Goal: Transaction & Acquisition: Purchase product/service

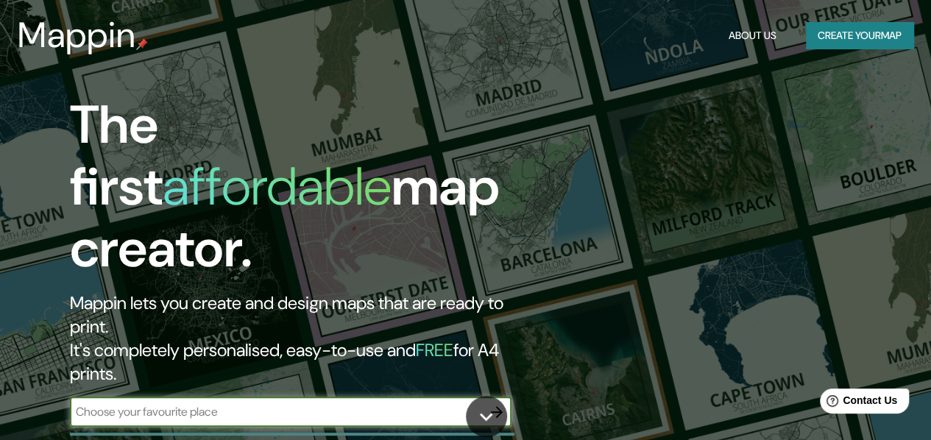
click at [322, 403] on input "text" at bounding box center [276, 411] width 412 height 17
type input "[GEOGRAPHIC_DATA]"
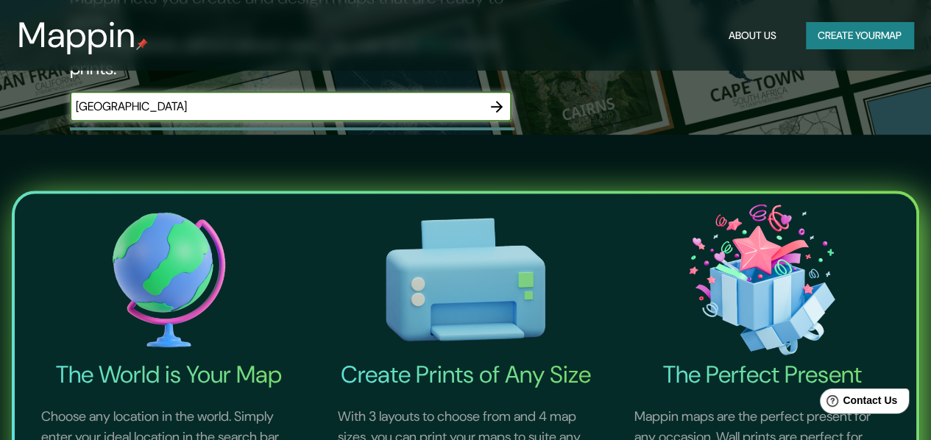
scroll to position [268, 0]
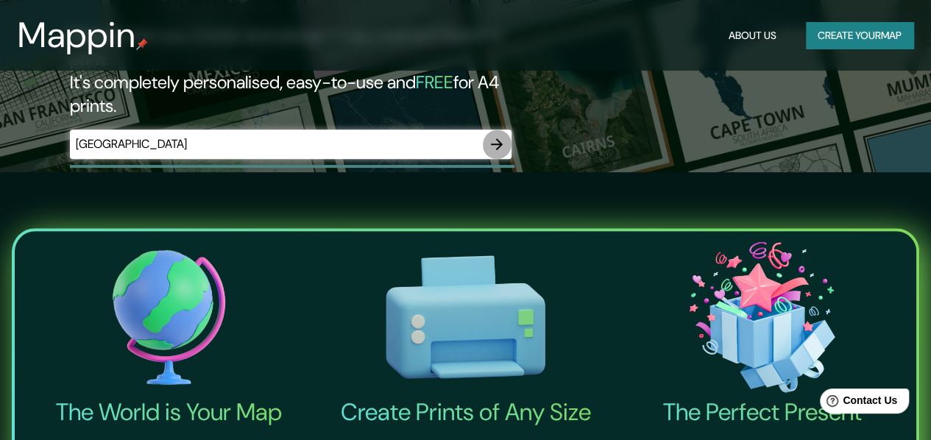
click at [489, 135] on icon "button" at bounding box center [497, 144] width 18 height 18
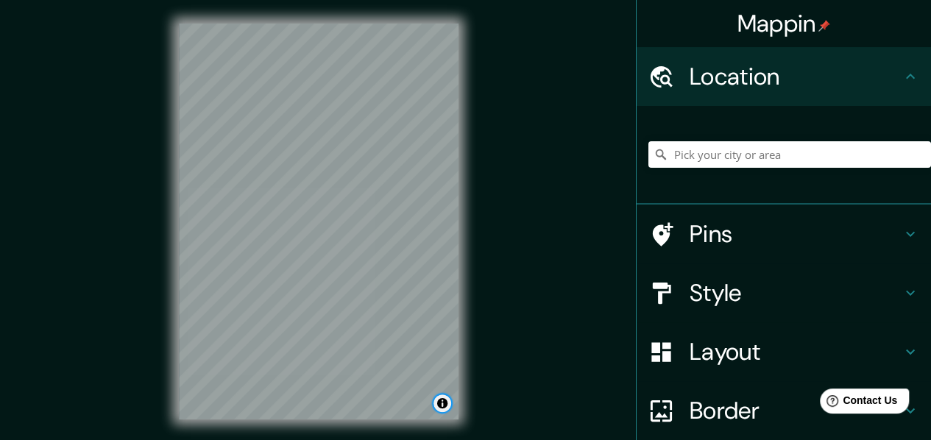
click at [445, 406] on button "Toggle attribution" at bounding box center [443, 404] width 18 height 18
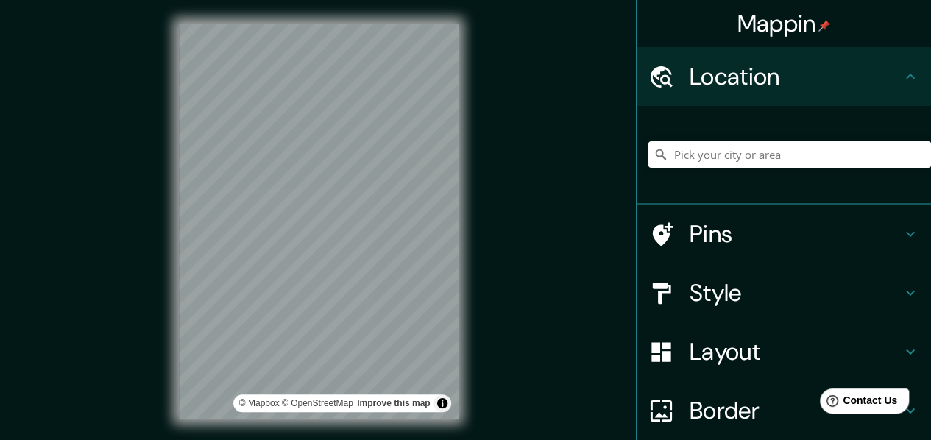
click at [518, 336] on div "Mappin Location Pins Style Layout Border Choose a border. Hint : you can make l…" at bounding box center [465, 233] width 931 height 467
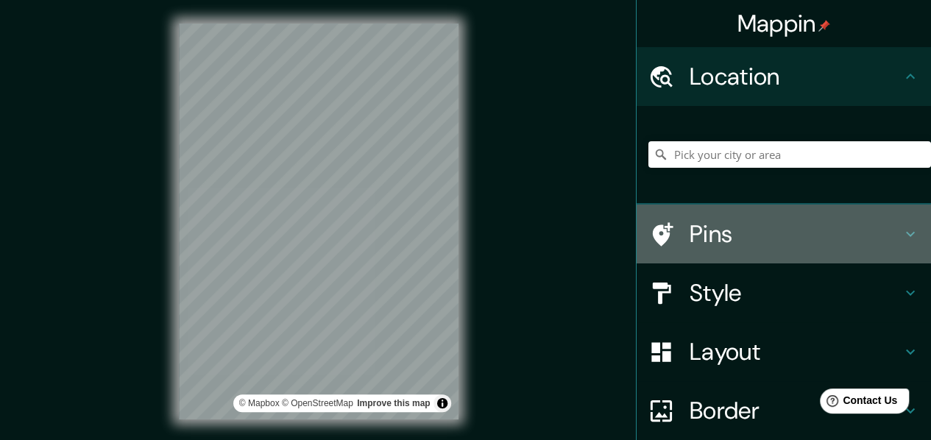
click at [902, 243] on icon at bounding box center [911, 234] width 18 height 18
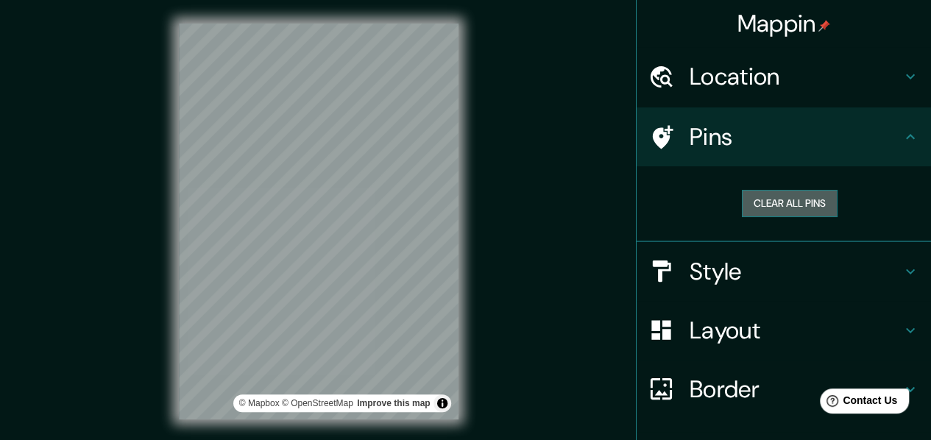
click at [824, 214] on button "Clear all pins" at bounding box center [790, 203] width 96 height 27
click at [812, 213] on button "Clear all pins" at bounding box center [790, 203] width 96 height 27
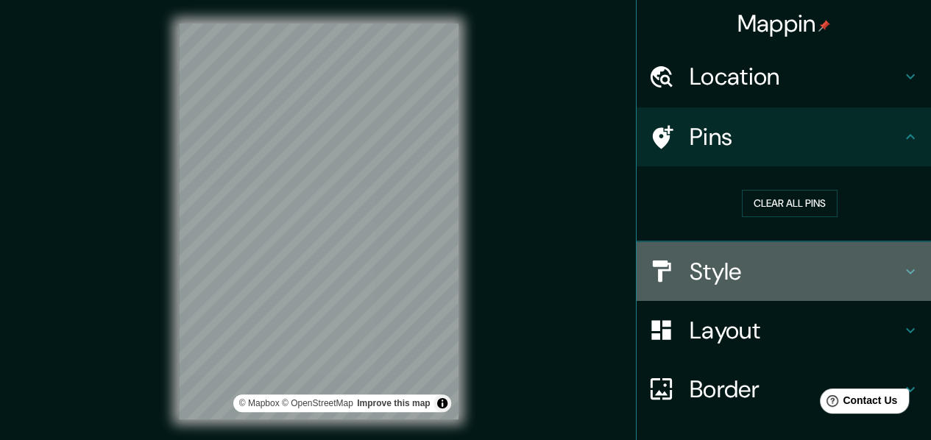
click at [906, 281] on icon at bounding box center [911, 272] width 18 height 18
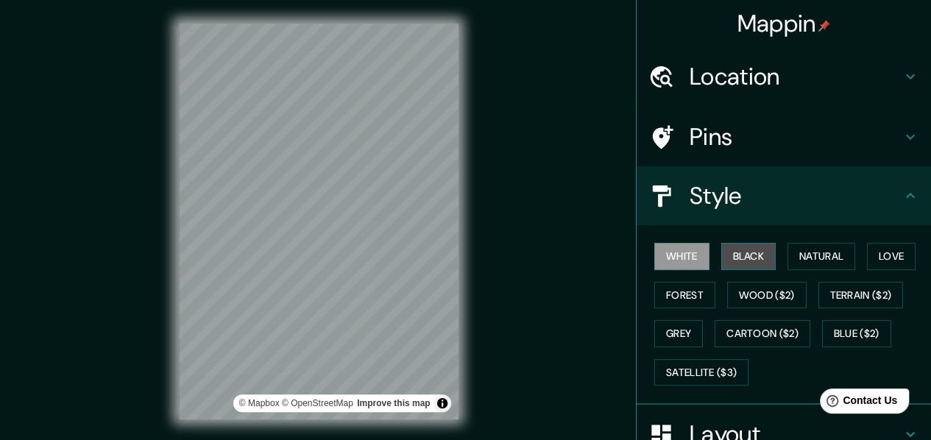
click at [732, 270] on button "Black" at bounding box center [749, 256] width 55 height 27
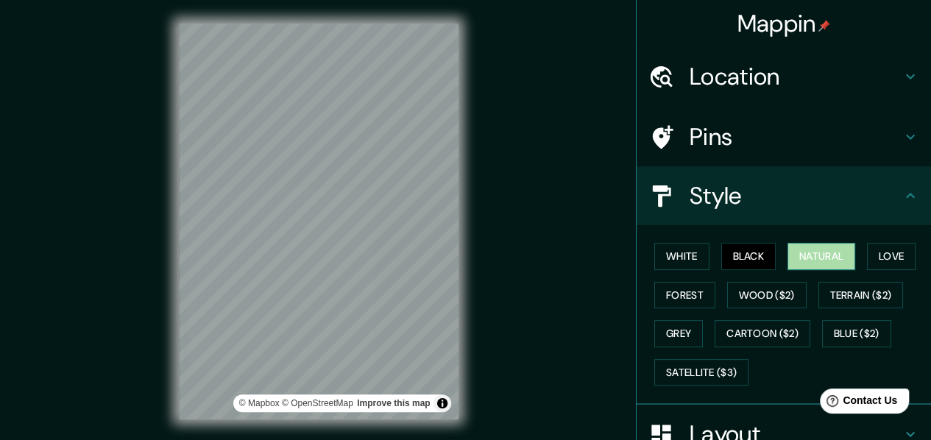
click at [830, 265] on button "Natural" at bounding box center [822, 256] width 68 height 27
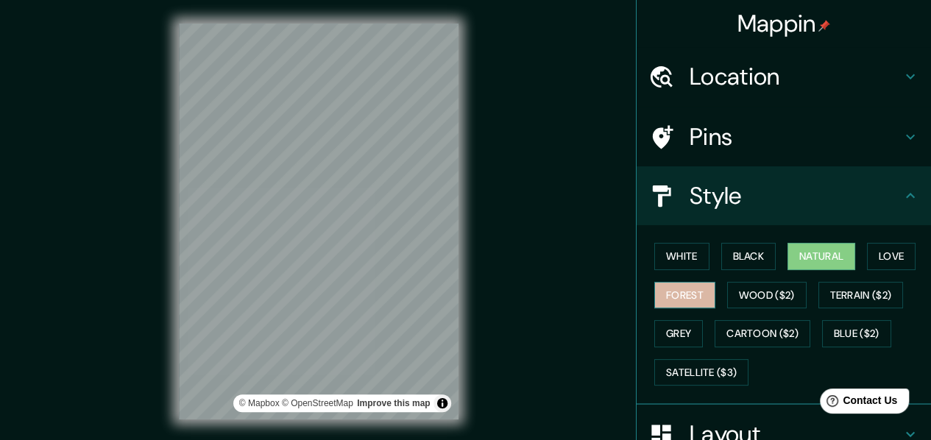
click at [716, 307] on button "Forest" at bounding box center [685, 295] width 61 height 27
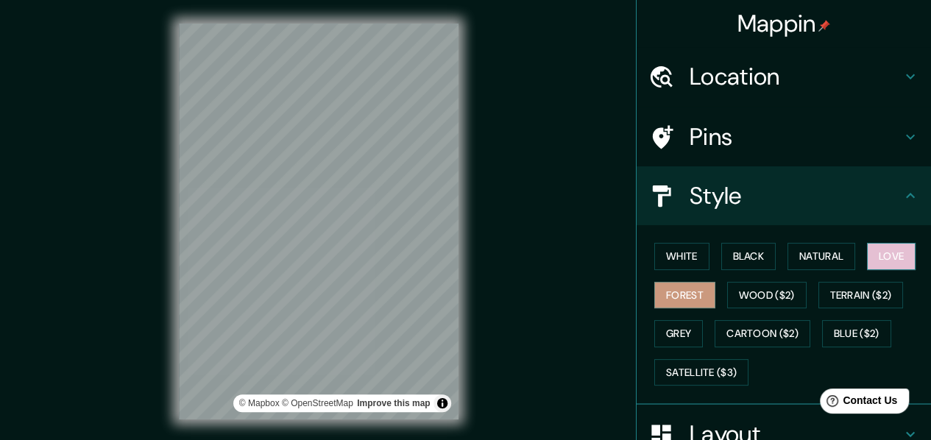
click at [867, 270] on button "Love" at bounding box center [891, 256] width 49 height 27
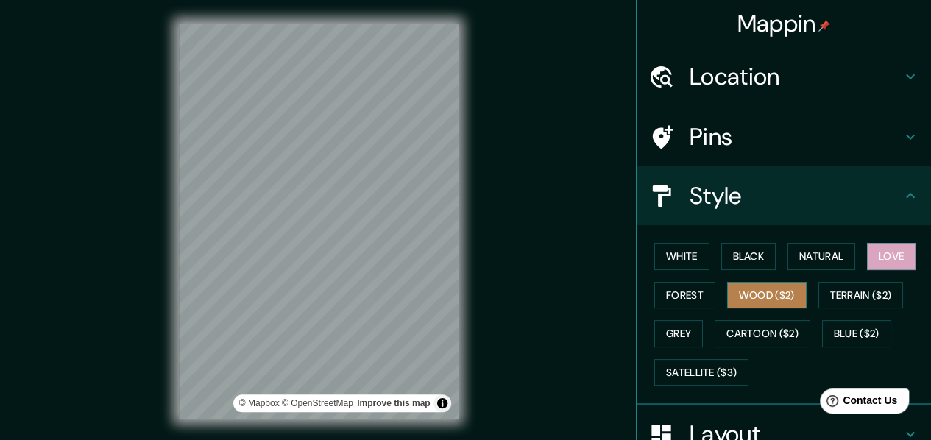
click at [807, 300] on button "Wood ($2)" at bounding box center [767, 295] width 80 height 27
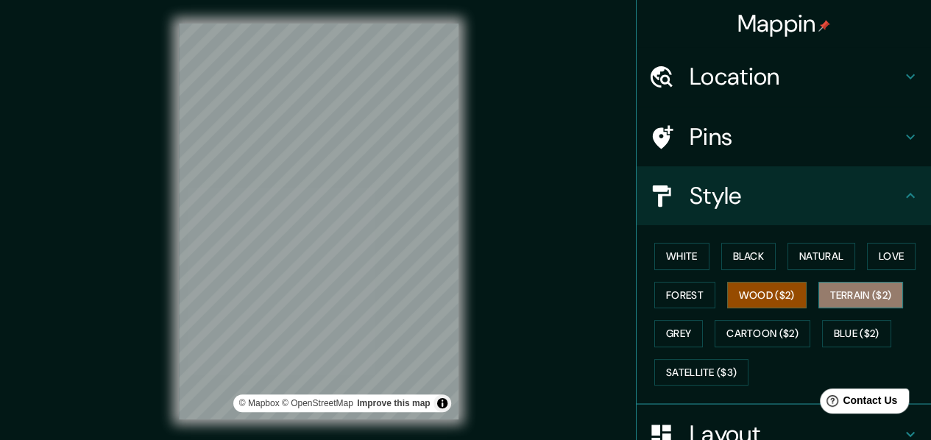
click at [819, 309] on button "Terrain ($2)" at bounding box center [861, 295] width 85 height 27
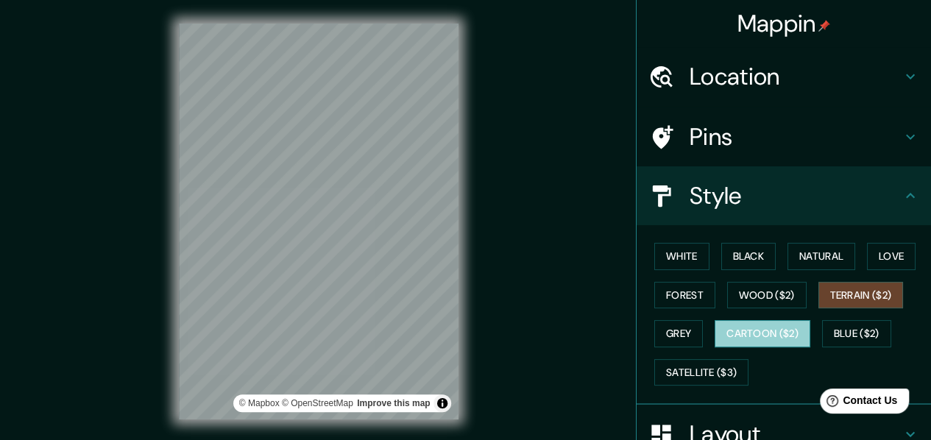
click at [811, 338] on button "Cartoon ($2)" at bounding box center [763, 333] width 96 height 27
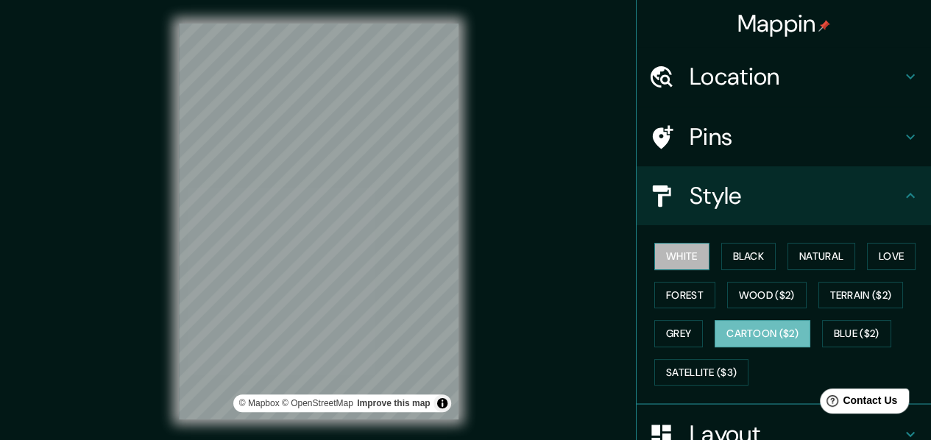
click at [655, 259] on button "White" at bounding box center [682, 256] width 55 height 27
click at [902, 199] on icon at bounding box center [911, 196] width 18 height 18
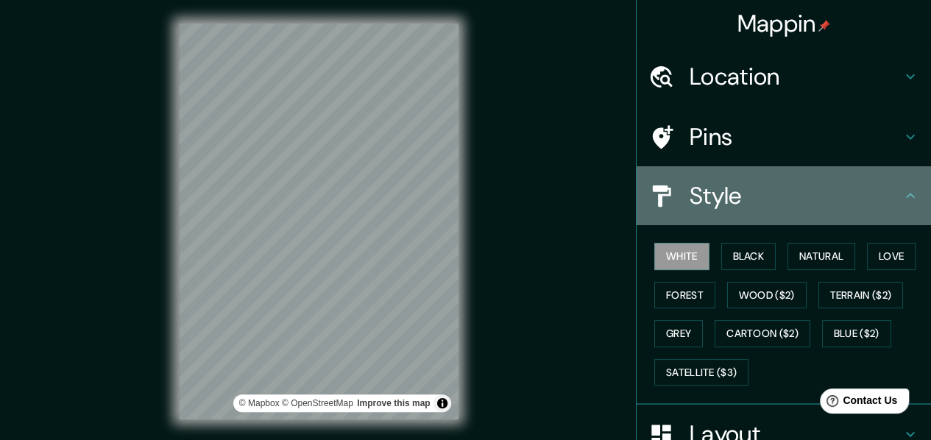
click at [902, 205] on icon at bounding box center [911, 196] width 18 height 18
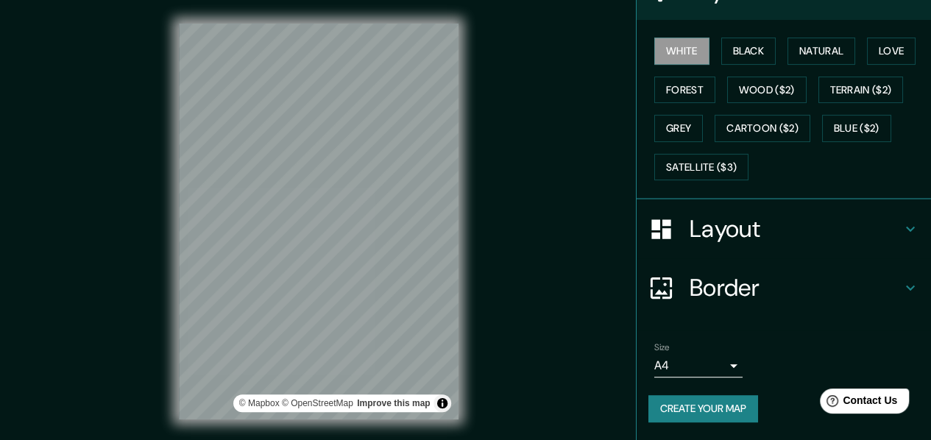
scroll to position [222, 0]
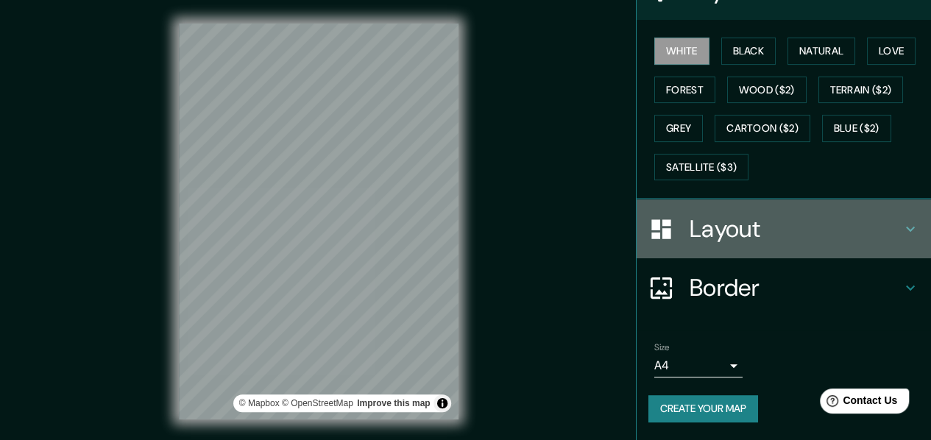
click at [888, 224] on h4 "Layout" at bounding box center [796, 228] width 212 height 29
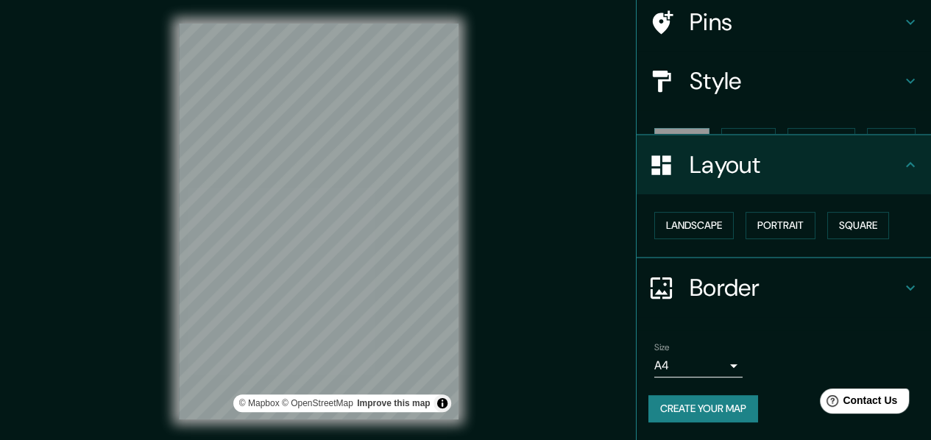
scroll to position [108, 0]
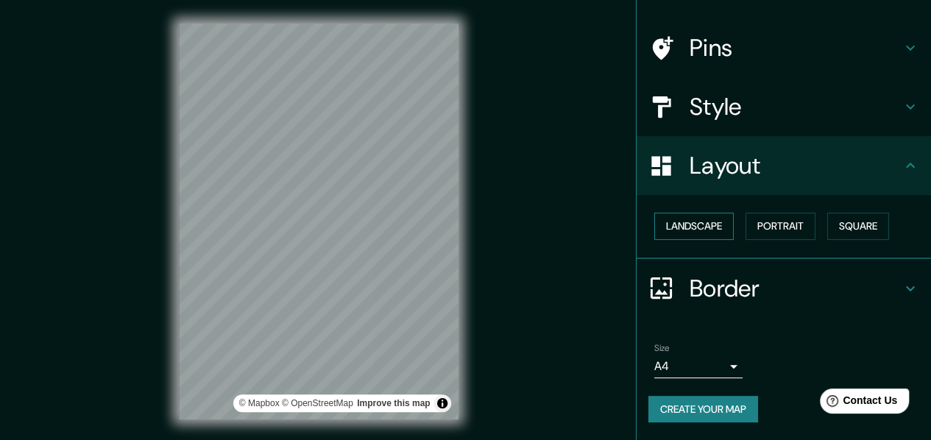
click at [714, 216] on button "Landscape" at bounding box center [695, 226] width 80 height 27
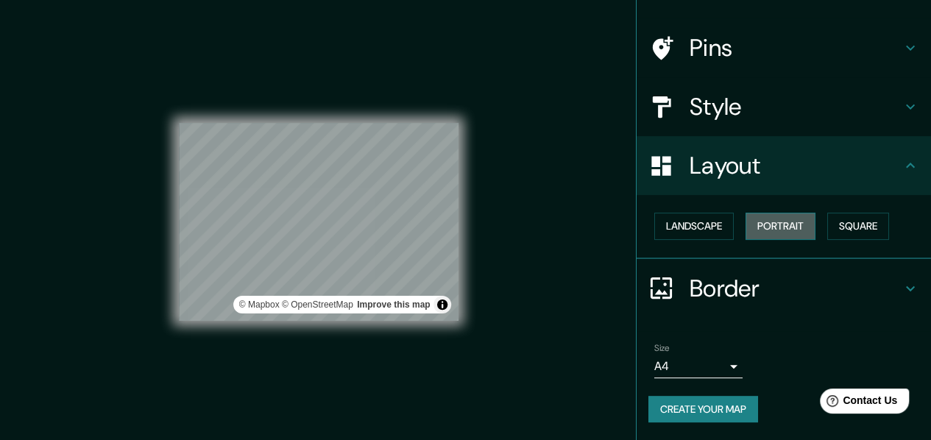
click at [749, 220] on button "Portrait" at bounding box center [781, 226] width 70 height 27
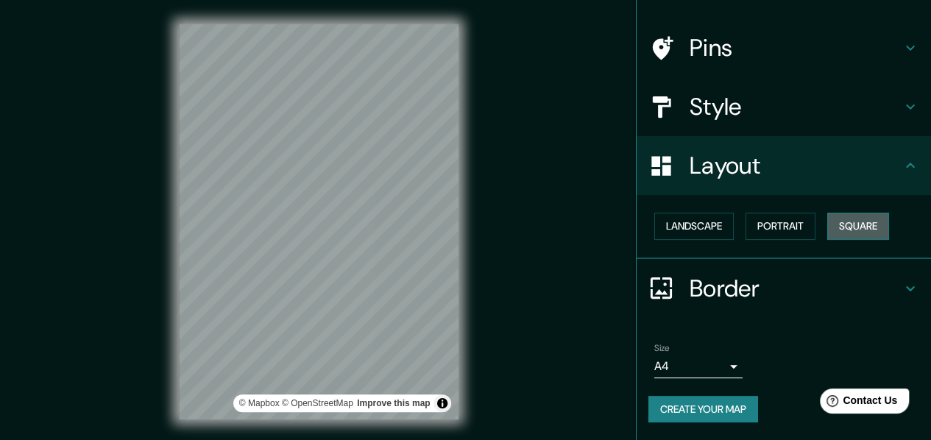
click at [833, 220] on button "Square" at bounding box center [859, 226] width 62 height 27
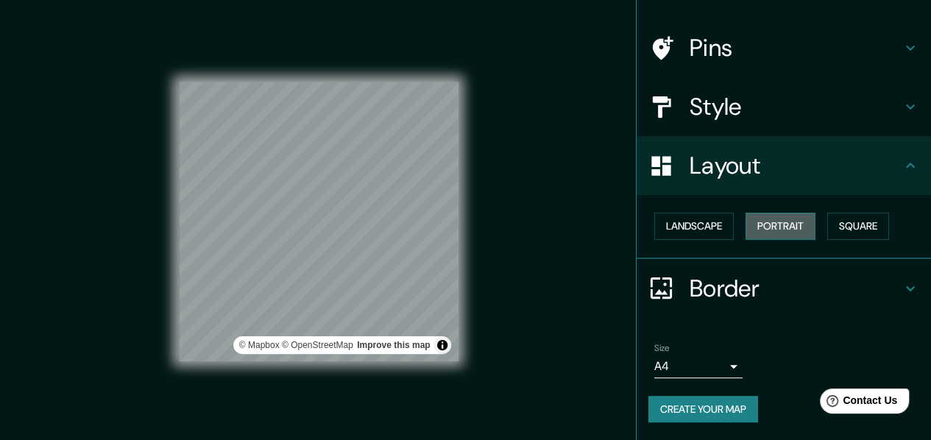
click at [797, 217] on button "Portrait" at bounding box center [781, 226] width 70 height 27
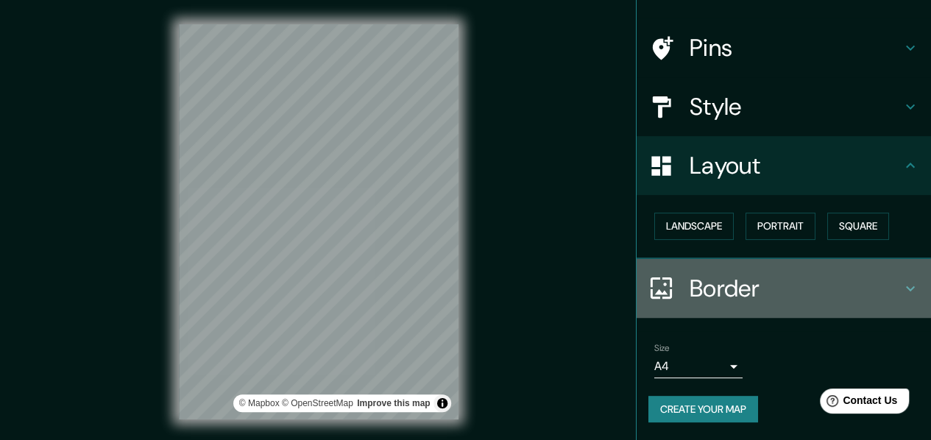
click at [902, 280] on icon at bounding box center [911, 289] width 18 height 18
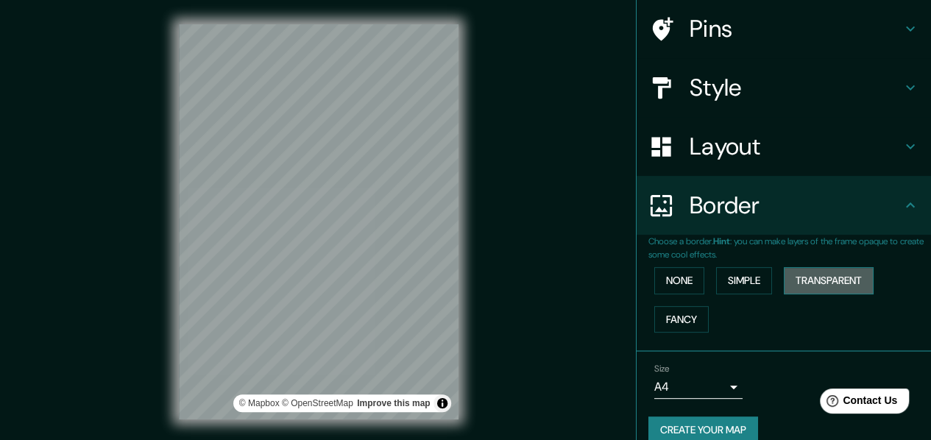
click at [799, 294] on button "Transparent" at bounding box center [829, 280] width 90 height 27
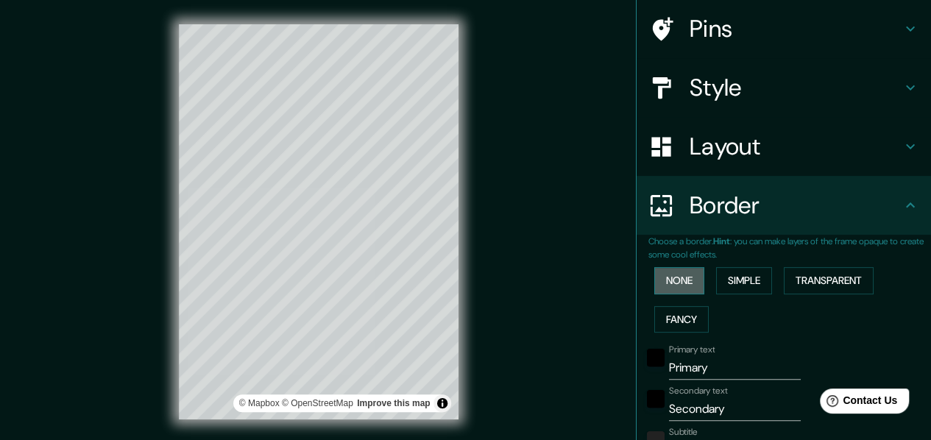
click at [677, 294] on button "None" at bounding box center [680, 280] width 50 height 27
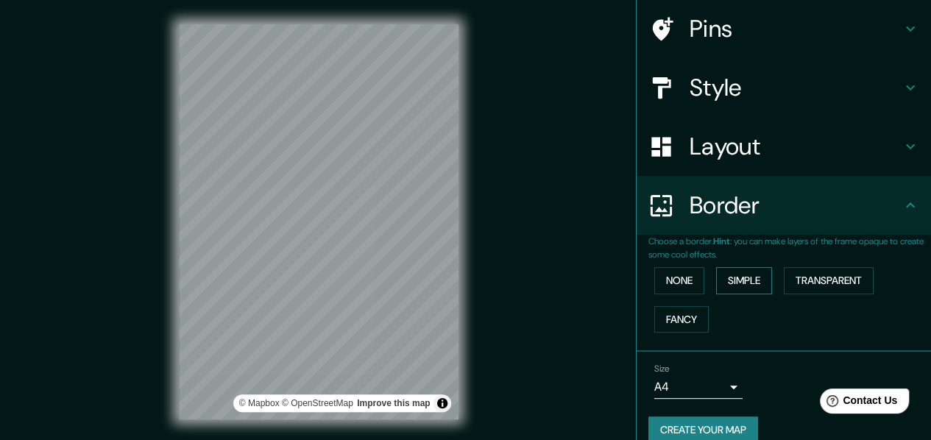
click at [744, 294] on button "Simple" at bounding box center [744, 280] width 56 height 27
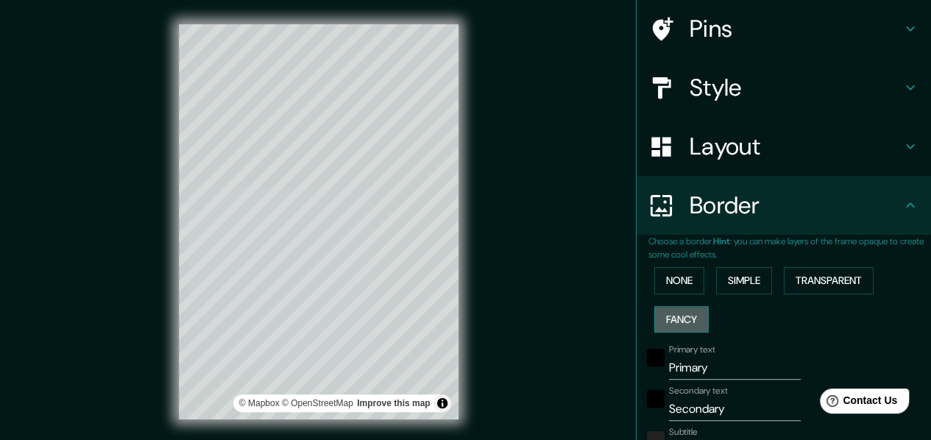
click at [686, 334] on button "Fancy" at bounding box center [682, 319] width 54 height 27
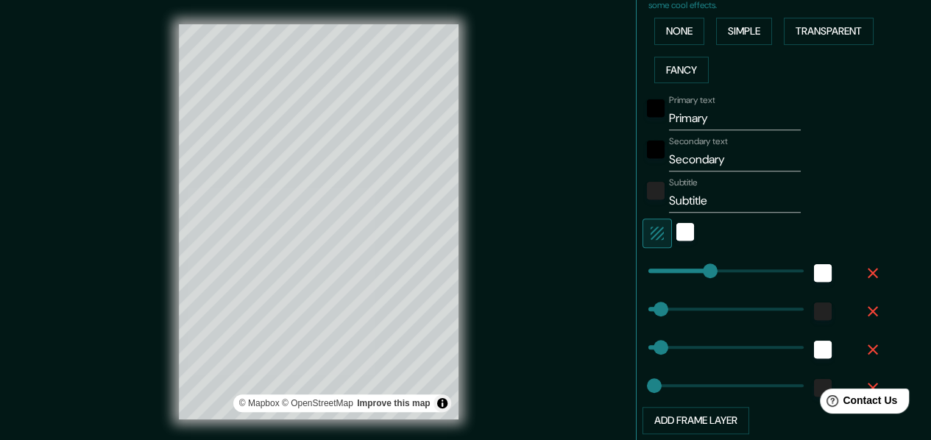
scroll to position [355, 0]
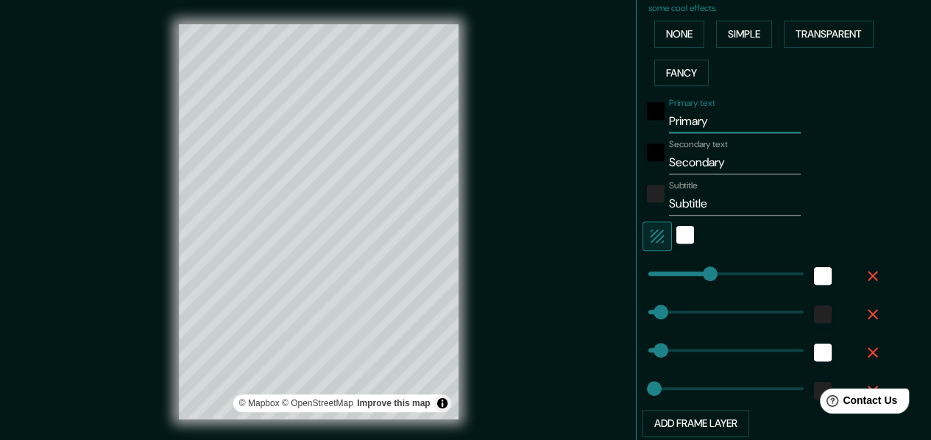
click at [724, 133] on input "Primary" at bounding box center [735, 122] width 132 height 24
type input "Primar"
type input "30"
type input "15"
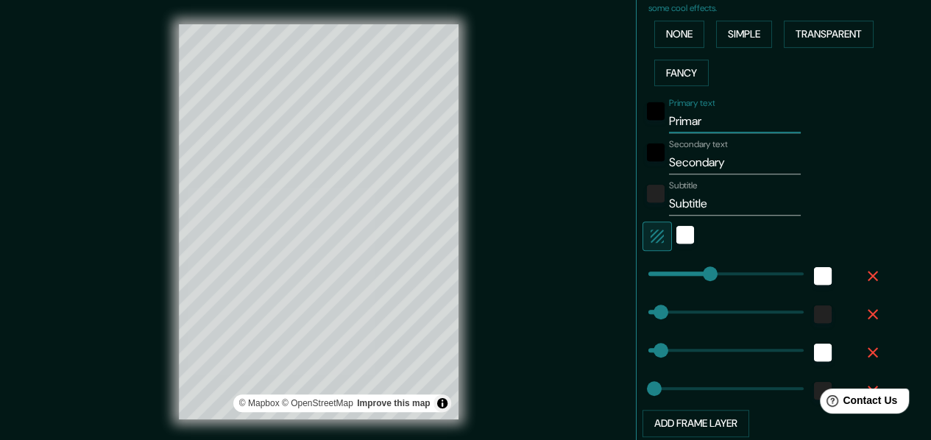
type input "Prima"
type input "30"
type input "15"
type input "Prim"
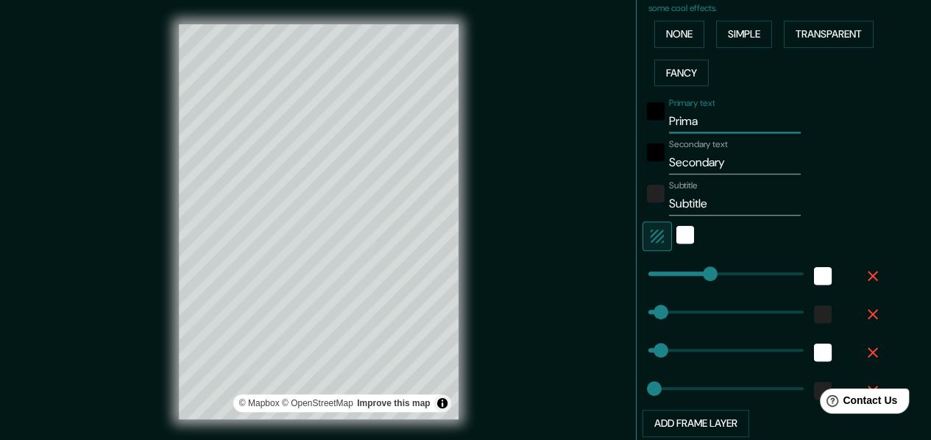
type input "30"
type input "15"
type input "Pri"
type input "30"
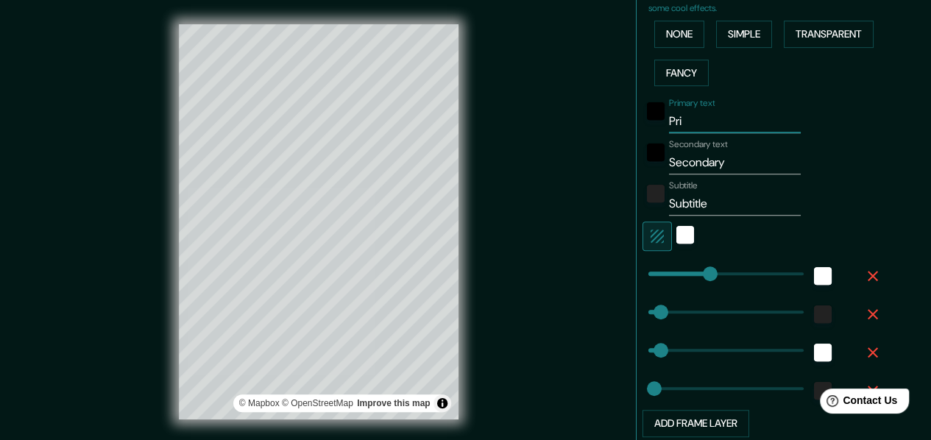
type input "30"
type input "15"
type input "Pr"
type input "30"
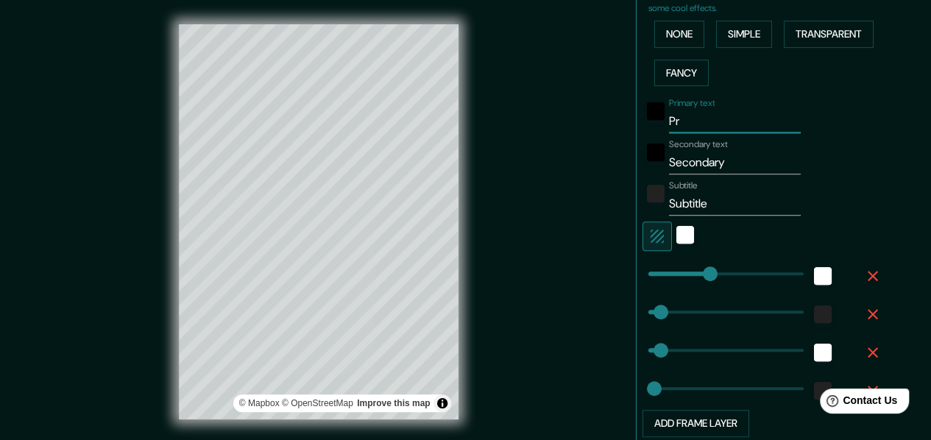
type input "15"
type input "P"
type input "30"
type input "15"
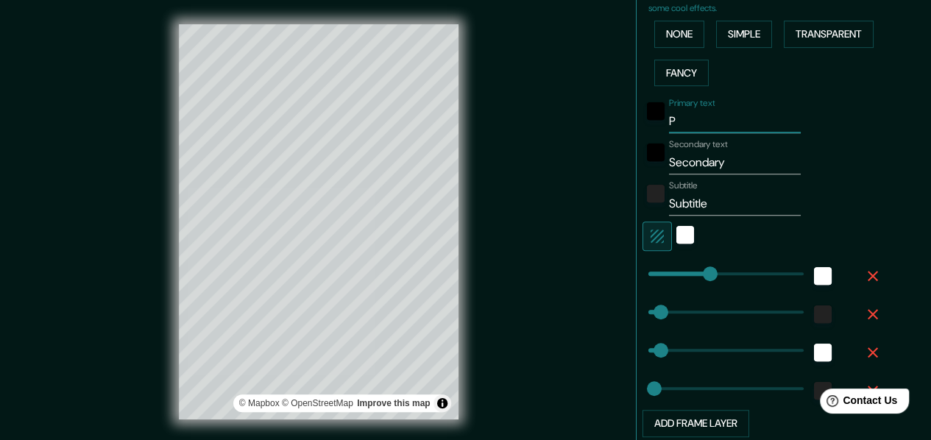
type input "30"
type input "15"
type input "D"
type input "30"
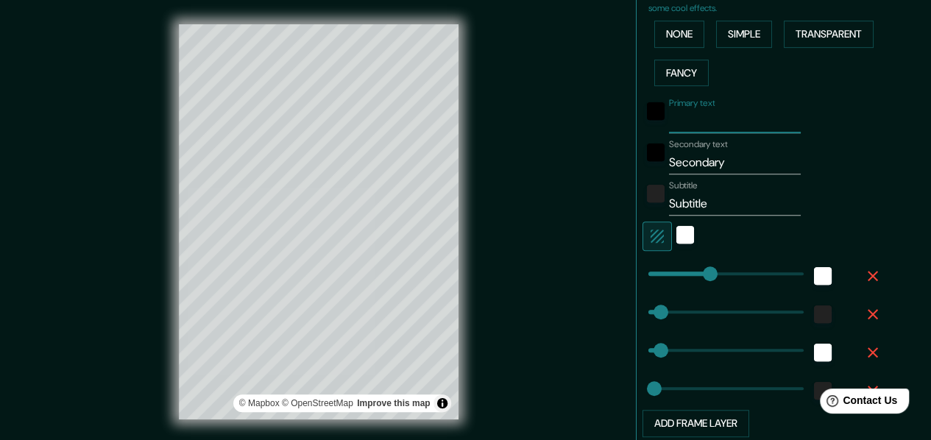
type input "30"
type input "15"
type input "DU"
type input "30"
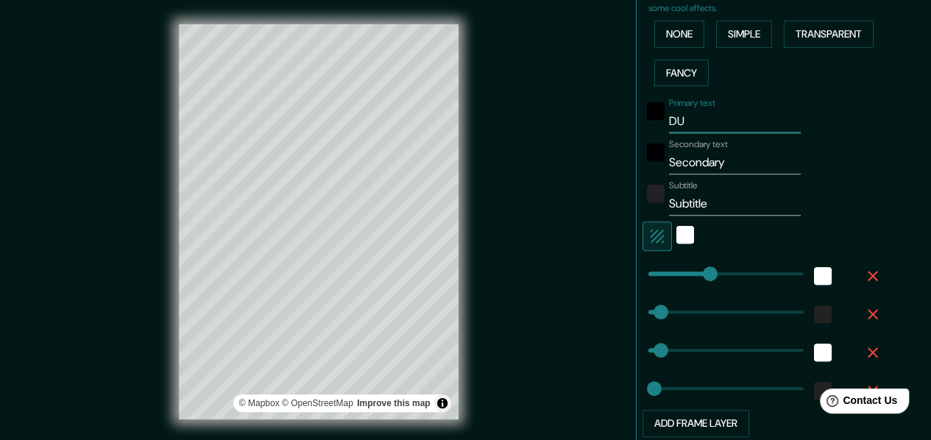
type input "15"
type input "DUB"
type input "30"
type input "15"
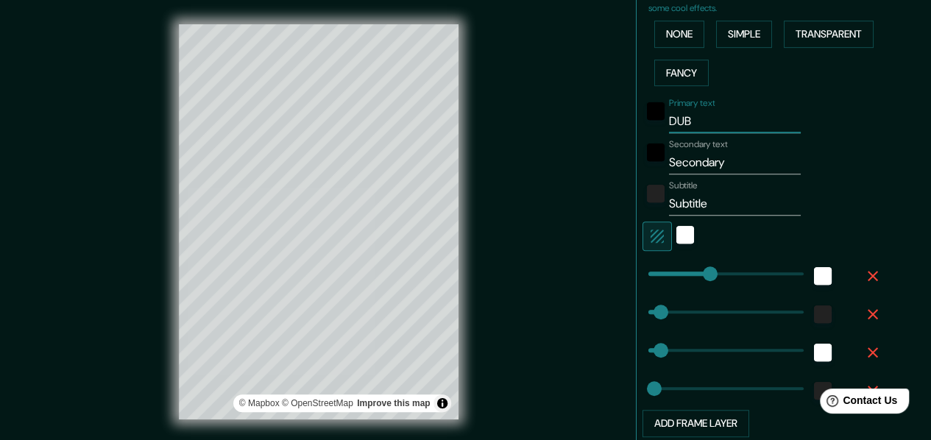
type input "DUBA"
type input "30"
type input "15"
type input "[GEOGRAPHIC_DATA]"
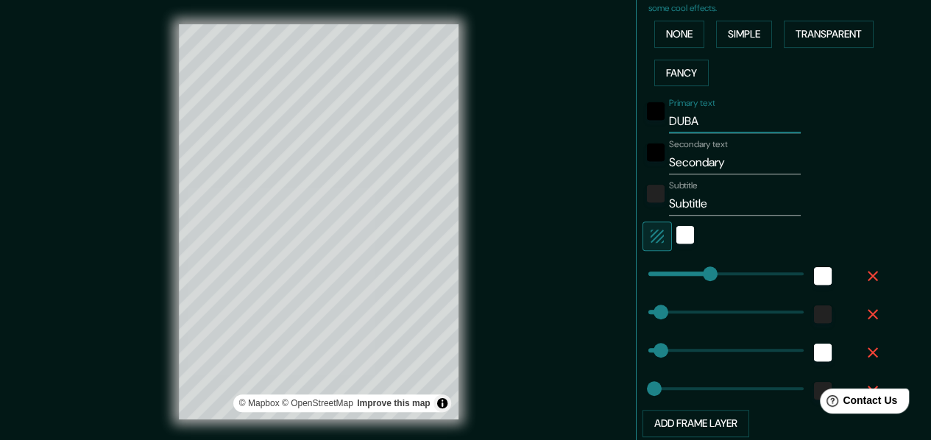
type input "30"
type input "15"
type input "[GEOGRAPHIC_DATA]"
click at [732, 174] on input "Secondary" at bounding box center [735, 163] width 132 height 24
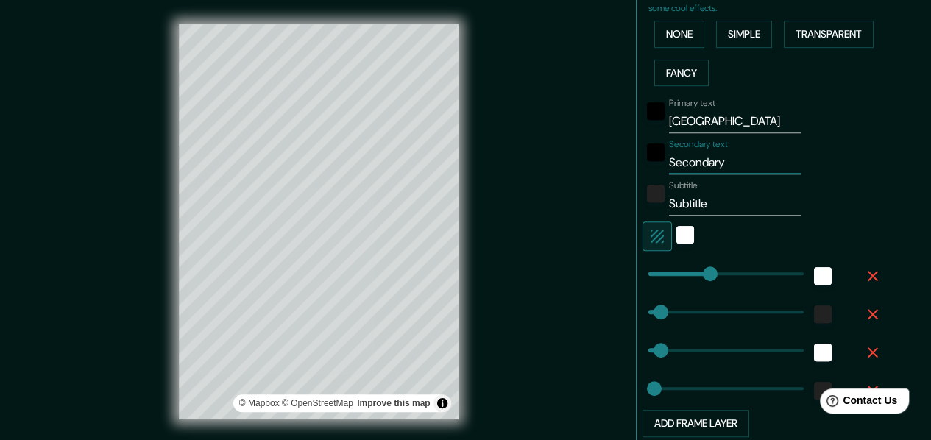
type input "Secondar"
type input "30"
type input "15"
type input "S"
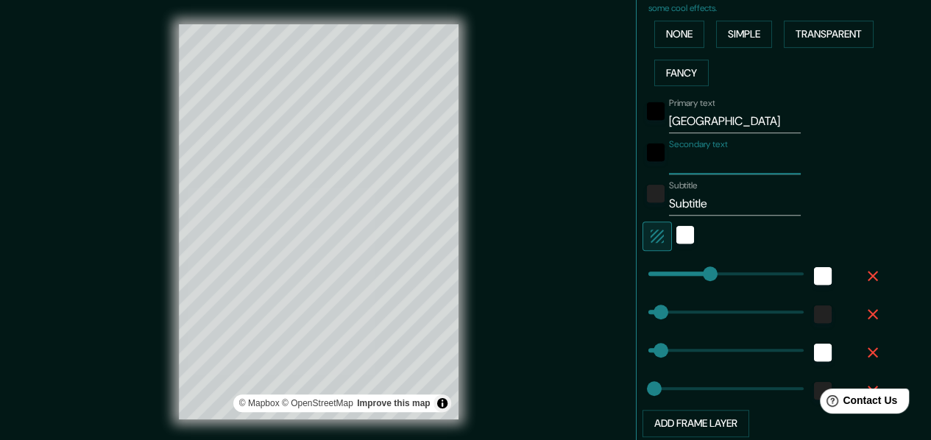
type input "30"
type input "15"
type input "T"
type input "30"
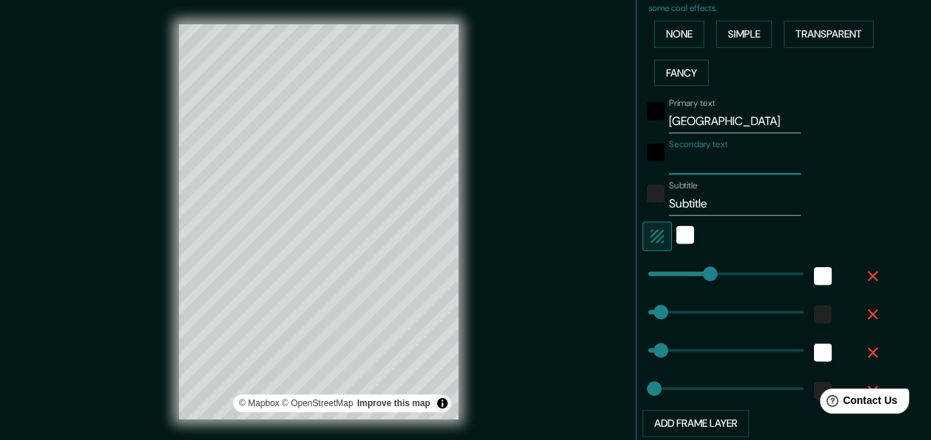
type input "30"
type input "15"
type input "TH"
type input "30"
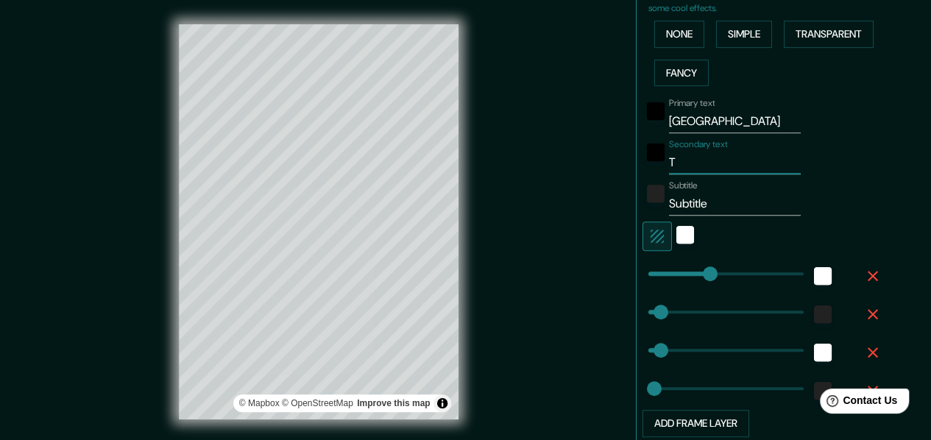
type input "15"
type input "THE"
type input "30"
type input "15"
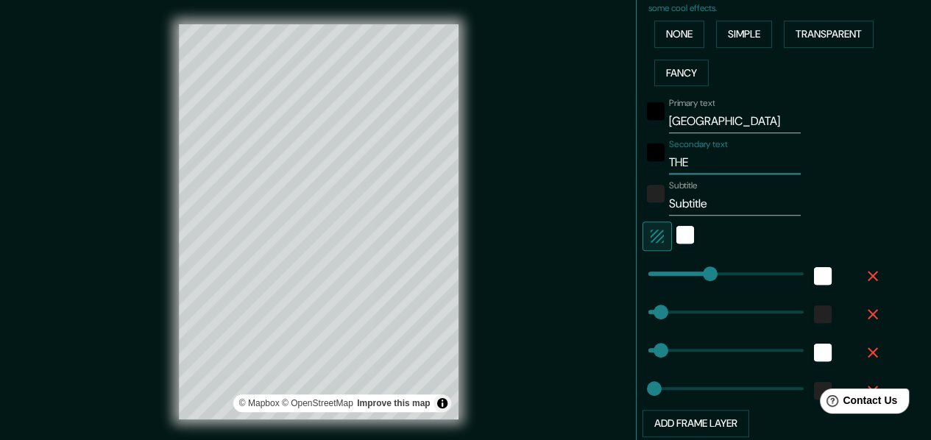
type input "THE"
type input "30"
type input "15"
type input "THE D"
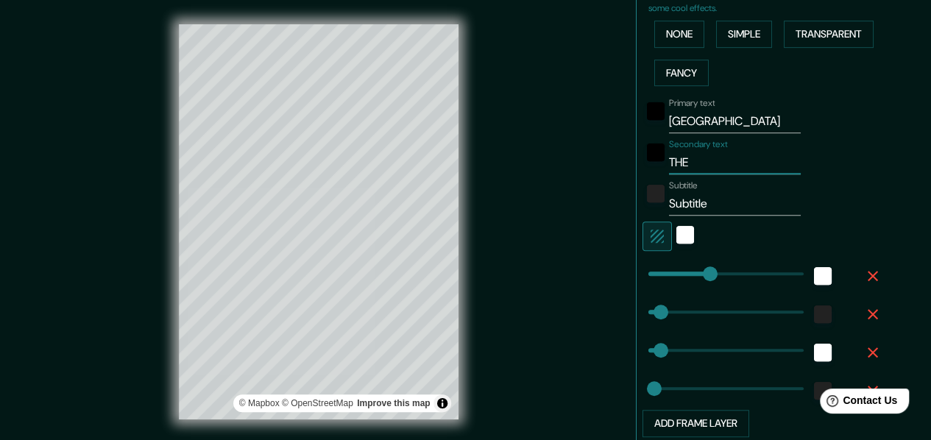
type input "30"
type input "15"
type input "THE DR"
type input "30"
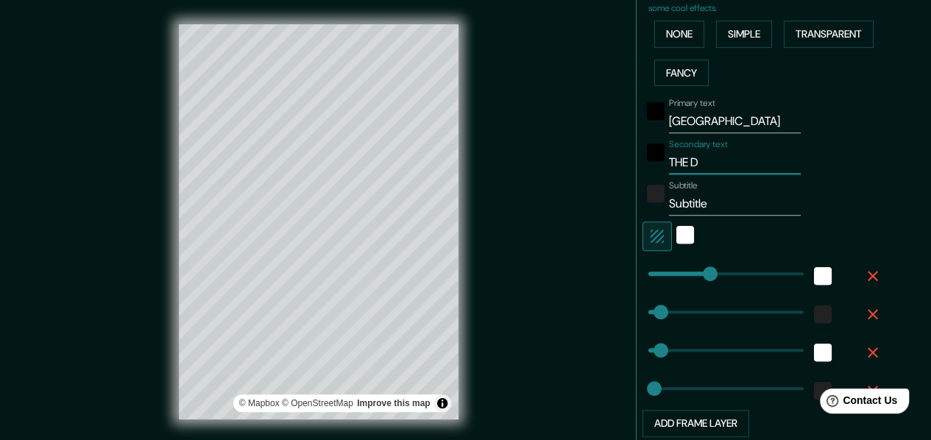
type input "30"
type input "15"
type input "THE DRE"
type input "30"
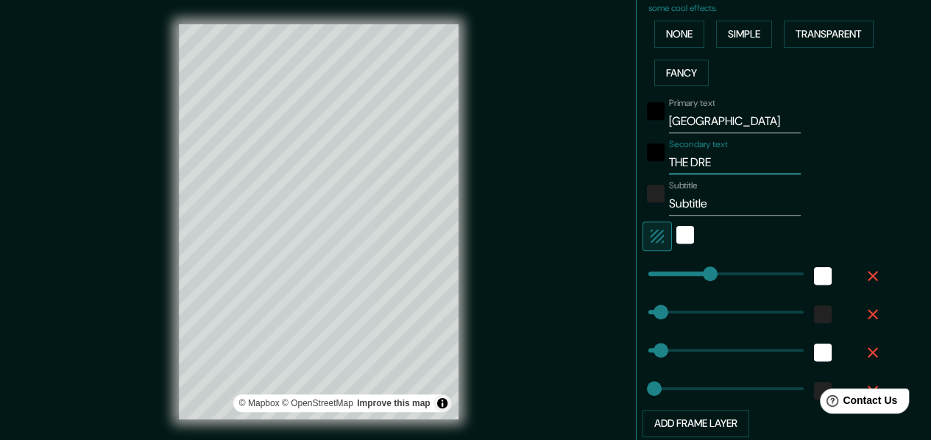
type input "15"
type input "THE DREA"
type input "30"
type input "15"
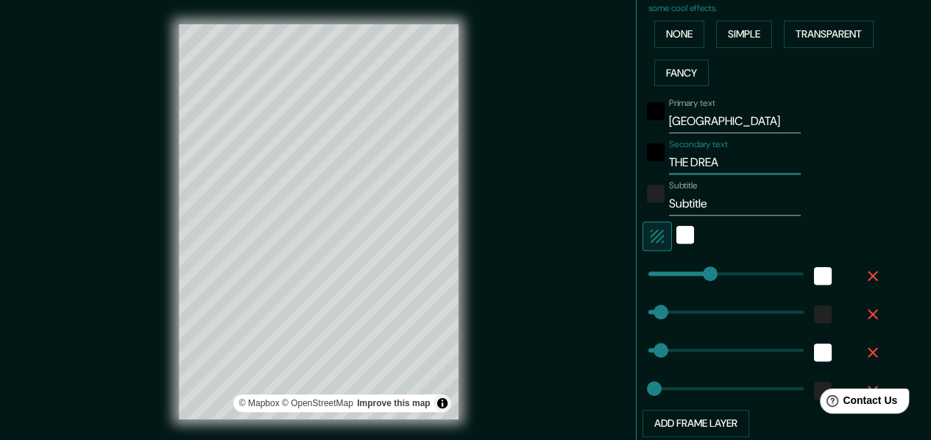
type input "THE DREAM"
type input "30"
type input "15"
type input "THE DREAM"
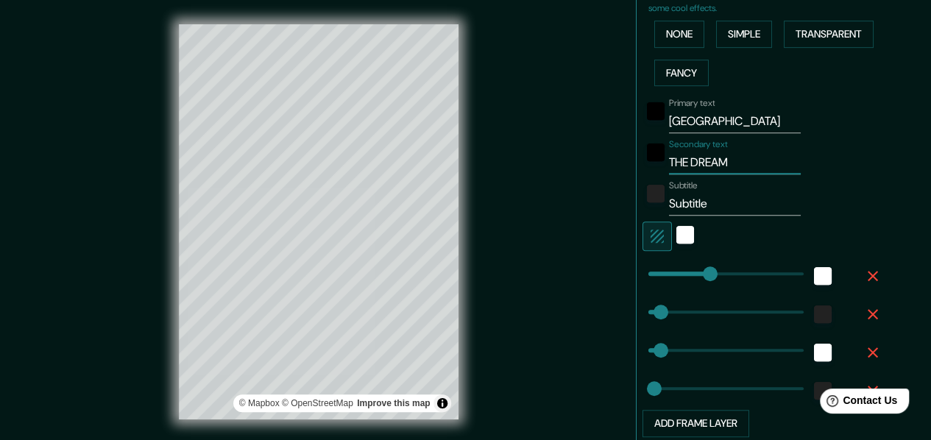
type input "30"
type input "15"
type input "THE DREAM C"
type input "30"
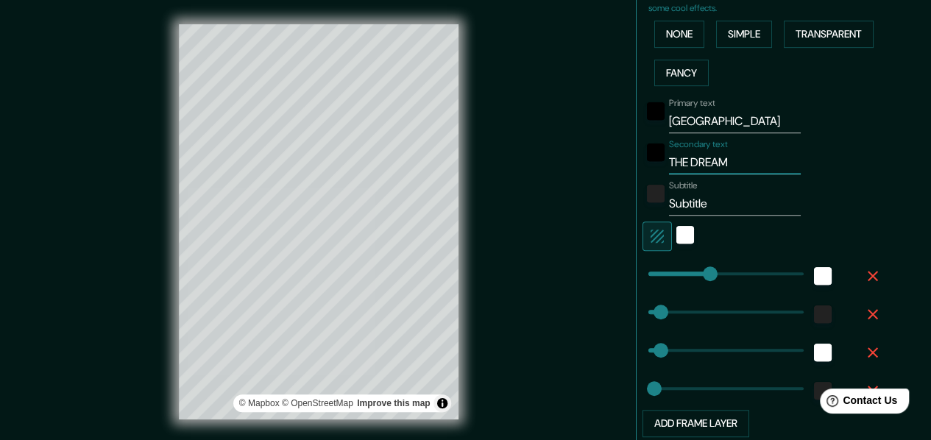
type input "30"
type input "15"
type input "THE DREAM CI"
type input "30"
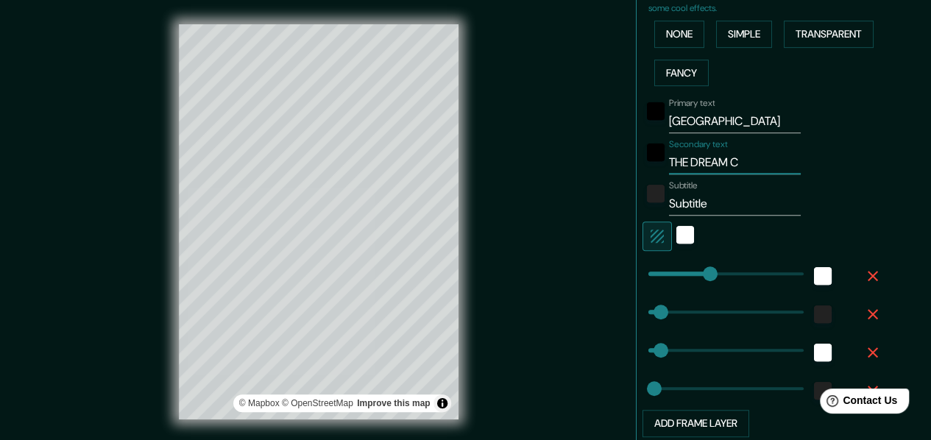
type input "15"
type input "THE DREAM CIT"
type input "30"
type input "15"
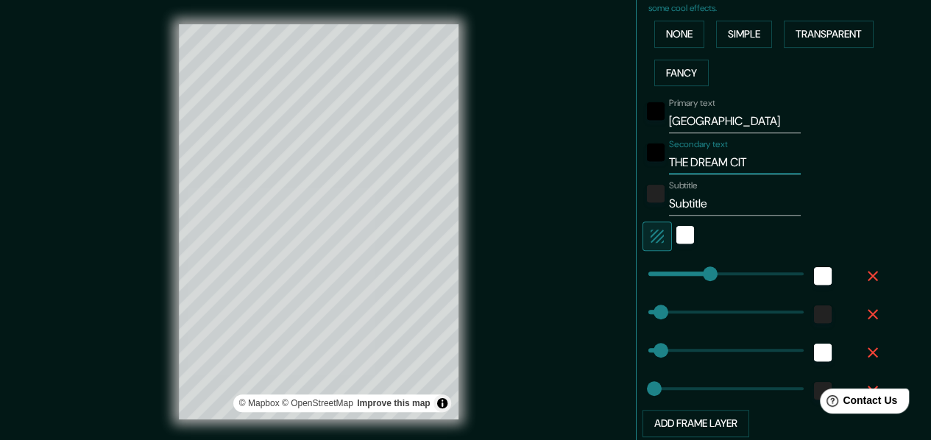
type input "THE DREAM CITY"
type input "30"
type input "15"
type input "THE DREAM CITY"
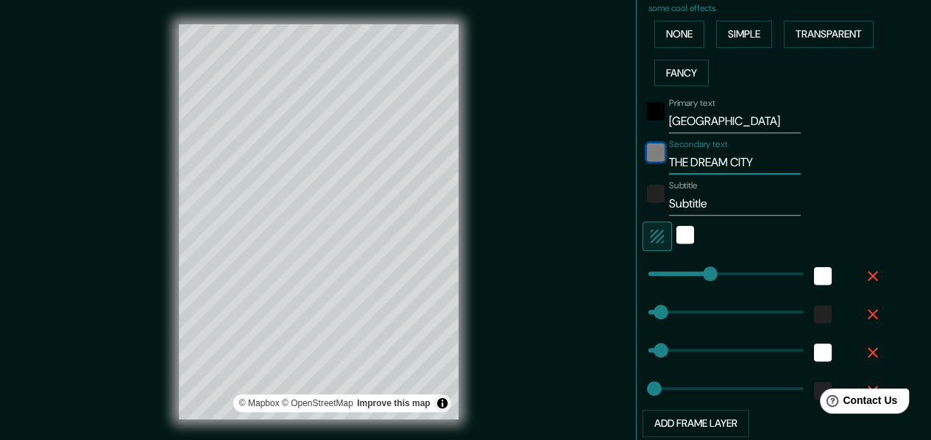
click at [651, 161] on div "black" at bounding box center [656, 153] width 18 height 18
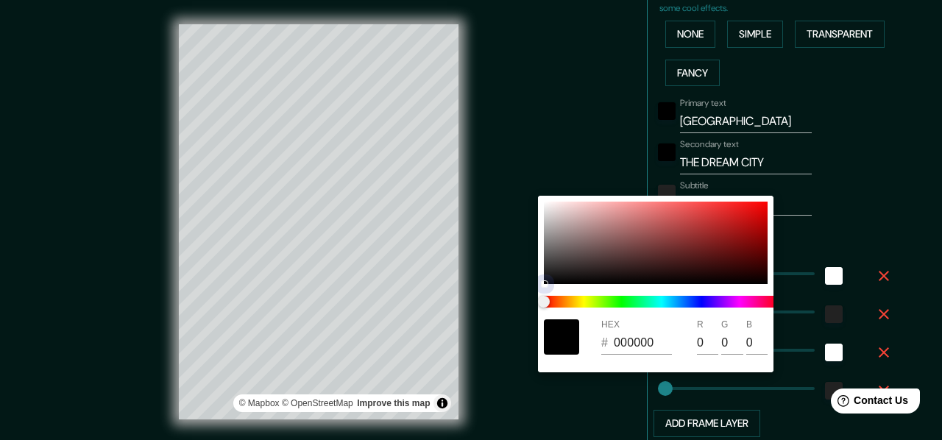
click at [751, 214] on div at bounding box center [656, 243] width 224 height 82
type input "30"
type input "15"
type input "D81010"
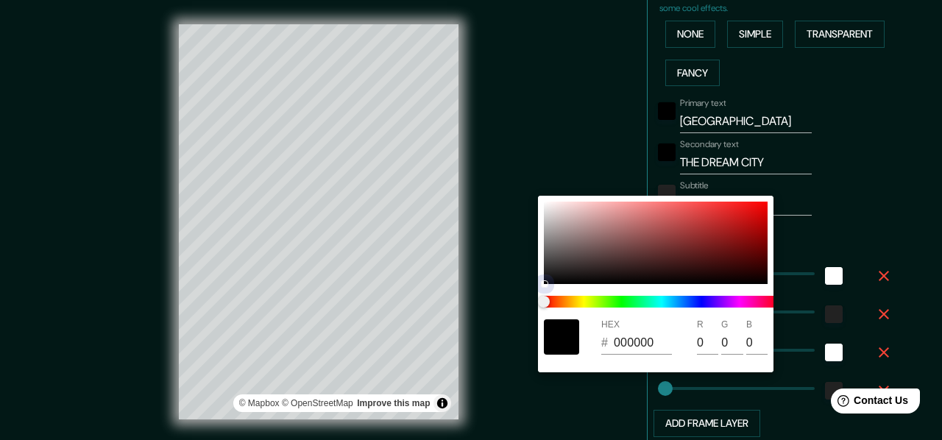
type input "216"
type input "16"
type input "30"
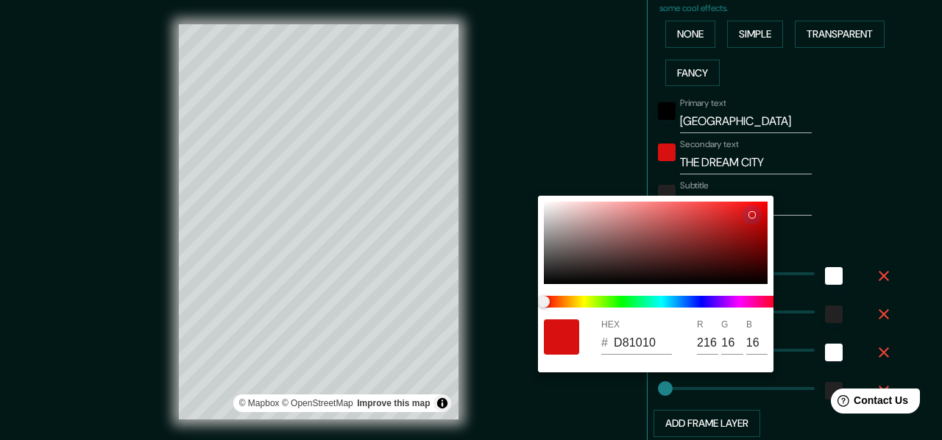
type input "15"
type input "30"
type input "15"
type input "DA0D0D"
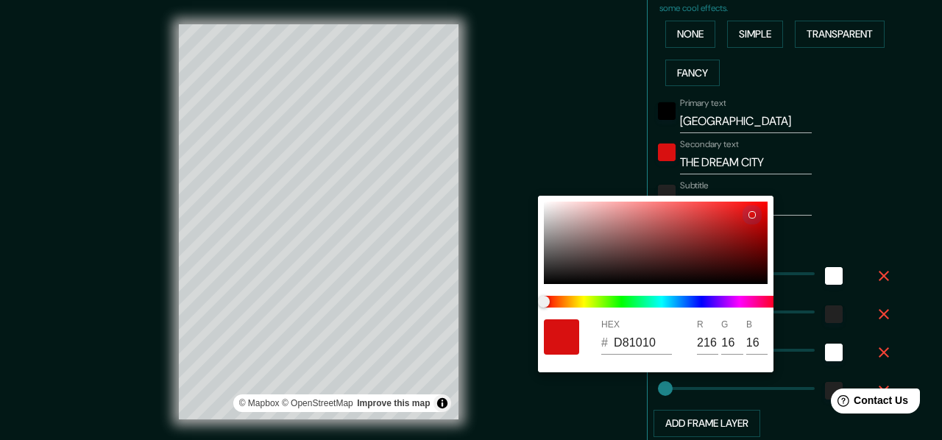
type input "218"
type input "13"
type input "30"
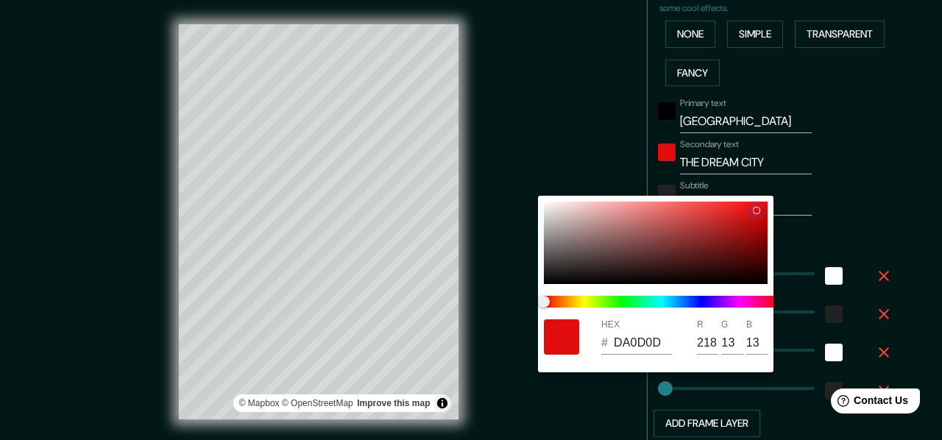
type input "15"
type input "E60B0B"
type input "230"
type input "11"
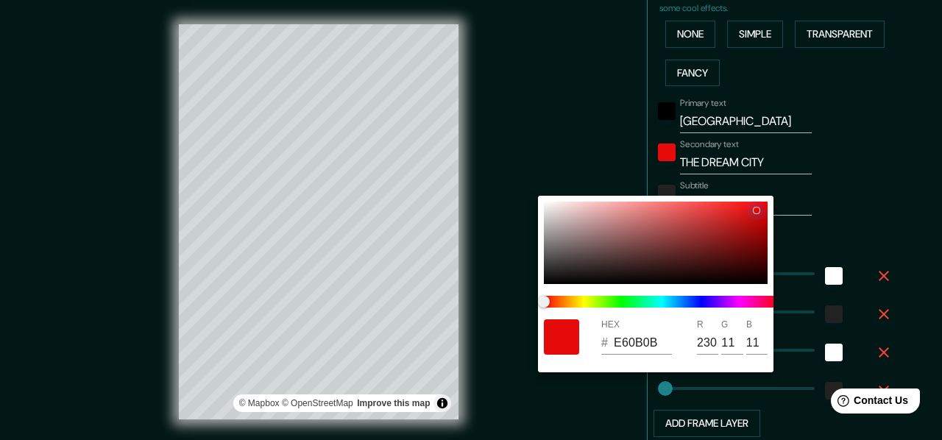
type input "30"
type input "15"
type input "EA0505"
type input "234"
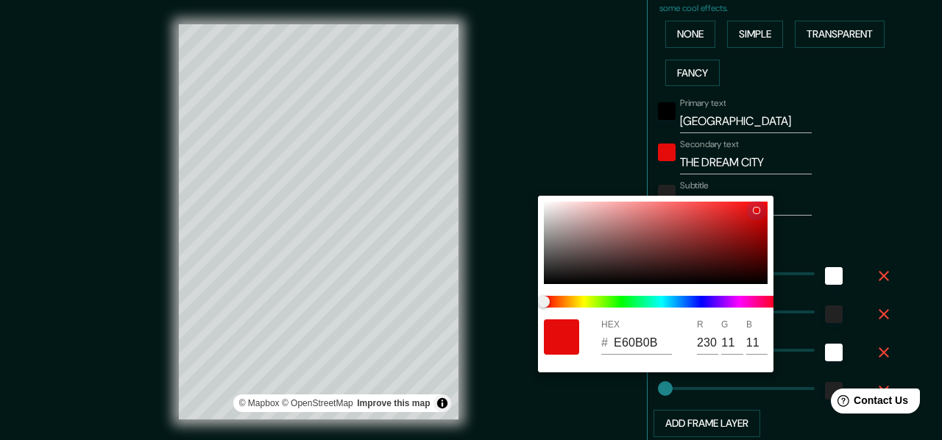
type input "5"
drag, startPoint x: 751, startPoint y: 214, endPoint x: 777, endPoint y: 202, distance: 28.6
click at [777, 202] on div "HEX # EA0505 R 234 G 5 B 5" at bounding box center [471, 220] width 942 height 440
click at [758, 342] on input "5" at bounding box center [757, 343] width 21 height 24
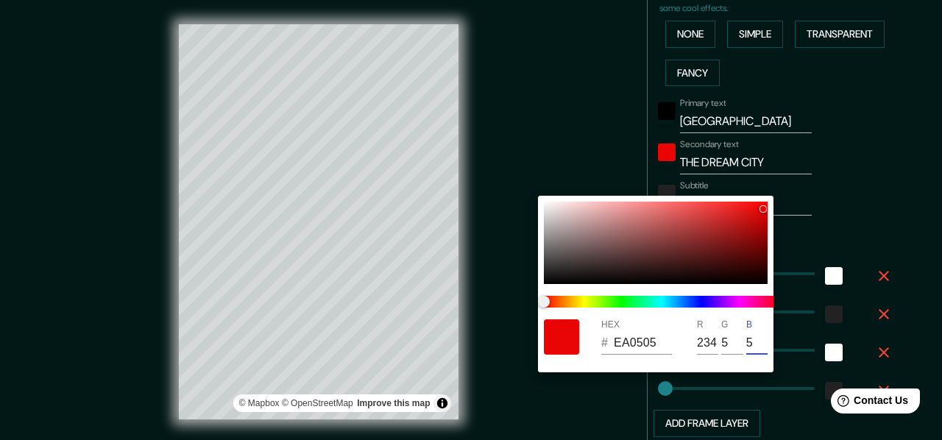
type input "30"
type input "15"
type input "EA0500"
type input "0"
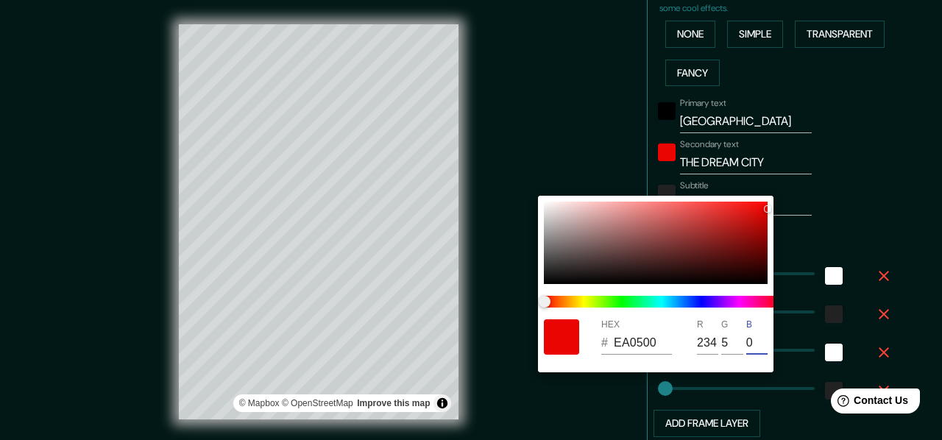
type input "30"
type input "15"
type input "EA0509"
type input "9"
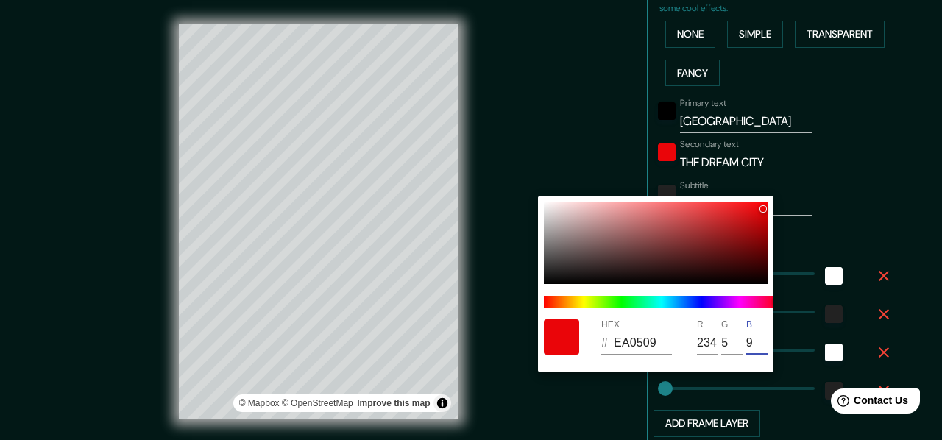
type input "30"
type input "15"
type input "EA0562"
type input "98"
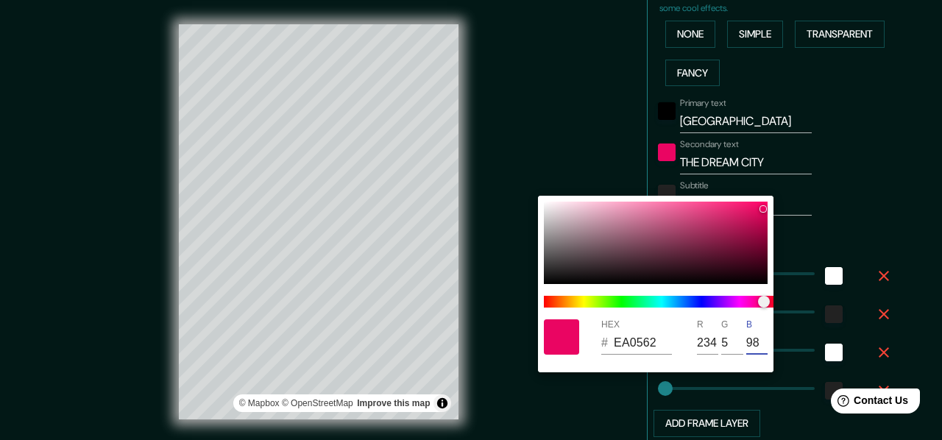
type input "30"
type input "15"
type input "EA05FF"
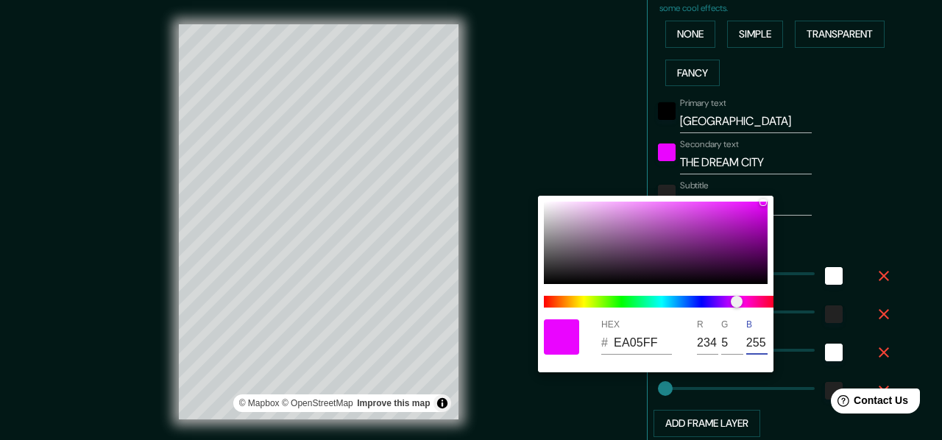
type input "255"
type input "30"
type input "15"
type input "FF3305"
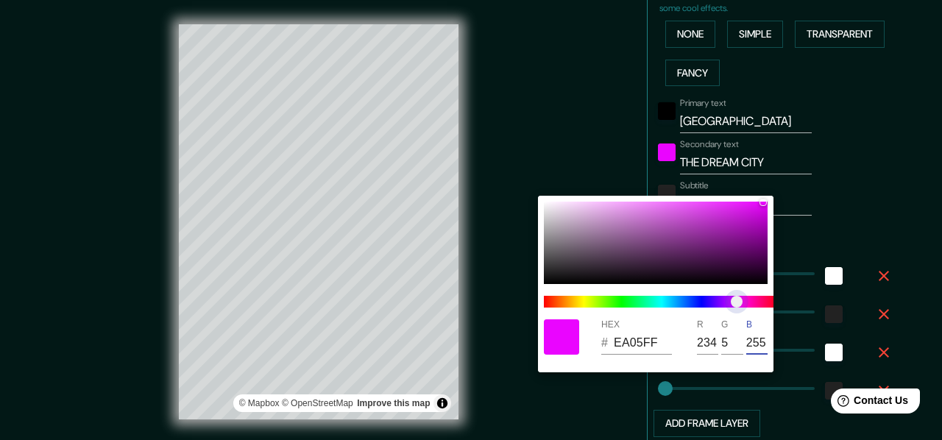
type input "255"
type input "51"
type input "5"
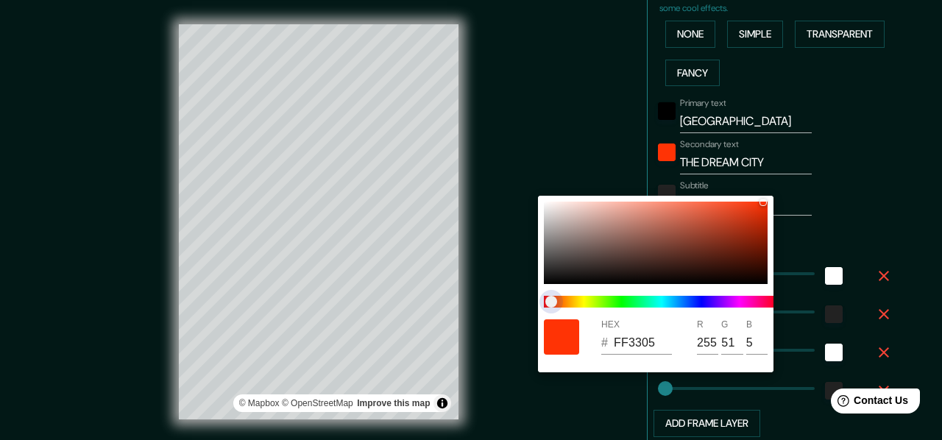
click at [551, 301] on span at bounding box center [662, 302] width 236 height 12
type input "30"
type input "15"
type input "30"
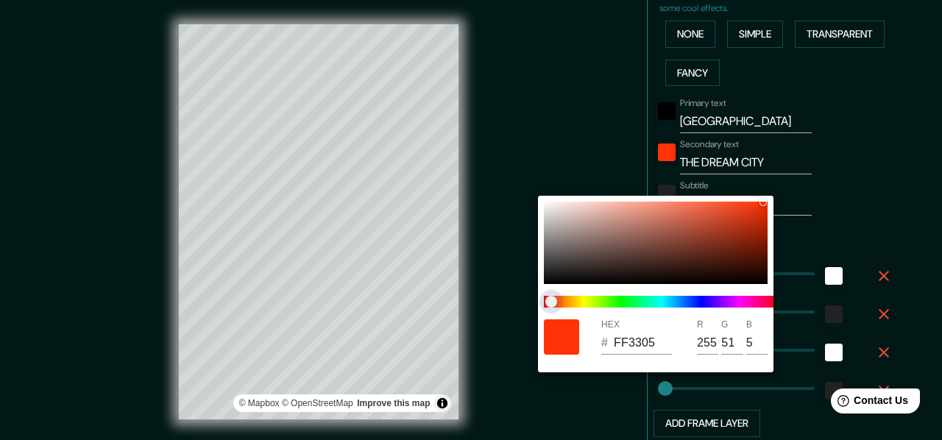
type input "30"
type input "15"
type input "FF0505"
type input "5"
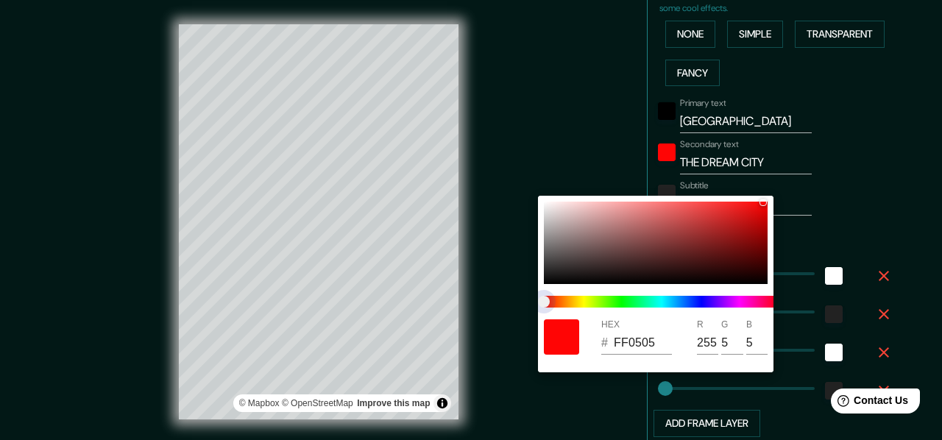
type input "30"
type input "15"
type input "30"
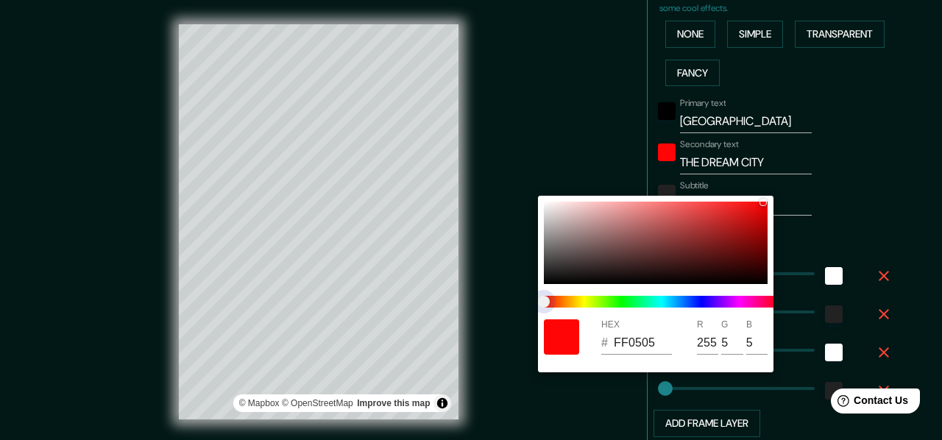
type input "15"
type input "30"
type input "15"
drag, startPoint x: 551, startPoint y: 301, endPoint x: 530, endPoint y: 292, distance: 23.1
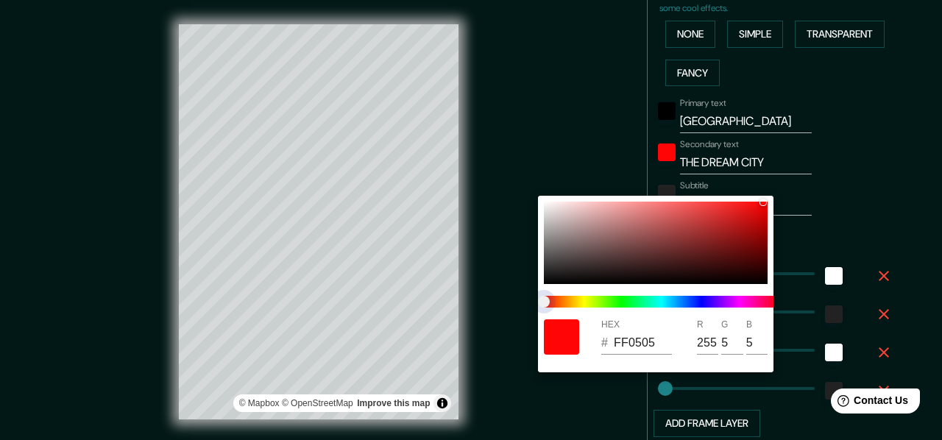
click at [530, 292] on div "HEX # FF0505 R 255 G 5 B 5" at bounding box center [471, 220] width 942 height 440
type input "30"
type input "15"
type input "FF0606"
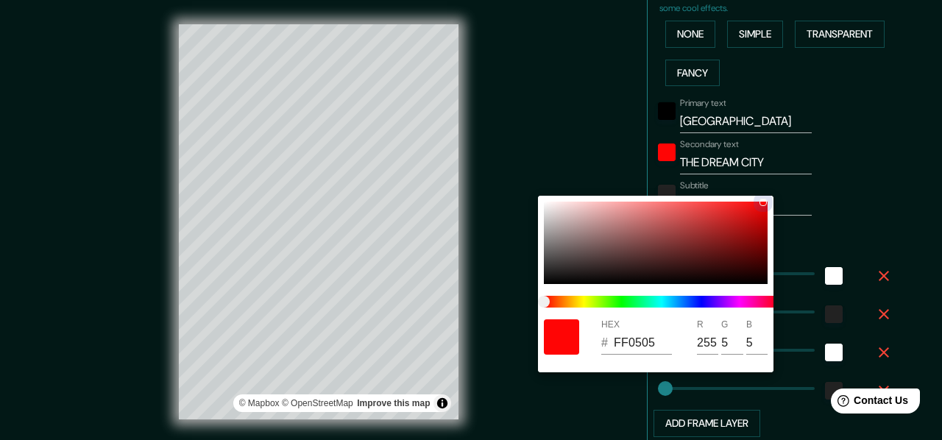
type input "6"
drag, startPoint x: 761, startPoint y: 201, endPoint x: 774, endPoint y: 201, distance: 12.5
click at [774, 201] on div "HEX # FF0606 R 255 G 6 B 6" at bounding box center [471, 220] width 942 height 440
click at [805, 250] on div at bounding box center [471, 220] width 942 height 440
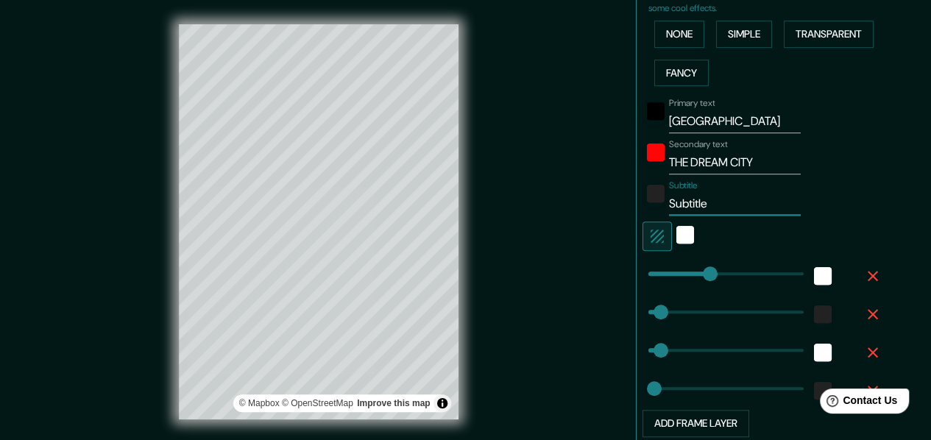
drag, startPoint x: 738, startPoint y: 227, endPoint x: 626, endPoint y: 238, distance: 112.4
click at [637, 238] on div "Choose a border. Hint : you can make layers of the frame opaque to create some …" at bounding box center [784, 219] width 294 height 462
paste input "Pearl of the Desert"
type input "Pearl of the Desert"
type input "30"
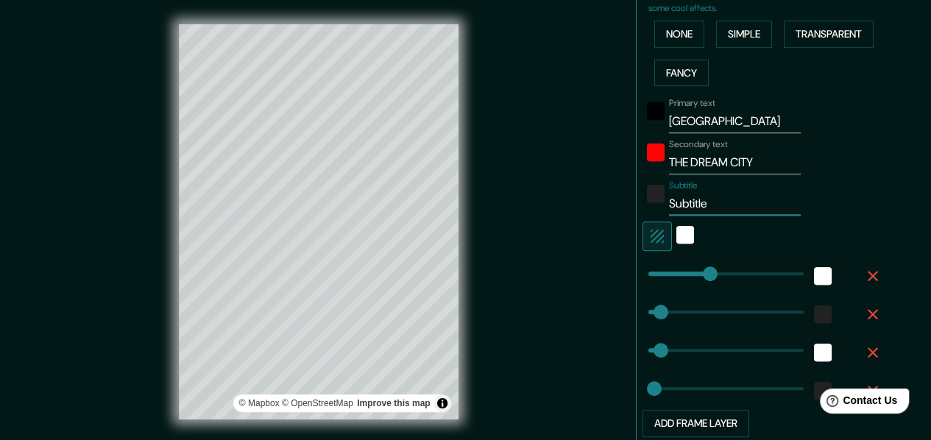
type input "30"
click at [677, 244] on div "white" at bounding box center [686, 235] width 18 height 18
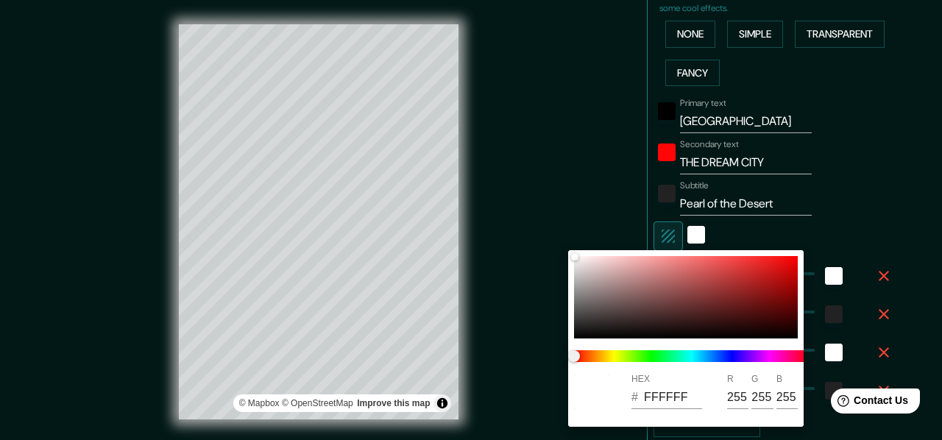
click at [613, 218] on div at bounding box center [471, 220] width 942 height 440
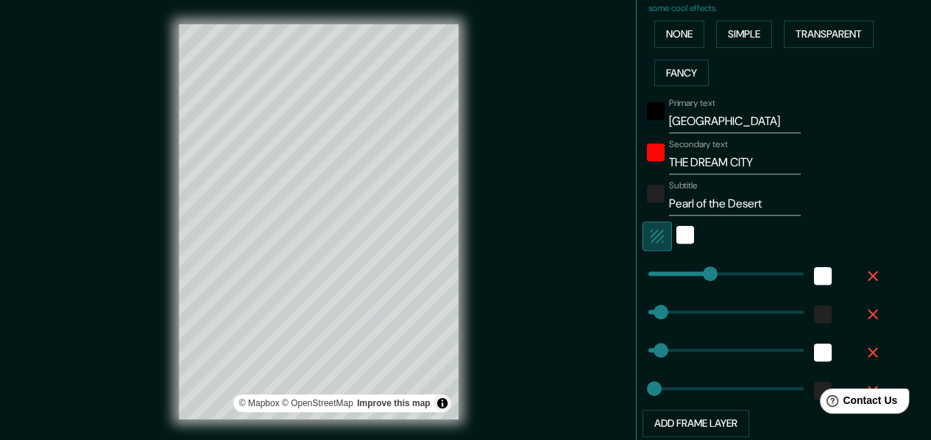
click at [649, 245] on icon "button" at bounding box center [658, 236] width 18 height 18
drag, startPoint x: 704, startPoint y: 297, endPoint x: 848, endPoint y: 301, distance: 144.4
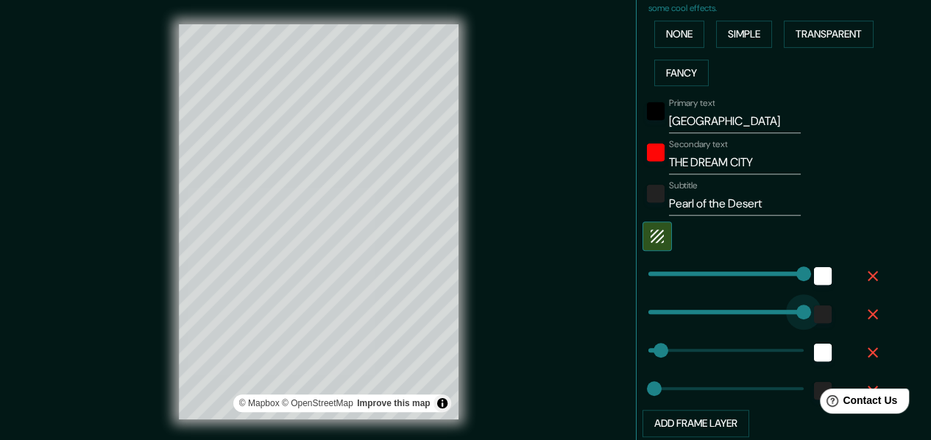
drag, startPoint x: 649, startPoint y: 336, endPoint x: 892, endPoint y: 341, distance: 243.0
drag, startPoint x: 791, startPoint y: 336, endPoint x: 613, endPoint y: 335, distance: 178.2
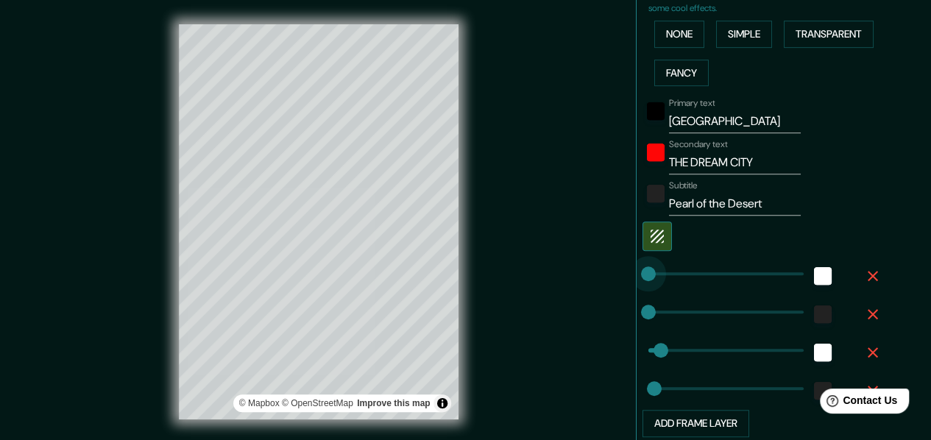
drag, startPoint x: 788, startPoint y: 294, endPoint x: 549, endPoint y: 311, distance: 239.1
drag, startPoint x: 638, startPoint y: 294, endPoint x: 833, endPoint y: 315, distance: 196.3
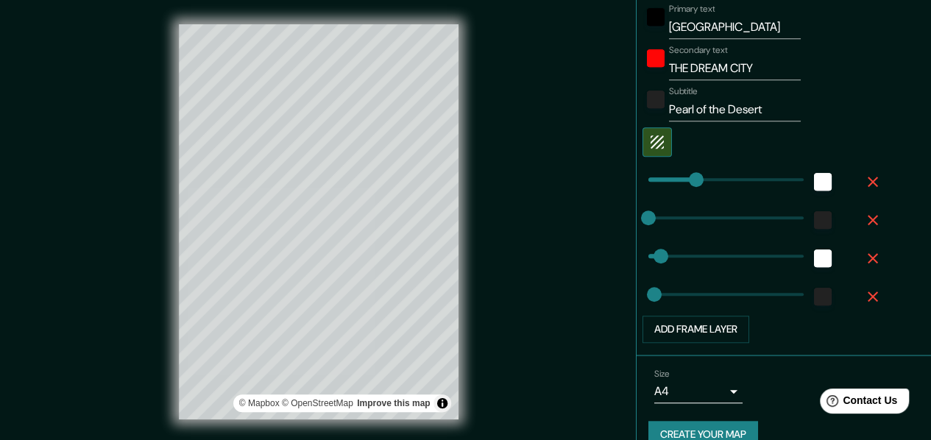
scroll to position [449, 0]
drag, startPoint x: 671, startPoint y: 281, endPoint x: 804, endPoint y: 290, distance: 132.9
drag, startPoint x: 789, startPoint y: 282, endPoint x: 624, endPoint y: 293, distance: 164.6
drag, startPoint x: 635, startPoint y: 280, endPoint x: 649, endPoint y: 282, distance: 14.2
drag, startPoint x: 689, startPoint y: 313, endPoint x: 633, endPoint y: 320, distance: 56.4
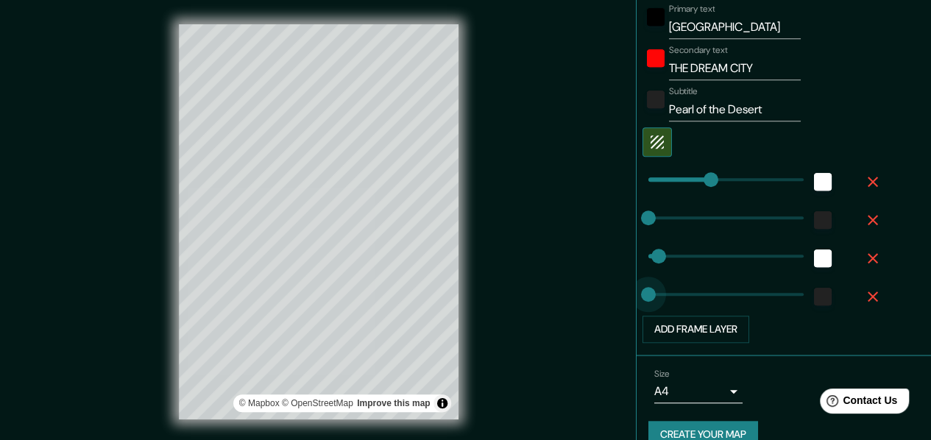
drag, startPoint x: 637, startPoint y: 319, endPoint x: 608, endPoint y: 319, distance: 28.7
click at [608, 319] on div "Mappin Location Pins Style Layout Border Choose a border. Hint : you can make l…" at bounding box center [465, 233] width 931 height 467
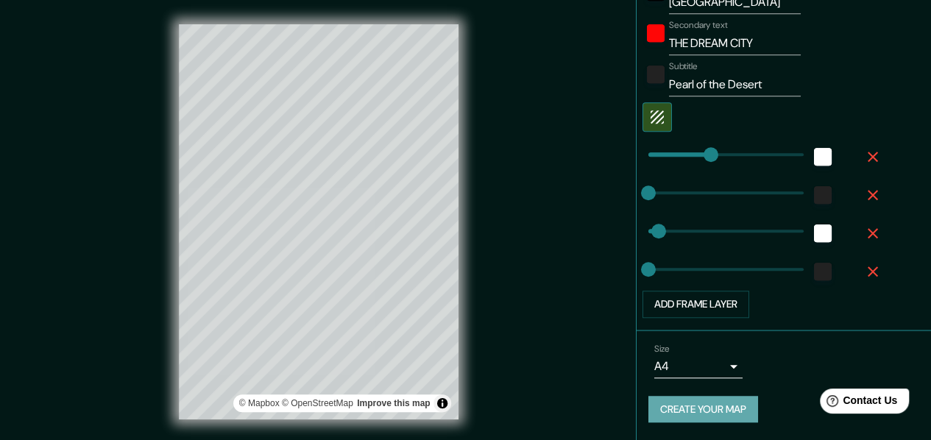
click at [741, 412] on button "Create your map" at bounding box center [704, 409] width 110 height 27
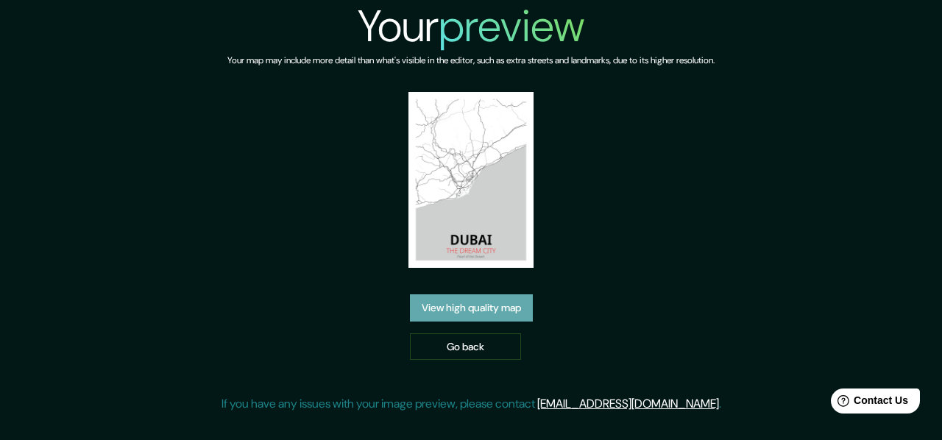
click at [473, 317] on link "View high quality map" at bounding box center [471, 307] width 123 height 27
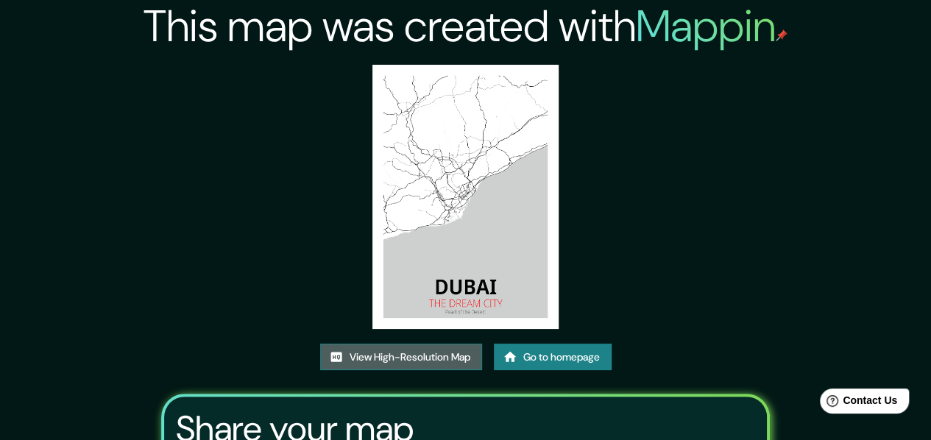
click at [428, 362] on link "View High-Resolution Map" at bounding box center [401, 357] width 162 height 27
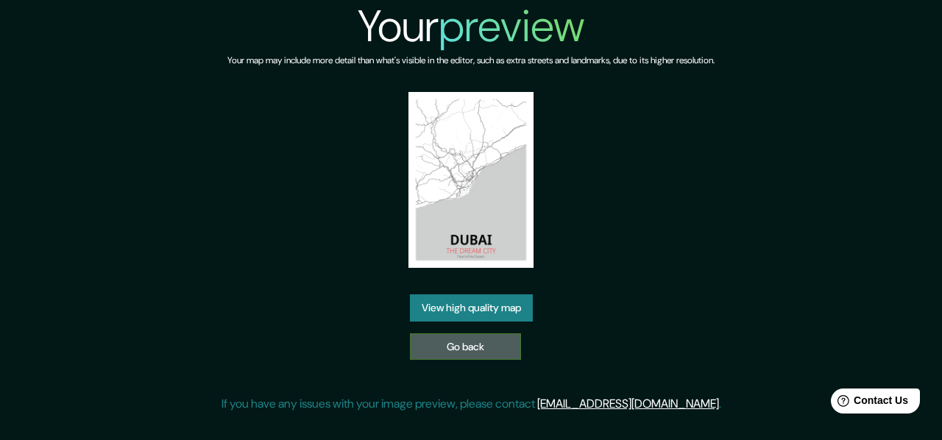
click at [490, 351] on link "Go back" at bounding box center [465, 347] width 111 height 27
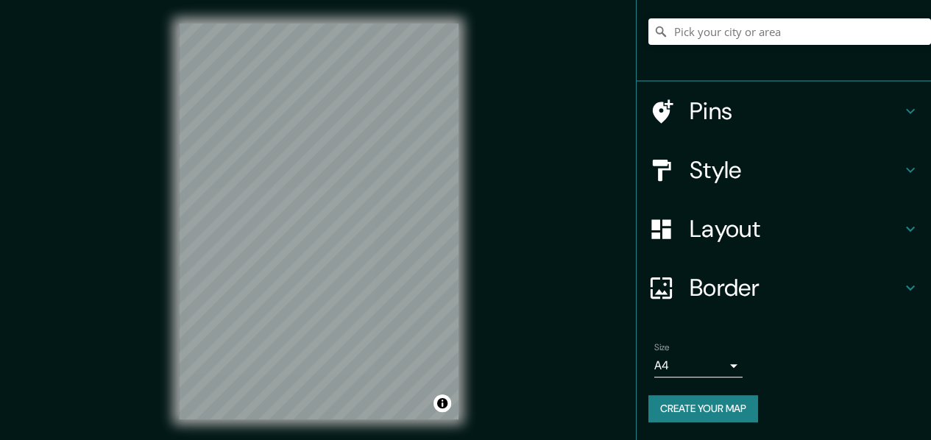
scroll to position [144, 0]
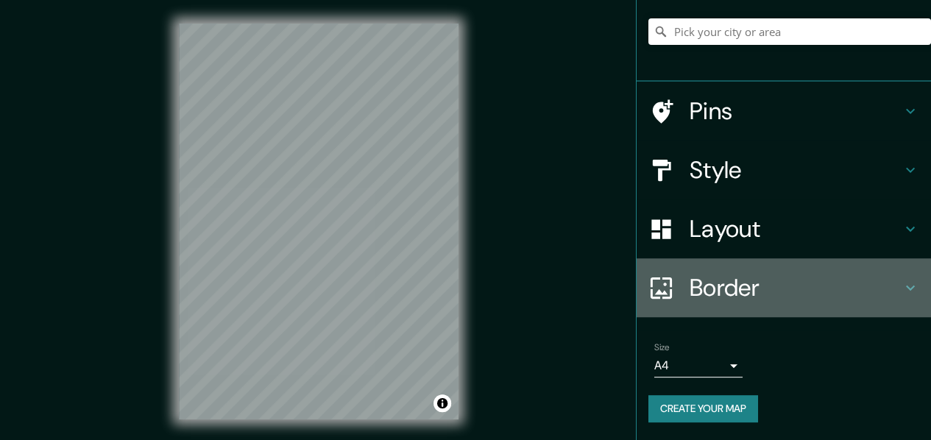
click at [864, 292] on h4 "Border" at bounding box center [796, 287] width 212 height 29
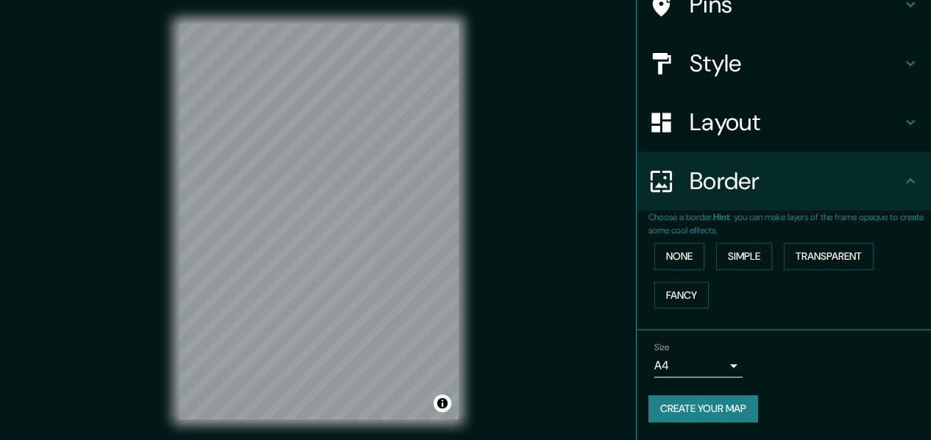
scroll to position [121, 0]
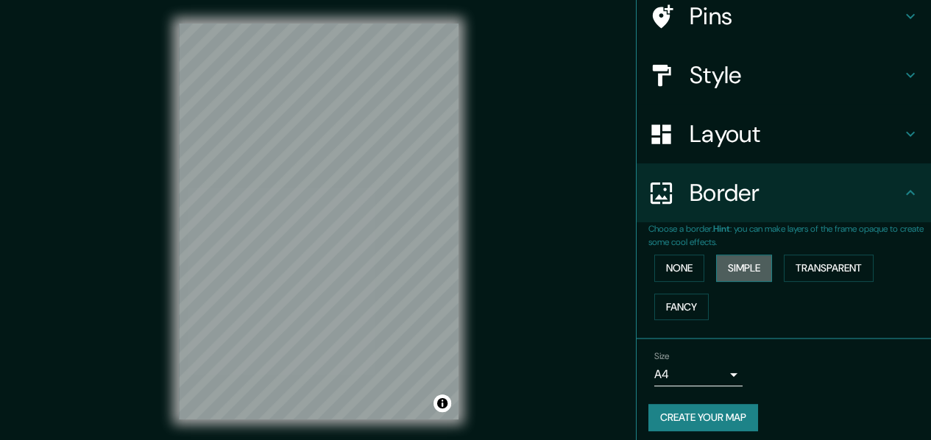
click at [745, 282] on button "Simple" at bounding box center [744, 268] width 56 height 27
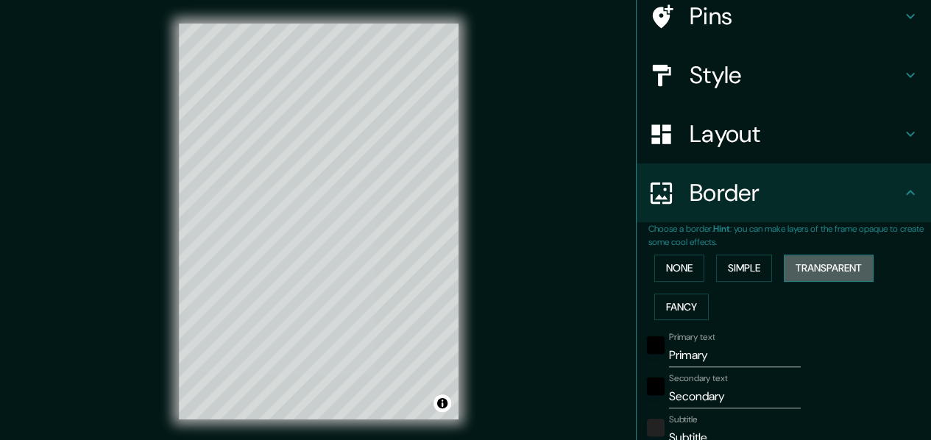
click at [807, 282] on button "Transparent" at bounding box center [829, 268] width 90 height 27
click at [740, 282] on button "Simple" at bounding box center [744, 268] width 56 height 27
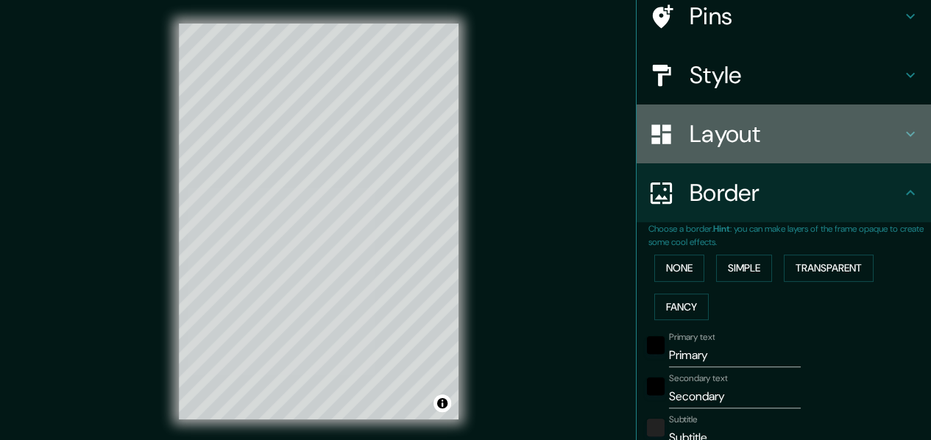
click at [864, 149] on h4 "Layout" at bounding box center [796, 133] width 212 height 29
type input "30"
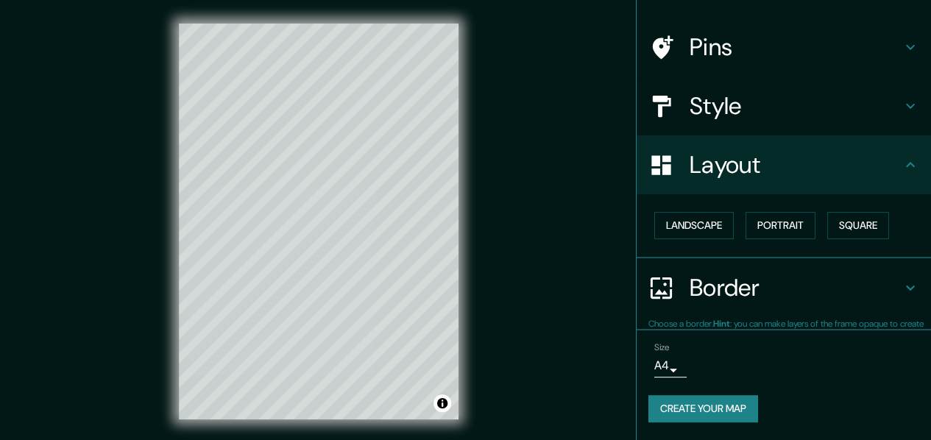
scroll to position [108, 0]
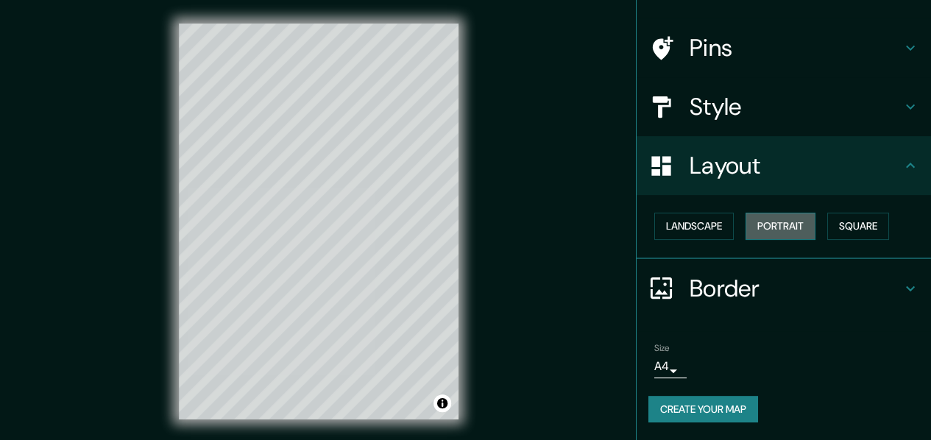
click at [803, 222] on button "Portrait" at bounding box center [781, 226] width 70 height 27
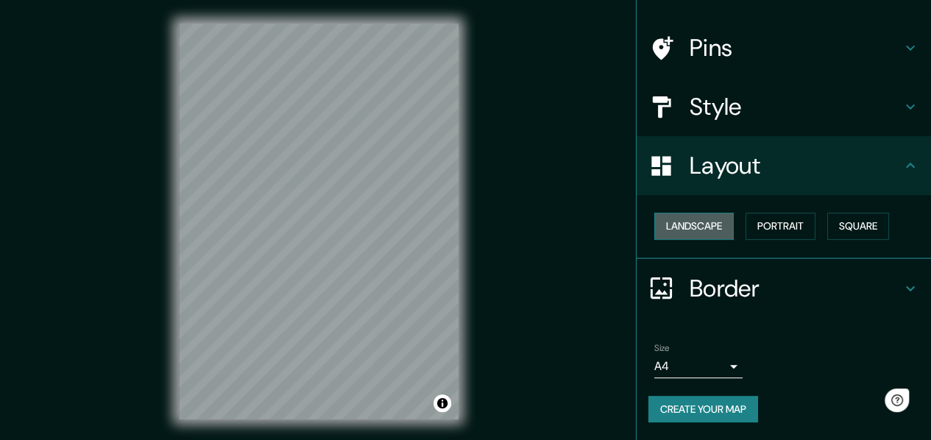
click at [698, 219] on button "Landscape" at bounding box center [695, 226] width 80 height 27
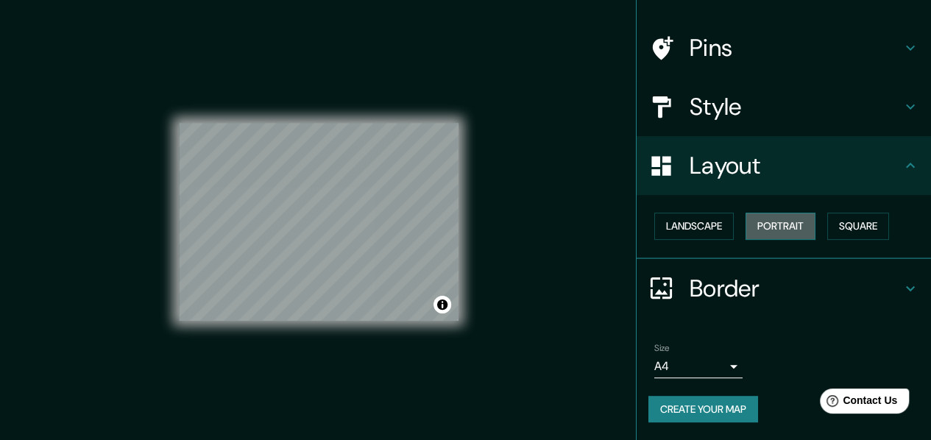
click at [755, 219] on button "Portrait" at bounding box center [781, 226] width 70 height 27
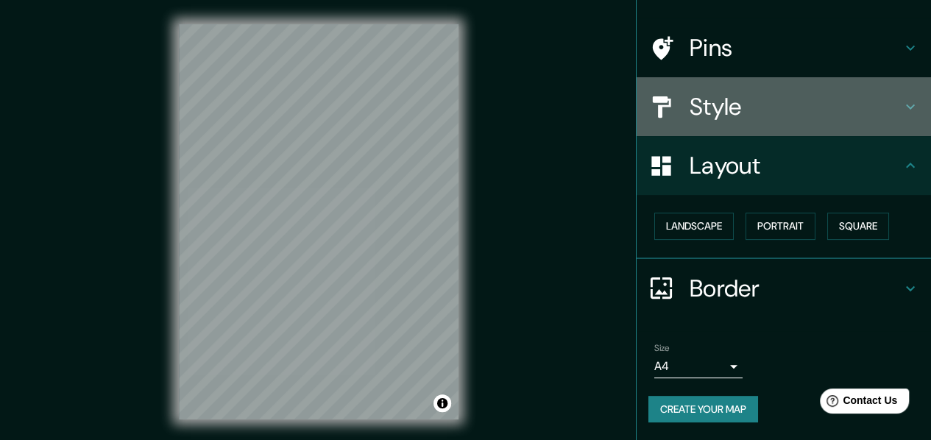
click at [836, 104] on h4 "Style" at bounding box center [796, 106] width 212 height 29
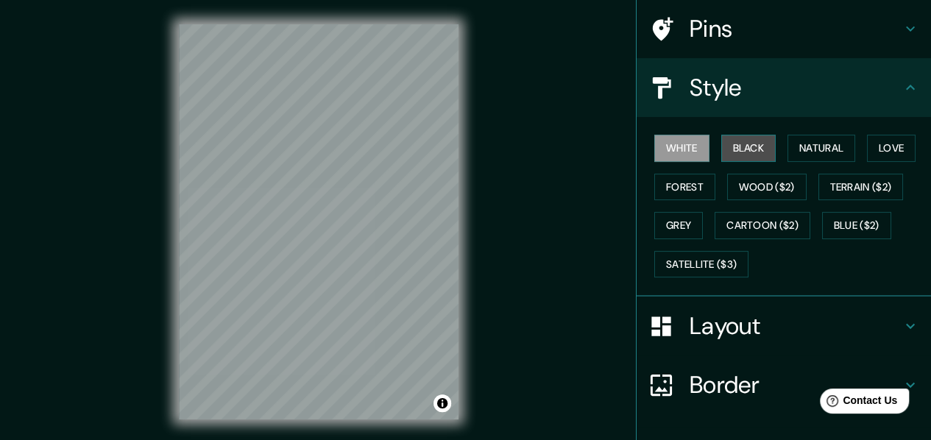
click at [727, 160] on button "Black" at bounding box center [749, 148] width 55 height 27
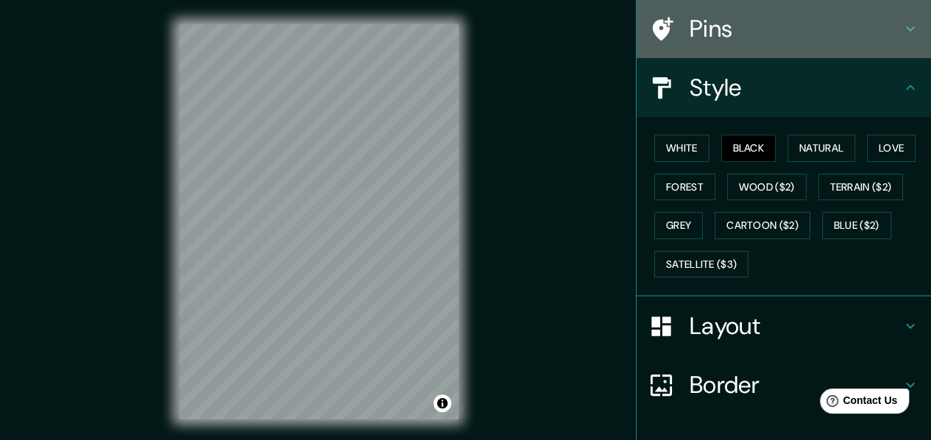
click at [831, 40] on h4 "Pins" at bounding box center [796, 28] width 212 height 29
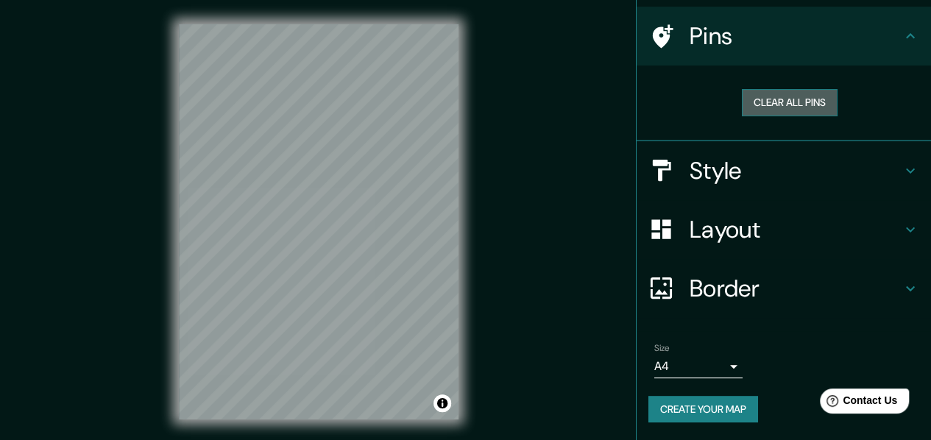
click at [770, 99] on button "Clear all pins" at bounding box center [790, 102] width 96 height 27
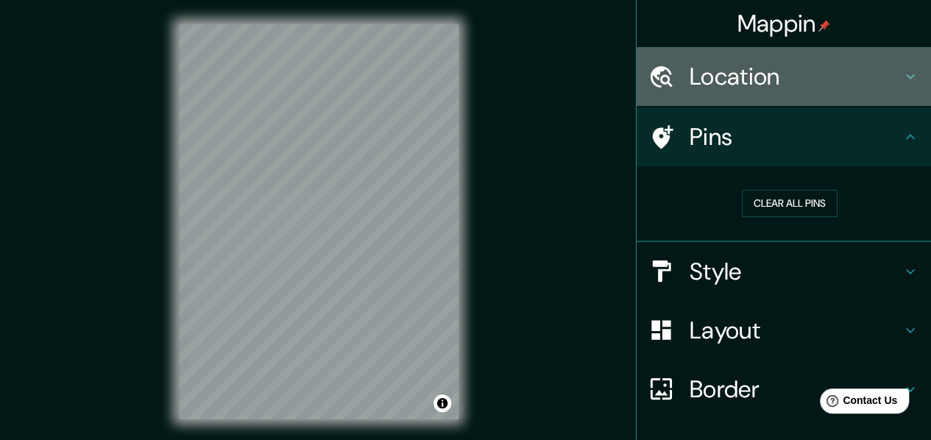
click at [881, 68] on h4 "Location" at bounding box center [796, 76] width 212 height 29
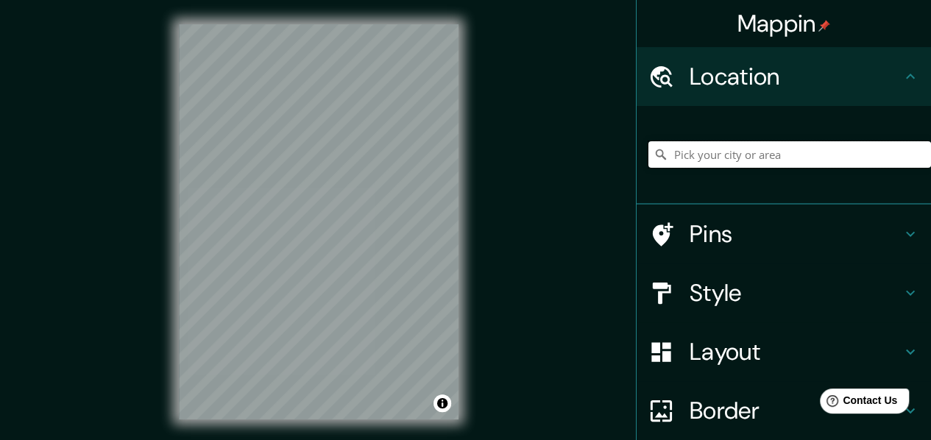
click at [783, 160] on input "Pick your city or area" at bounding box center [790, 154] width 283 height 27
click at [736, 162] on input "Dubai, United Arab Emirates" at bounding box center [790, 154] width 283 height 27
click at [816, 158] on input "Dubai, United Arab Emirates" at bounding box center [790, 154] width 283 height 27
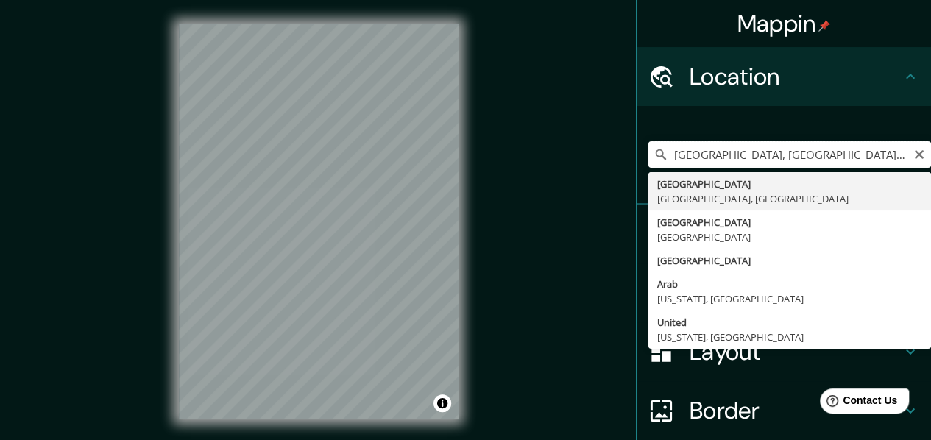
drag, startPoint x: 698, startPoint y: 158, endPoint x: 866, endPoint y: 160, distance: 167.9
click at [866, 160] on input "Dubai, Dubai, United Arab Emirates" at bounding box center [790, 154] width 283 height 27
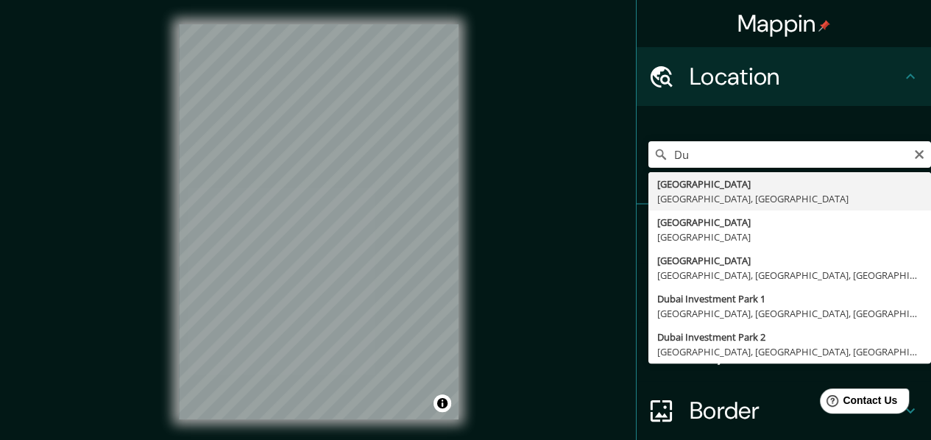
type input "Dubai, United Arab Emirates"
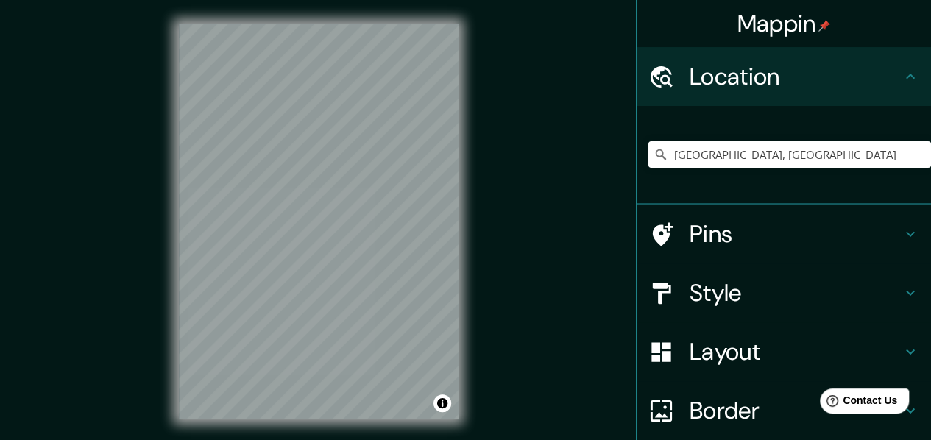
click at [595, 264] on div "Mappin Location Dubai, United Arab Emirates Dubai Dubai, United Arab Emirates D…" at bounding box center [465, 233] width 931 height 467
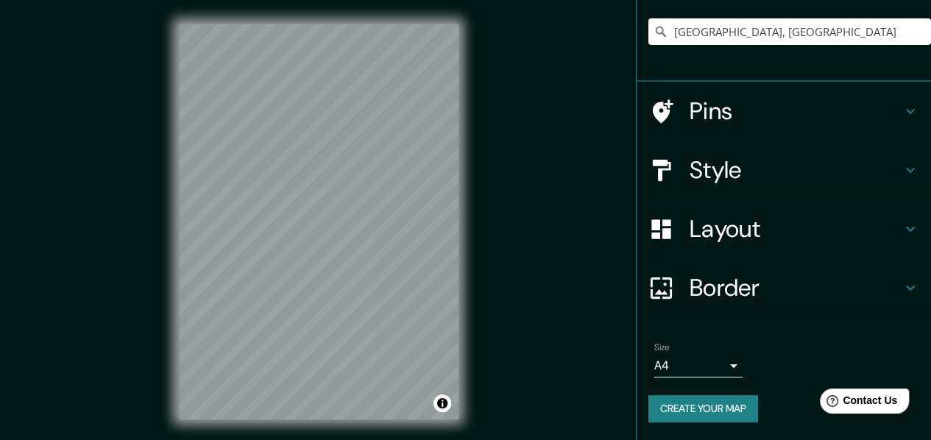
scroll to position [31, 0]
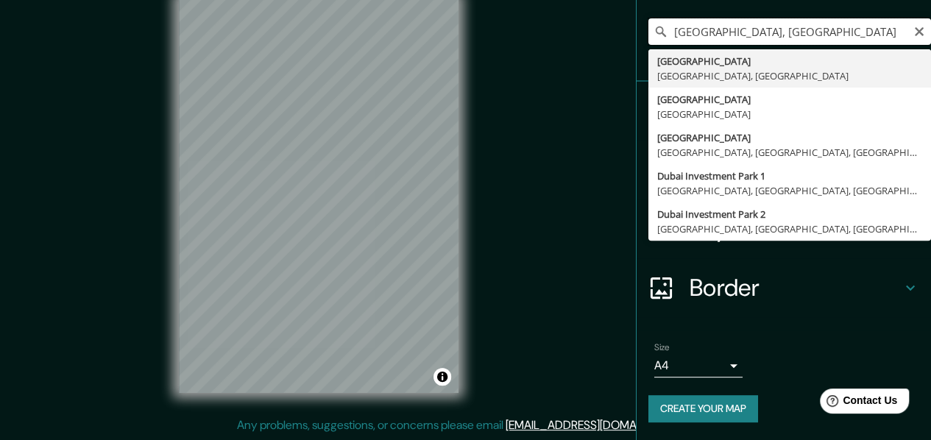
click at [819, 21] on input "Dubai, United Arab Emirates" at bounding box center [790, 31] width 283 height 27
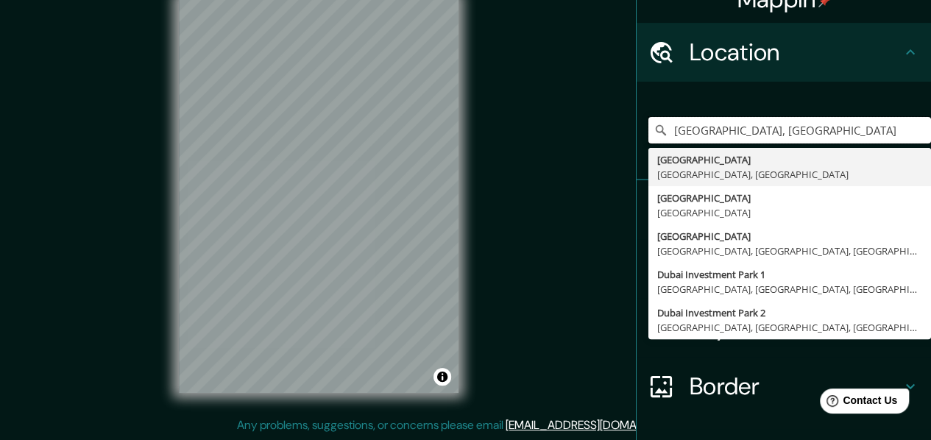
scroll to position [0, 0]
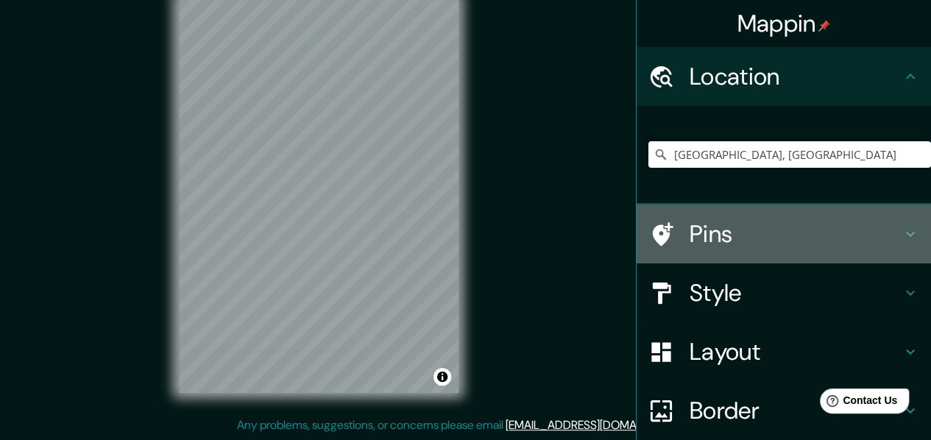
click at [823, 227] on h4 "Pins" at bounding box center [796, 233] width 212 height 29
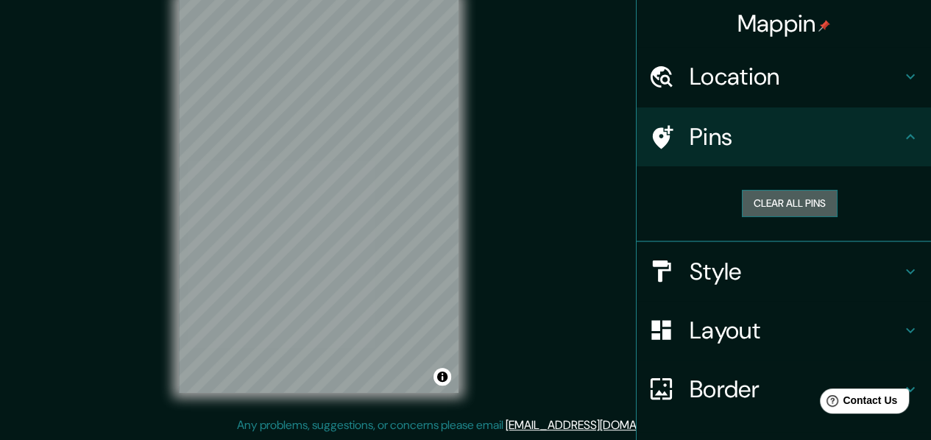
click at [810, 217] on button "Clear all pins" at bounding box center [790, 203] width 96 height 27
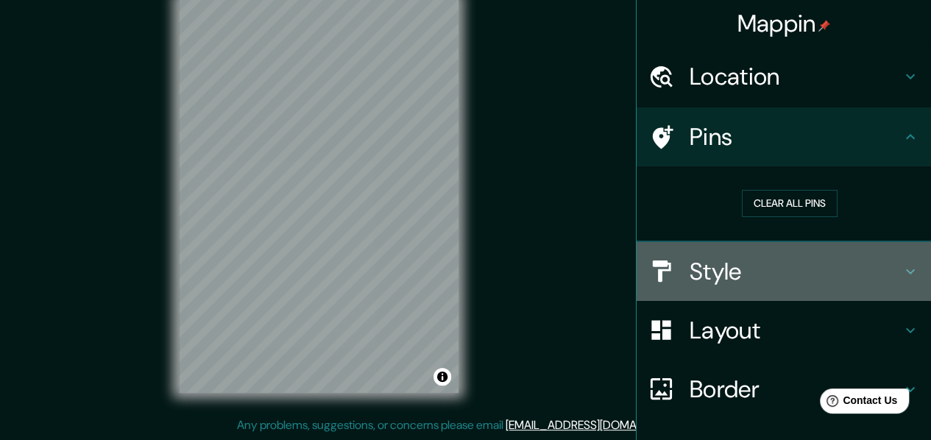
click at [833, 281] on h4 "Style" at bounding box center [796, 271] width 212 height 29
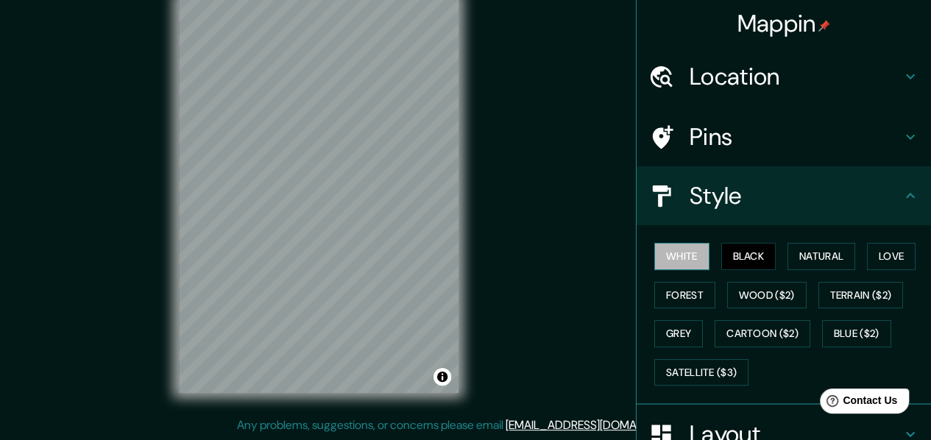
click at [667, 270] on button "White" at bounding box center [682, 256] width 55 height 27
click at [352, 155] on div at bounding box center [351, 161] width 12 height 12
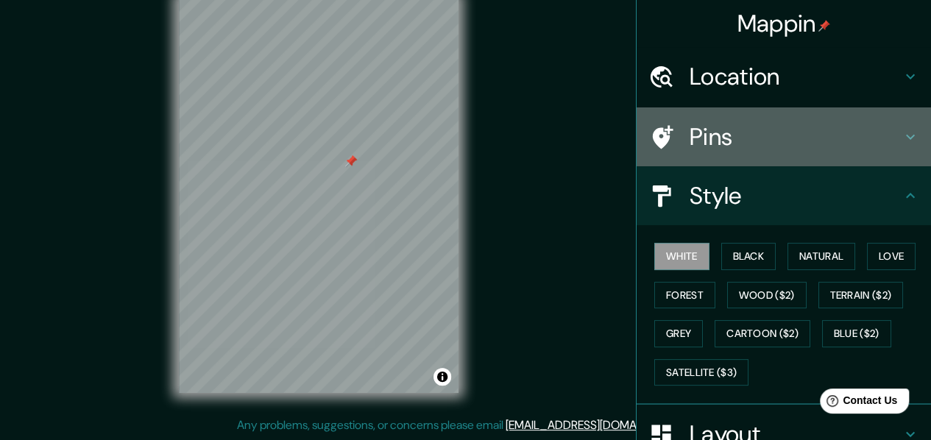
click at [720, 127] on h4 "Pins" at bounding box center [796, 136] width 212 height 29
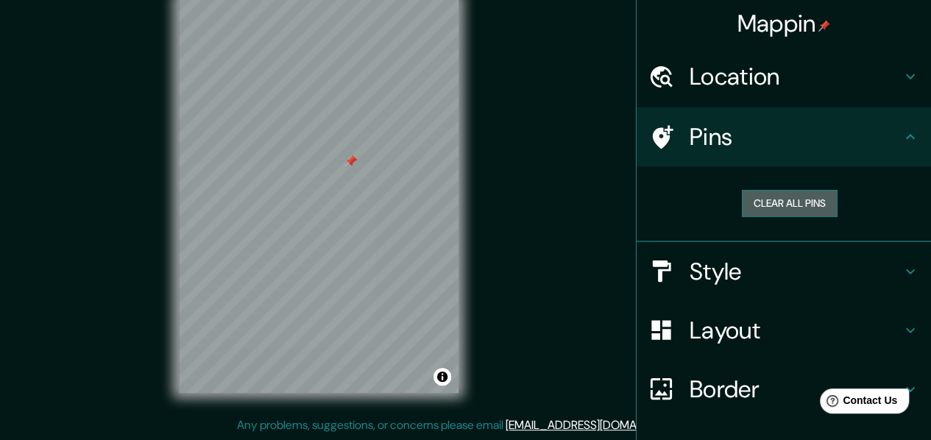
click at [754, 217] on button "Clear all pins" at bounding box center [790, 203] width 96 height 27
click at [361, 202] on div at bounding box center [362, 203] width 12 height 12
click at [749, 208] on button "Clear all pins" at bounding box center [790, 203] width 96 height 27
click at [776, 195] on div "Clear all pins" at bounding box center [790, 203] width 283 height 51
click at [776, 202] on button "Clear all pins" at bounding box center [790, 203] width 96 height 27
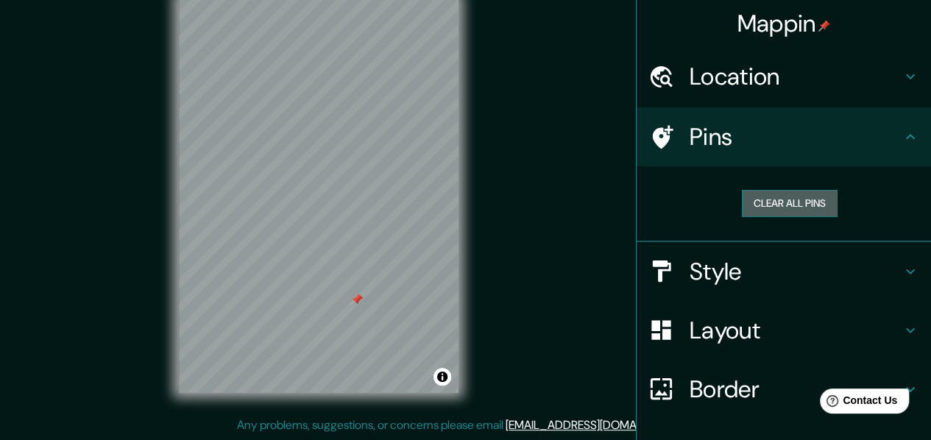
click at [769, 215] on button "Clear all pins" at bounding box center [790, 203] width 96 height 27
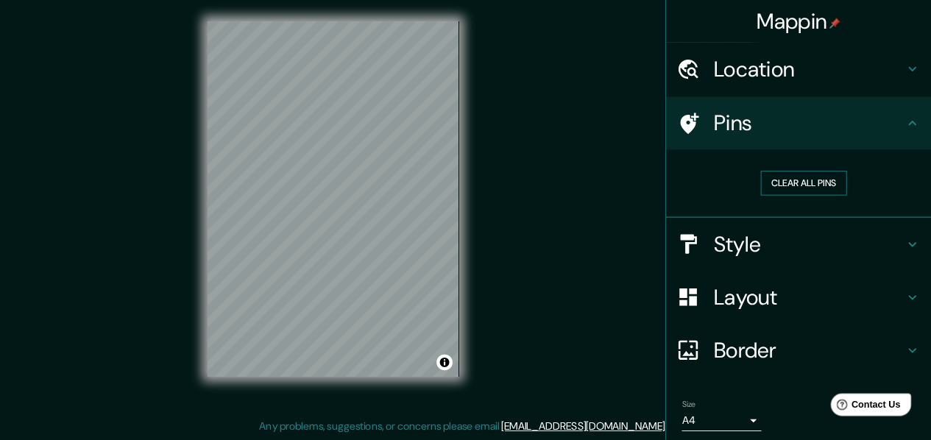
scroll to position [25, 0]
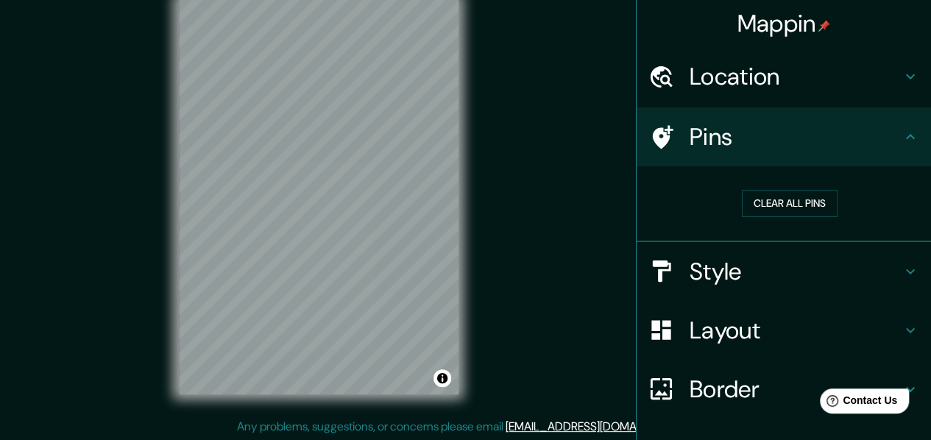
click at [735, 83] on h4 "Location" at bounding box center [796, 76] width 212 height 29
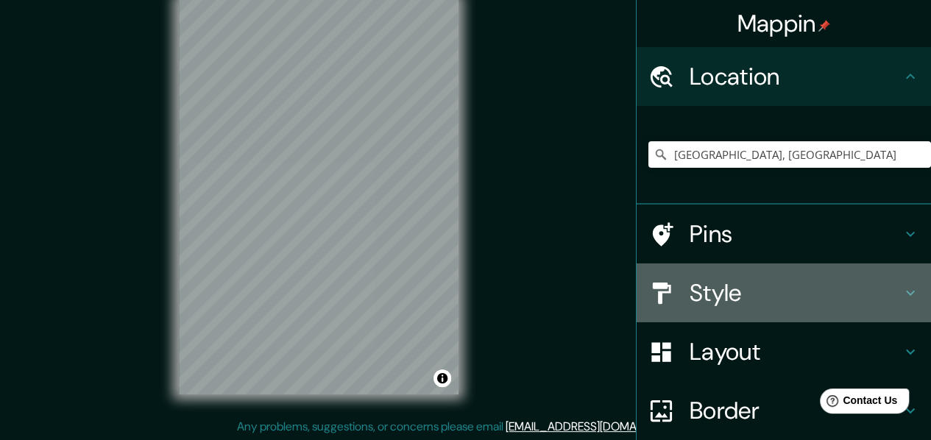
click at [799, 306] on h4 "Style" at bounding box center [796, 292] width 212 height 29
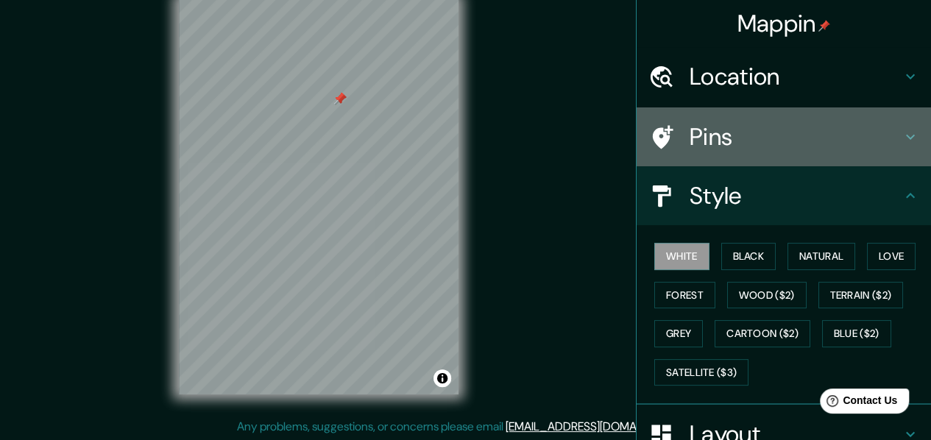
click at [726, 149] on h4 "Pins" at bounding box center [796, 136] width 212 height 29
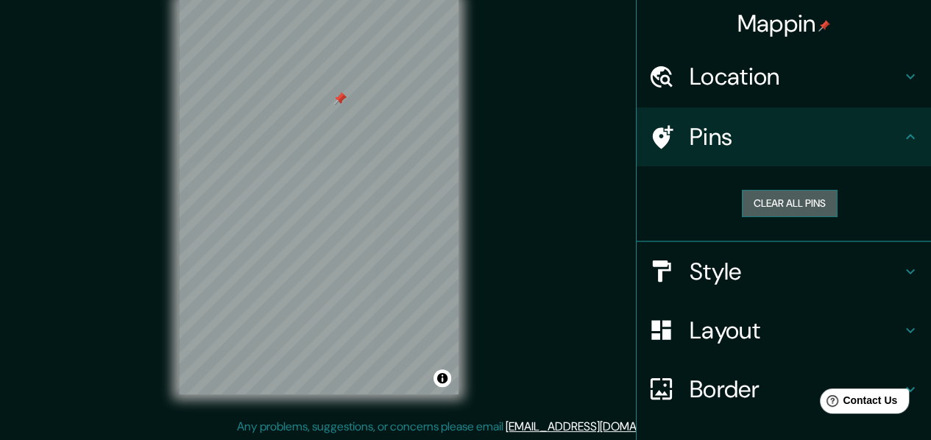
click at [777, 207] on button "Clear all pins" at bounding box center [790, 203] width 96 height 27
click at [760, 203] on button "Clear all pins" at bounding box center [790, 203] width 96 height 27
click at [755, 213] on button "Clear all pins" at bounding box center [790, 203] width 96 height 27
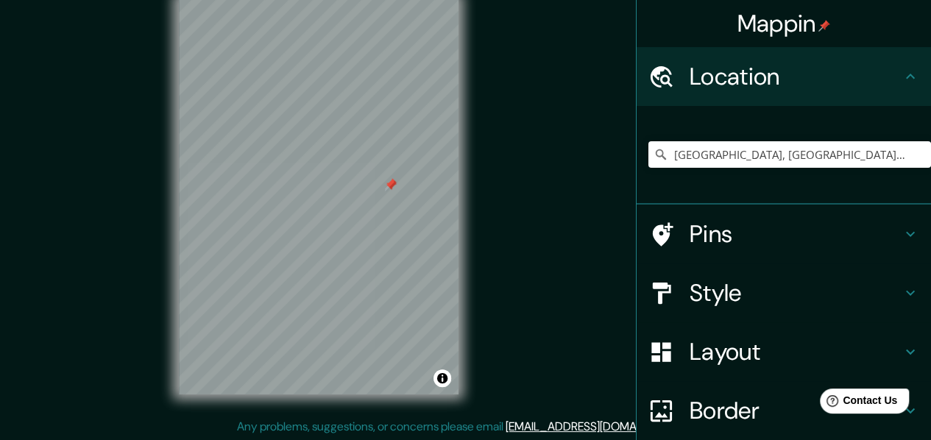
click at [385, 191] on div at bounding box center [391, 186] width 12 height 12
click at [389, 189] on div at bounding box center [391, 184] width 12 height 12
click at [565, 164] on div "Mappin Location Dubai, Dubai, United Arab Emirates Pins Style Layout Border Cho…" at bounding box center [465, 208] width 931 height 467
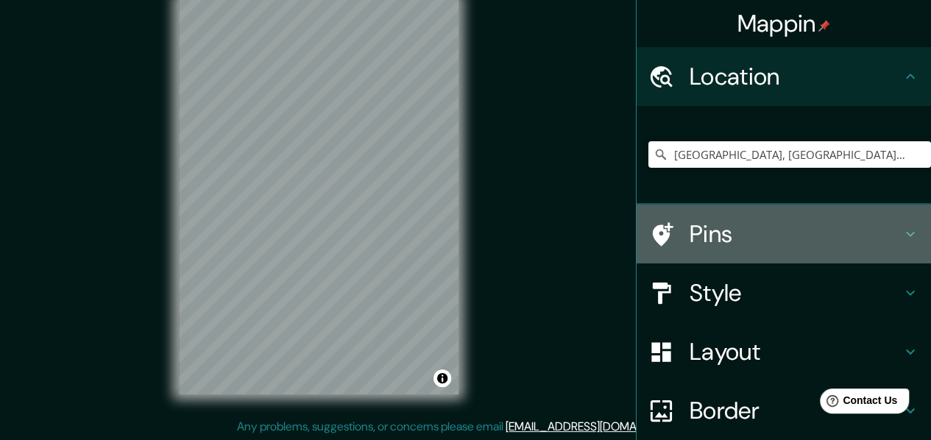
click at [785, 249] on h4 "Pins" at bounding box center [796, 233] width 212 height 29
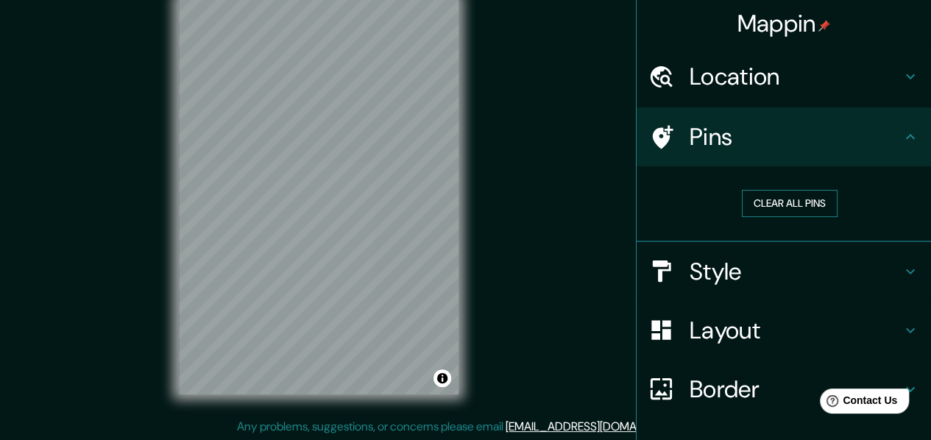
click at [777, 216] on button "Clear all pins" at bounding box center [790, 203] width 96 height 27
click at [342, 222] on div at bounding box center [348, 217] width 12 height 12
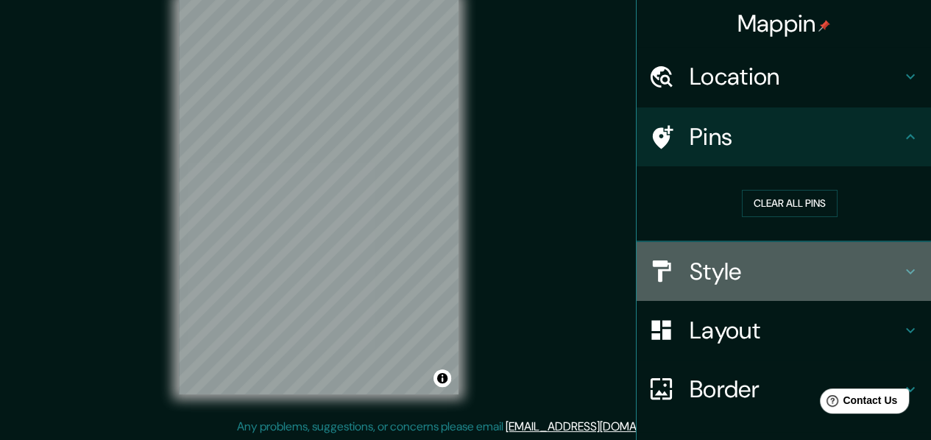
click at [719, 272] on h4 "Style" at bounding box center [796, 271] width 212 height 29
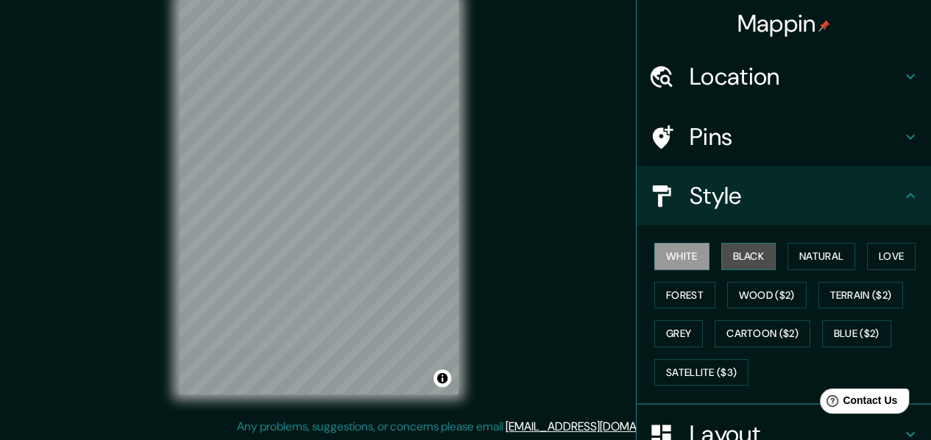
click at [722, 270] on button "Black" at bounding box center [749, 256] width 55 height 27
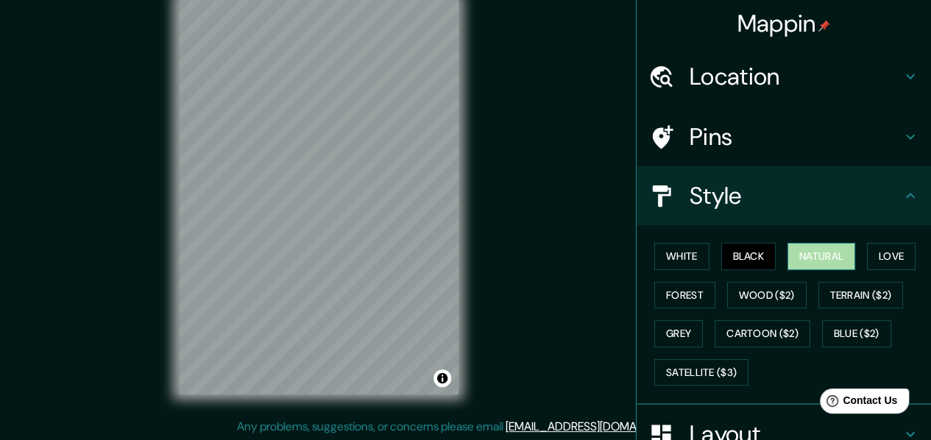
click at [836, 270] on button "Natural" at bounding box center [822, 256] width 68 height 27
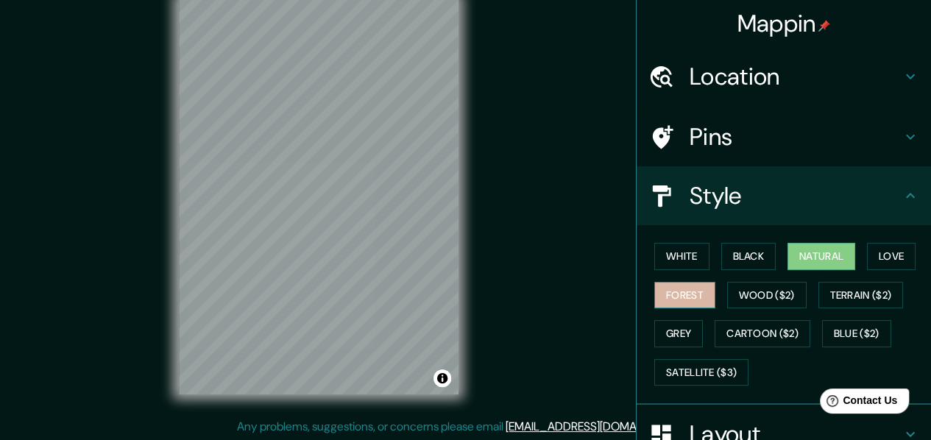
click at [716, 302] on button "Forest" at bounding box center [685, 295] width 61 height 27
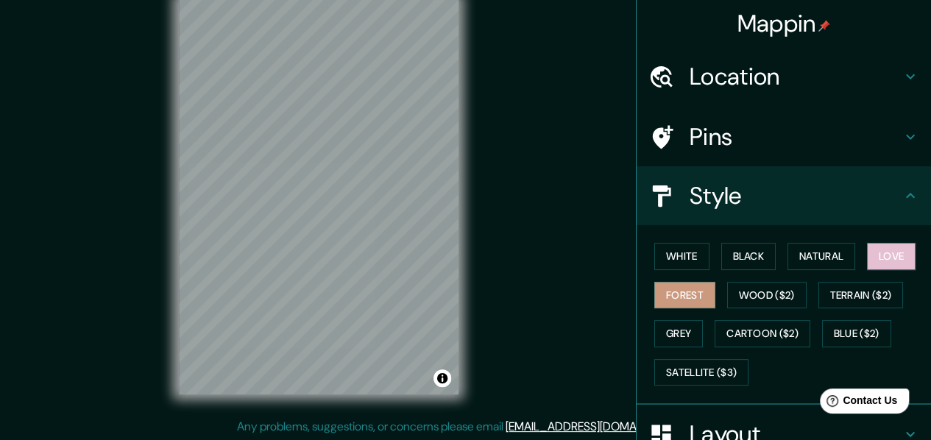
click at [867, 270] on button "Love" at bounding box center [891, 256] width 49 height 27
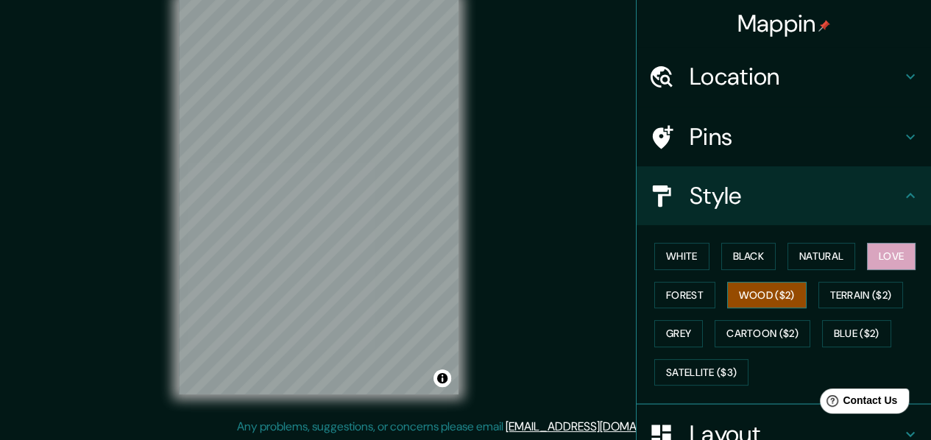
click at [807, 309] on button "Wood ($2)" at bounding box center [767, 295] width 80 height 27
click at [819, 309] on button "Terrain ($2)" at bounding box center [861, 295] width 85 height 27
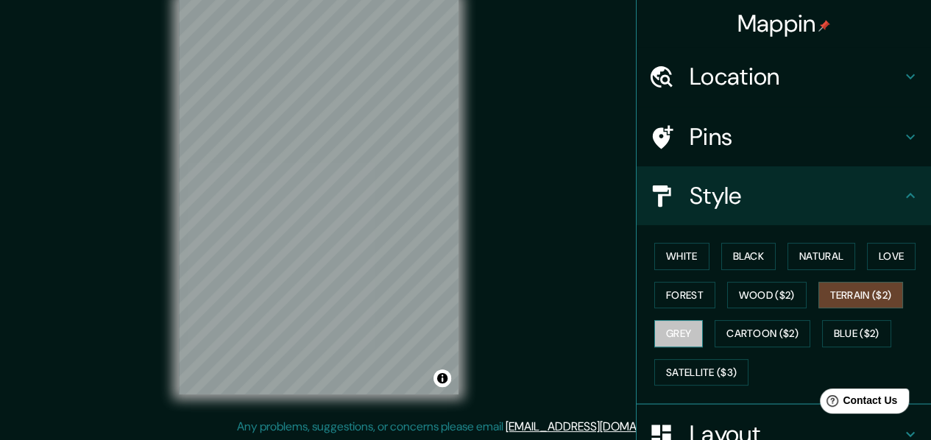
click at [703, 345] on button "Grey" at bounding box center [679, 333] width 49 height 27
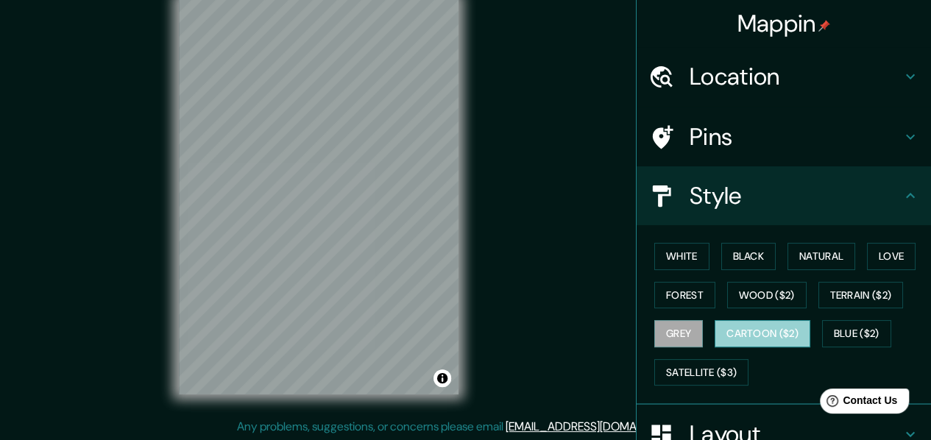
click at [811, 348] on button "Cartoon ($2)" at bounding box center [763, 333] width 96 height 27
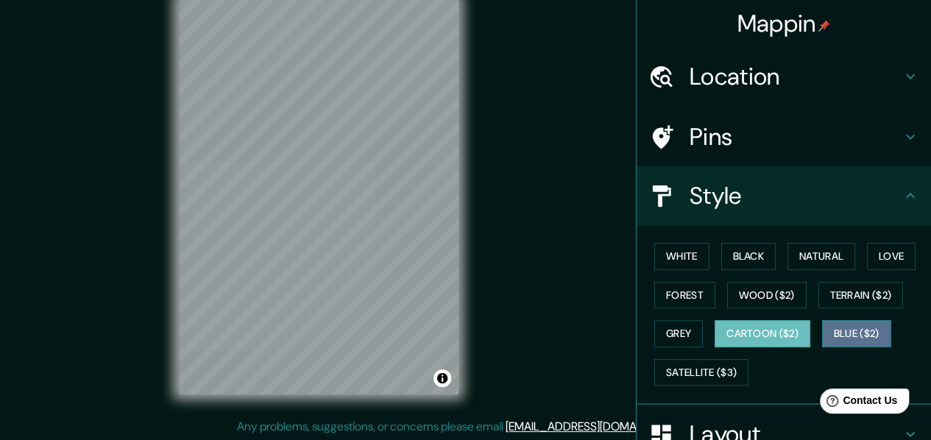
click at [822, 348] on button "Blue ($2)" at bounding box center [856, 333] width 69 height 27
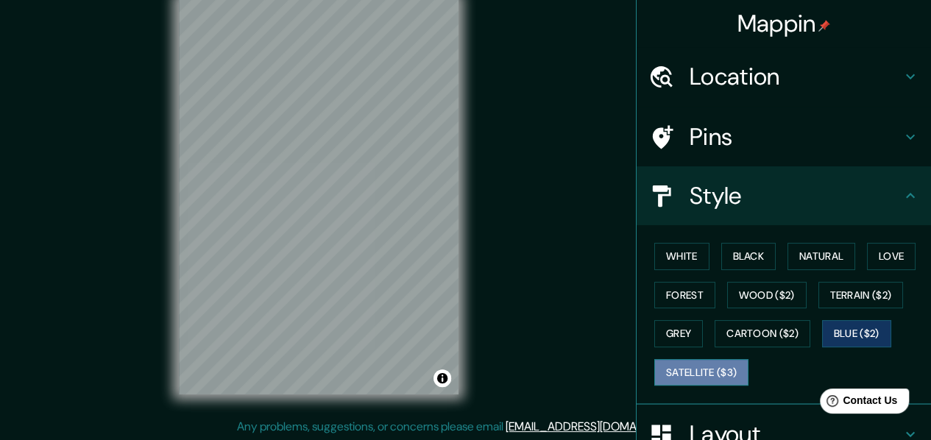
click at [749, 387] on button "Satellite ($3)" at bounding box center [702, 372] width 94 height 27
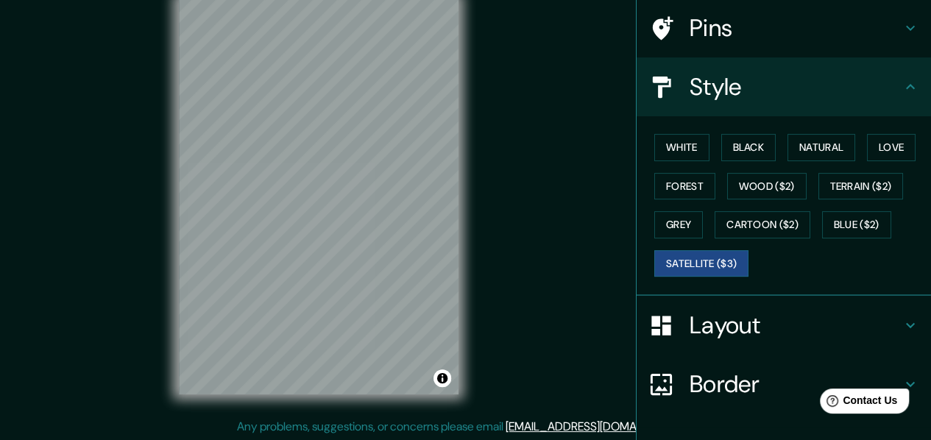
scroll to position [119, 0]
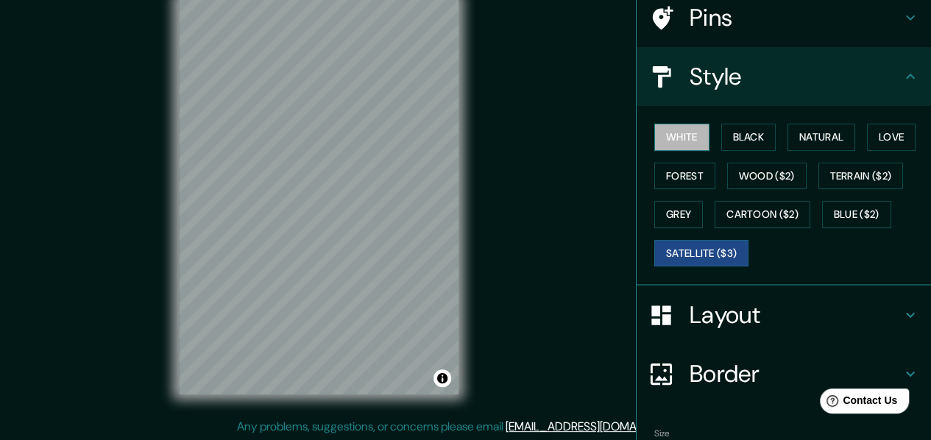
click at [680, 142] on button "White" at bounding box center [682, 137] width 55 height 27
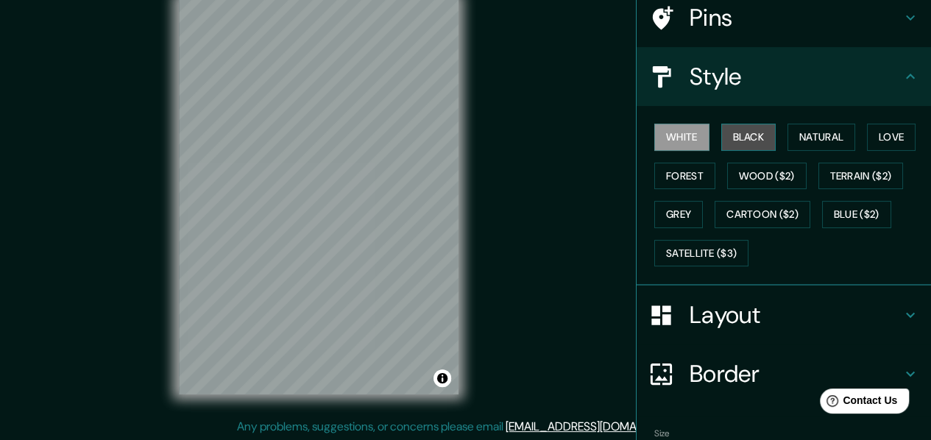
click at [739, 147] on button "Black" at bounding box center [749, 137] width 55 height 27
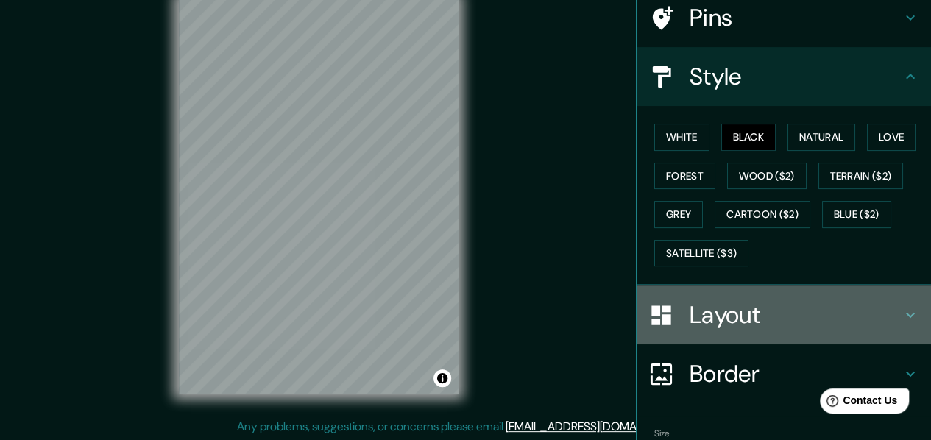
click at [757, 330] on h4 "Layout" at bounding box center [796, 314] width 212 height 29
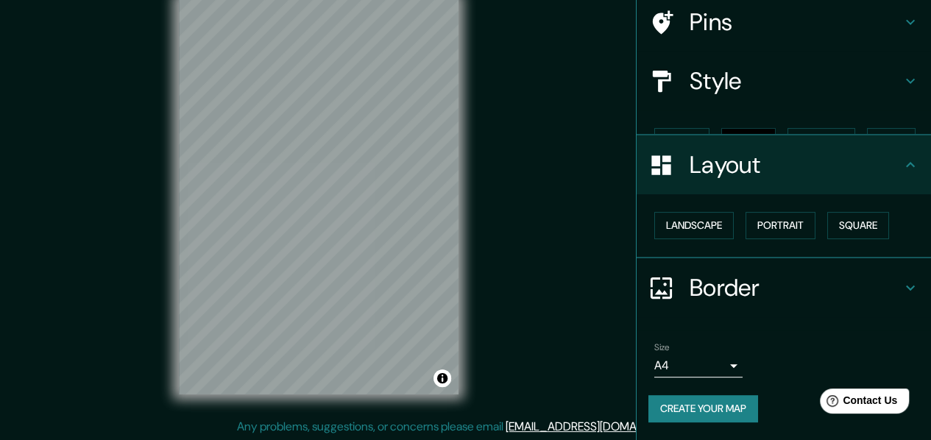
scroll to position [108, 0]
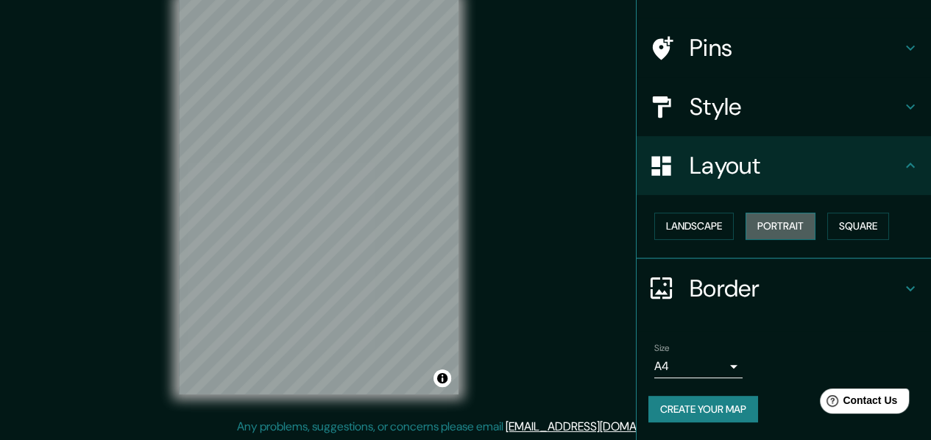
click at [763, 227] on button "Portrait" at bounding box center [781, 226] width 70 height 27
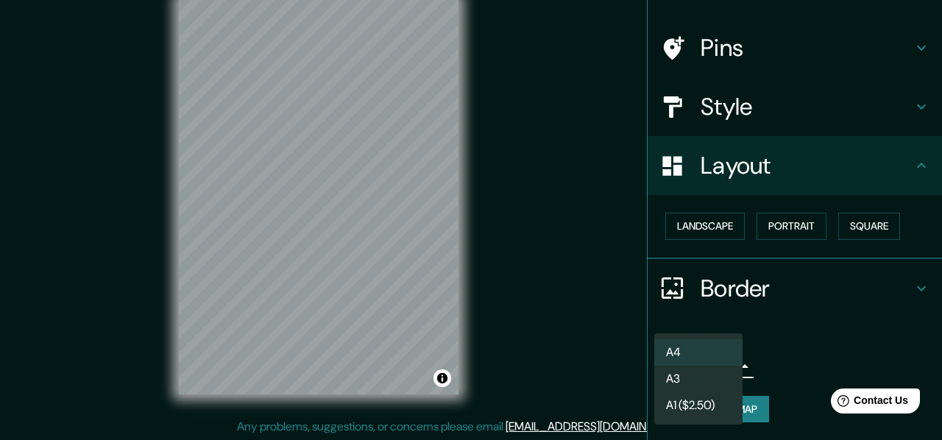
click at [720, 363] on body "Mappin Location Dubai, Dubai, United Arab Emirates Pins Style Layout Landscape …" at bounding box center [471, 195] width 942 height 440
drag, startPoint x: 939, startPoint y: 195, endPoint x: 942, endPoint y: 311, distance: 116.4
click at [931, 312] on div at bounding box center [471, 220] width 942 height 440
click at [691, 368] on body "Mappin Location Dubai, Dubai, United Arab Emirates Pins Style Layout Landscape …" at bounding box center [471, 195] width 942 height 440
click at [691, 359] on li "A4" at bounding box center [699, 352] width 88 height 27
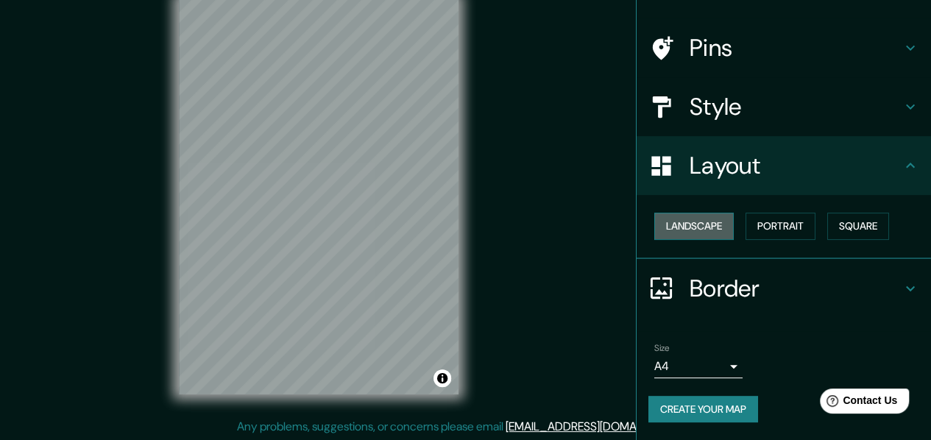
click at [697, 219] on button "Landscape" at bounding box center [695, 226] width 80 height 27
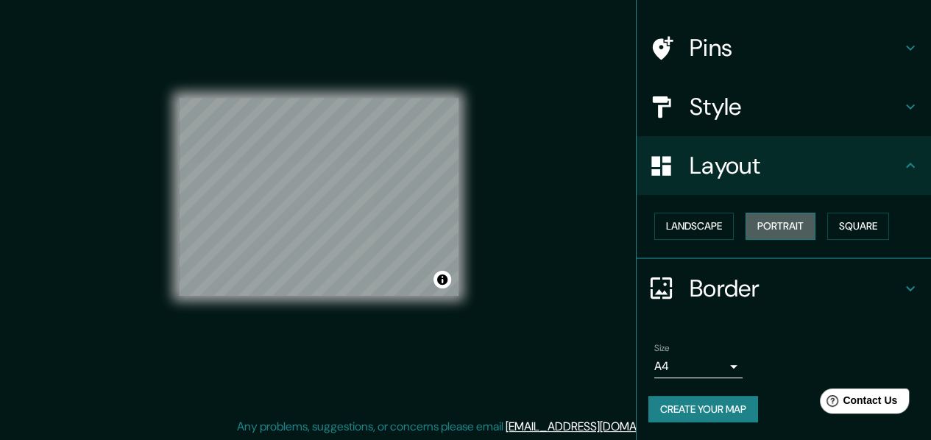
click at [772, 219] on button "Portrait" at bounding box center [781, 226] width 70 height 27
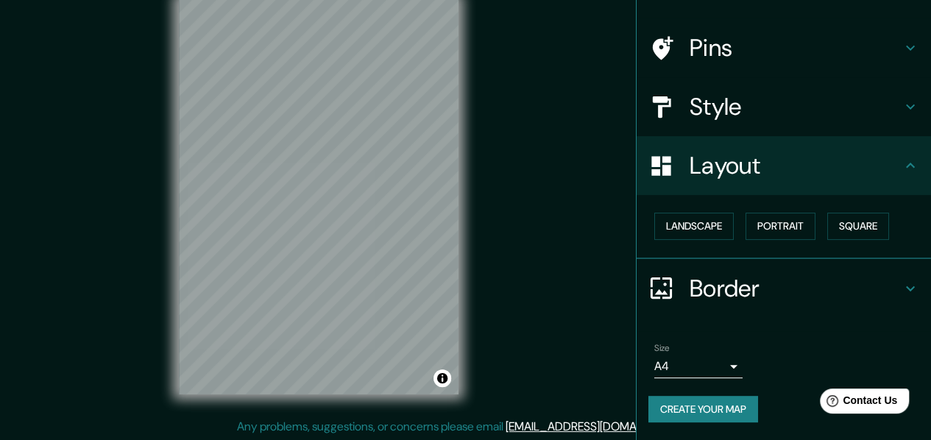
scroll to position [0, 0]
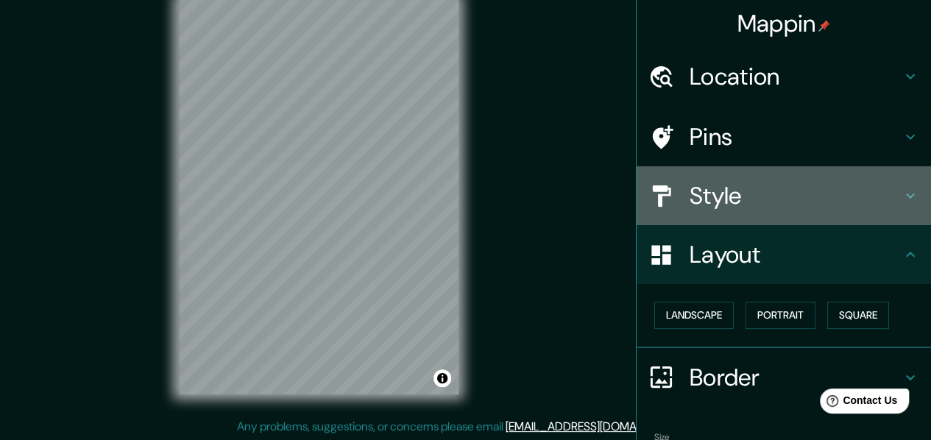
click at [902, 205] on icon at bounding box center [911, 196] width 18 height 18
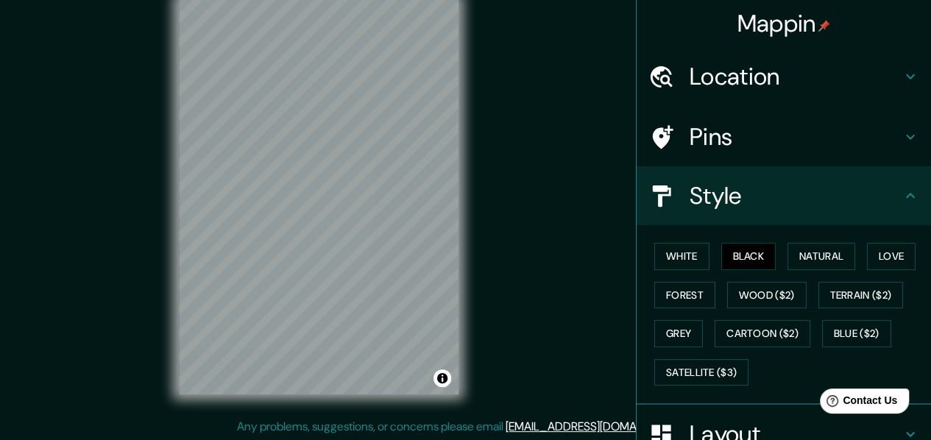
drag, startPoint x: 476, startPoint y: 180, endPoint x: 85, endPoint y: 234, distance: 394.0
click at [85, 234] on div "Mappin Location Dubai, Dubai, United Arab Emirates Pins Style White Black Natur…" at bounding box center [465, 208] width 931 height 467
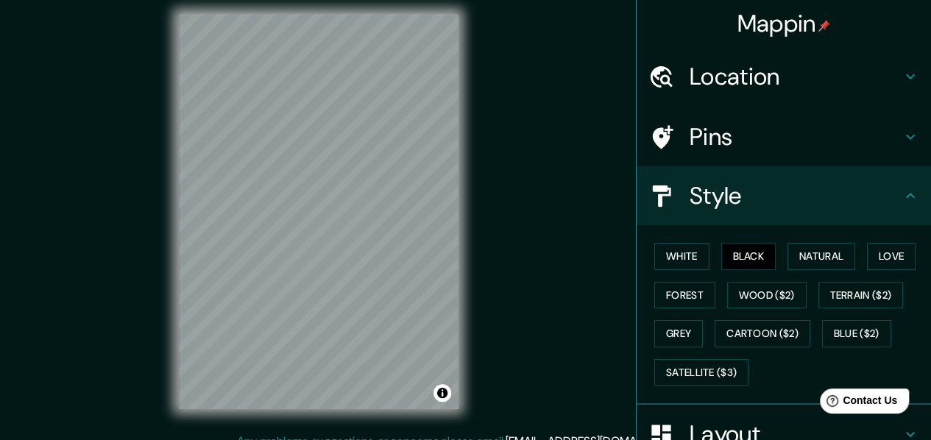
scroll to position [31, 0]
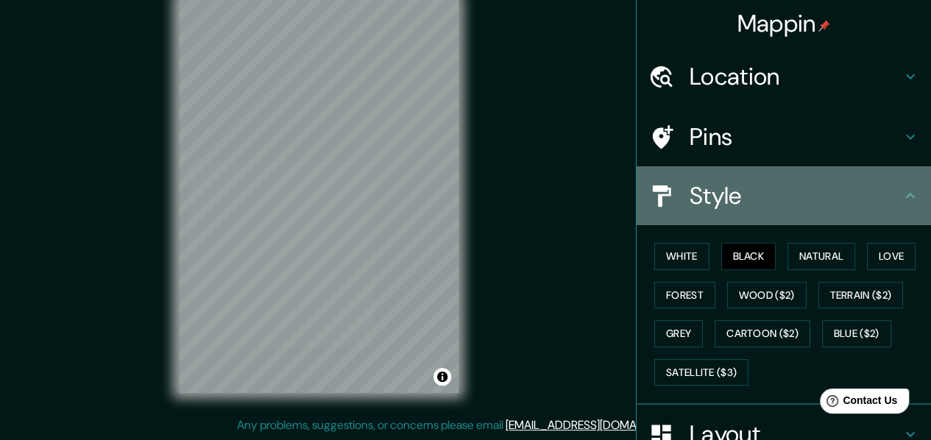
click at [902, 200] on icon at bounding box center [911, 196] width 18 height 18
click at [902, 204] on icon at bounding box center [911, 196] width 18 height 18
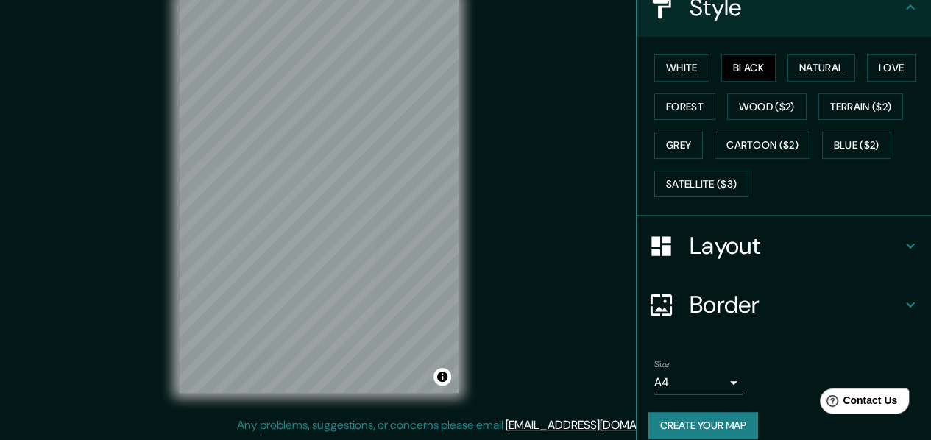
scroll to position [226, 0]
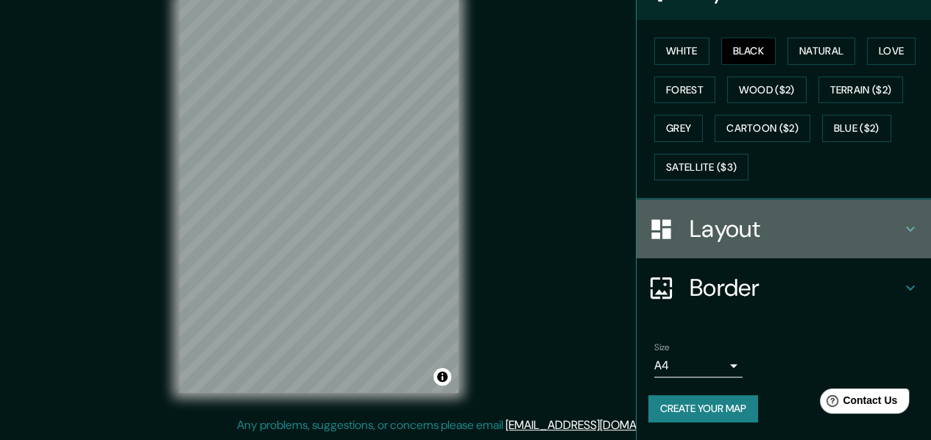
click at [883, 214] on h4 "Layout" at bounding box center [796, 228] width 212 height 29
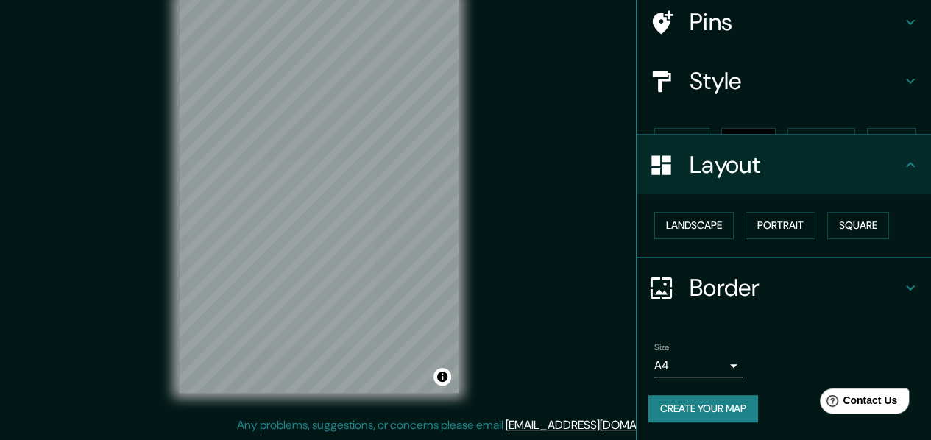
scroll to position [108, 0]
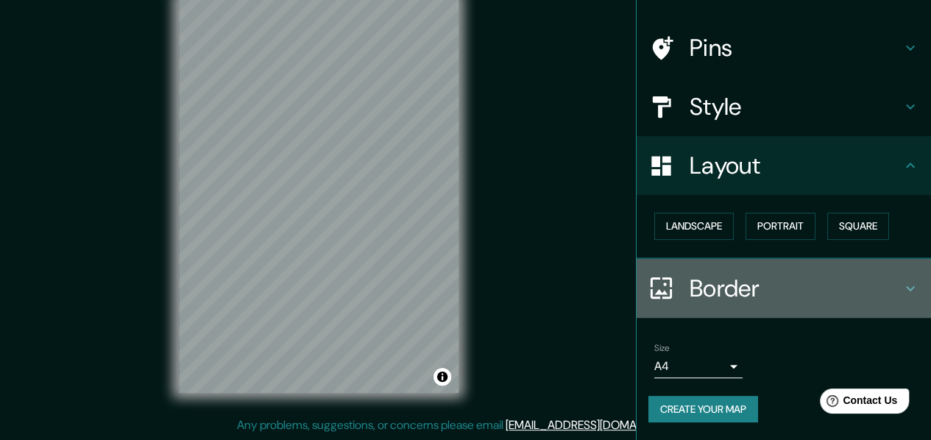
click at [902, 280] on icon at bounding box center [911, 289] width 18 height 18
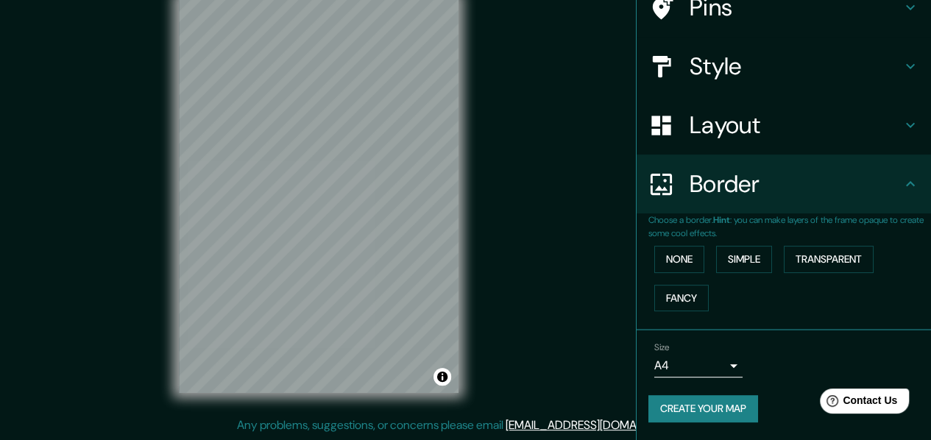
scroll to position [0, 0]
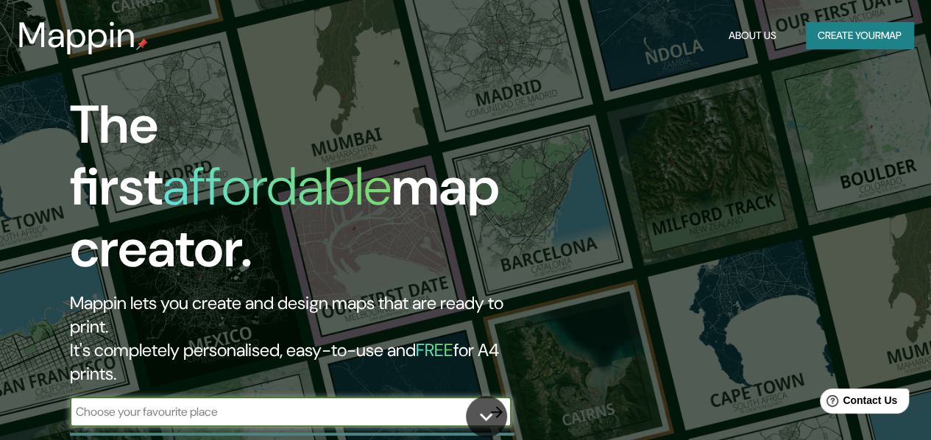
click at [233, 403] on input "text" at bounding box center [276, 411] width 412 height 17
type input "NEW YORK"
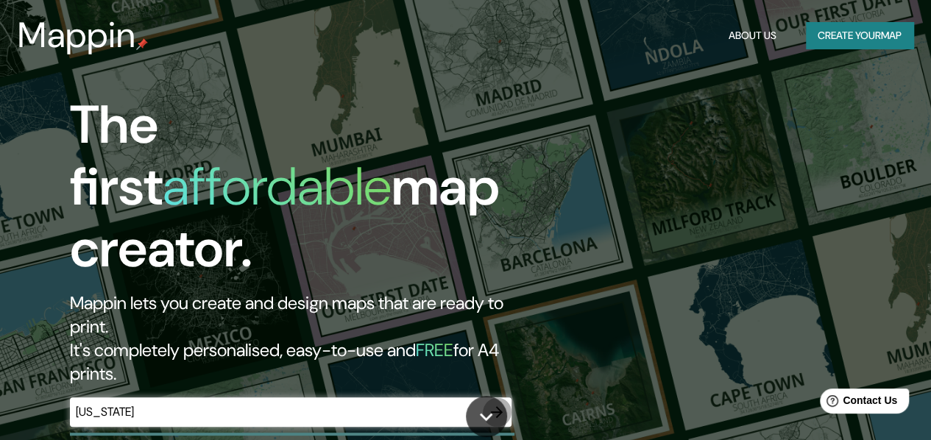
click at [496, 406] on icon "button" at bounding box center [497, 412] width 12 height 12
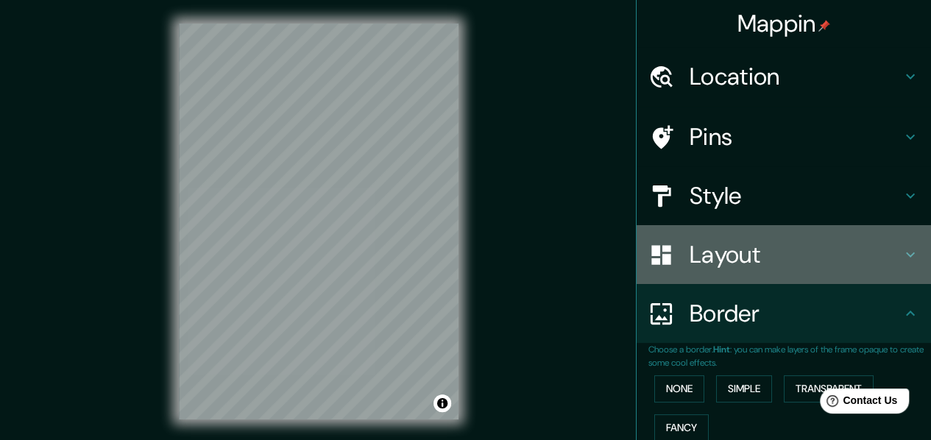
click at [870, 264] on h4 "Layout" at bounding box center [796, 254] width 212 height 29
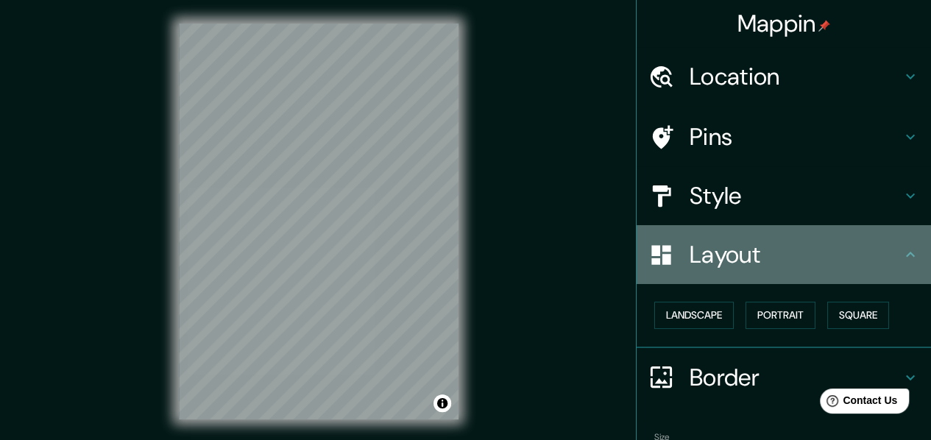
click at [869, 264] on h4 "Layout" at bounding box center [796, 254] width 212 height 29
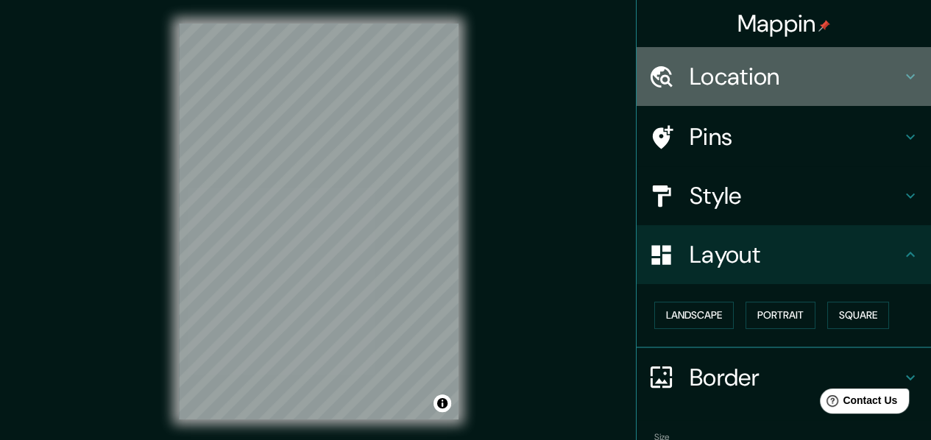
click at [902, 73] on icon at bounding box center [911, 77] width 18 height 18
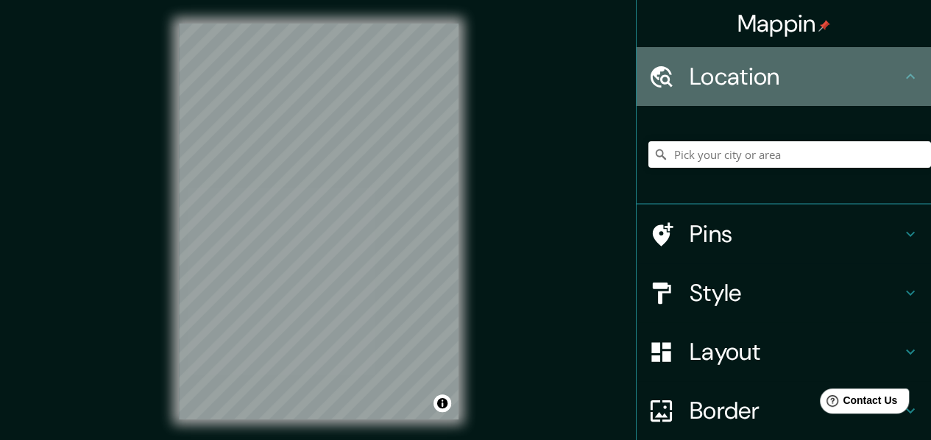
click at [902, 73] on icon at bounding box center [911, 77] width 18 height 18
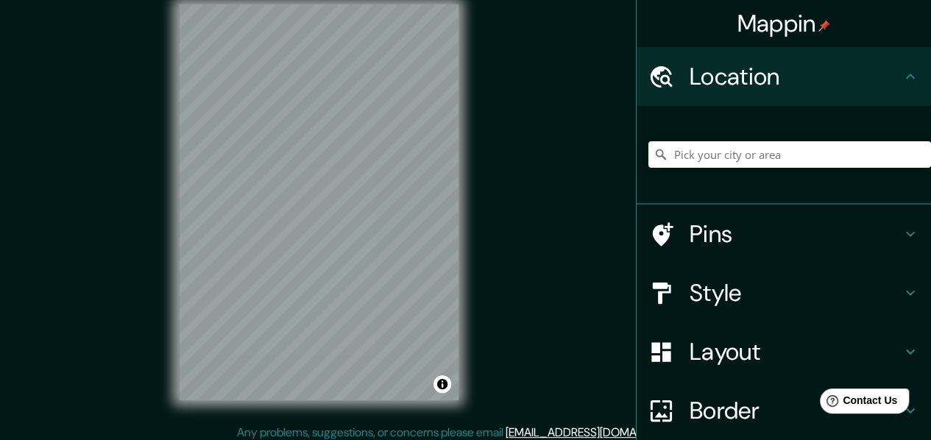
scroll to position [15, 0]
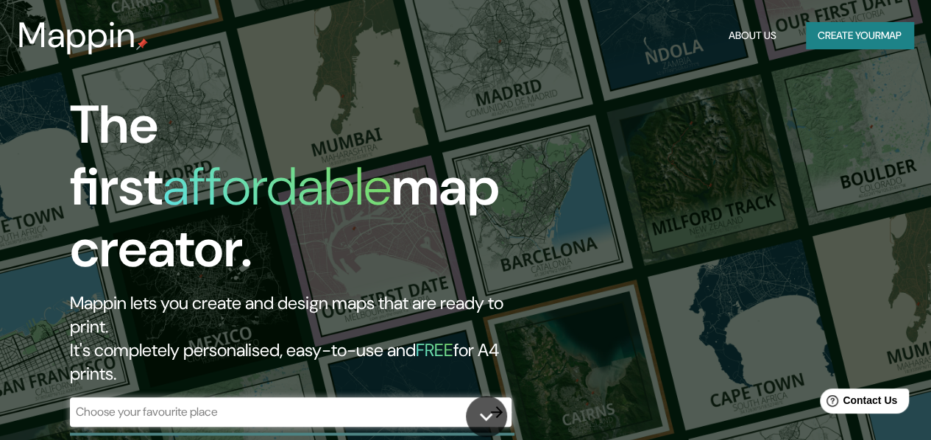
click at [102, 41] on h3 "Mappin" at bounding box center [77, 35] width 119 height 41
click at [228, 40] on div "Mappin About Us Create your map" at bounding box center [465, 35] width 931 height 47
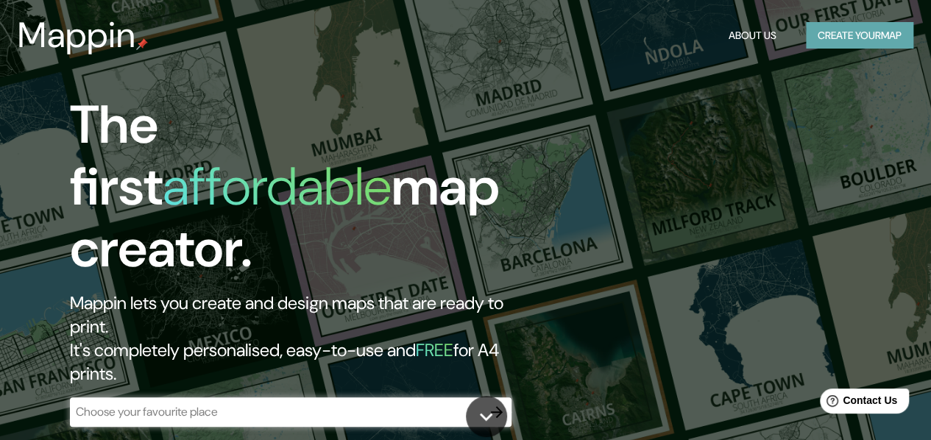
click at [844, 38] on button "Create your map" at bounding box center [859, 35] width 107 height 27
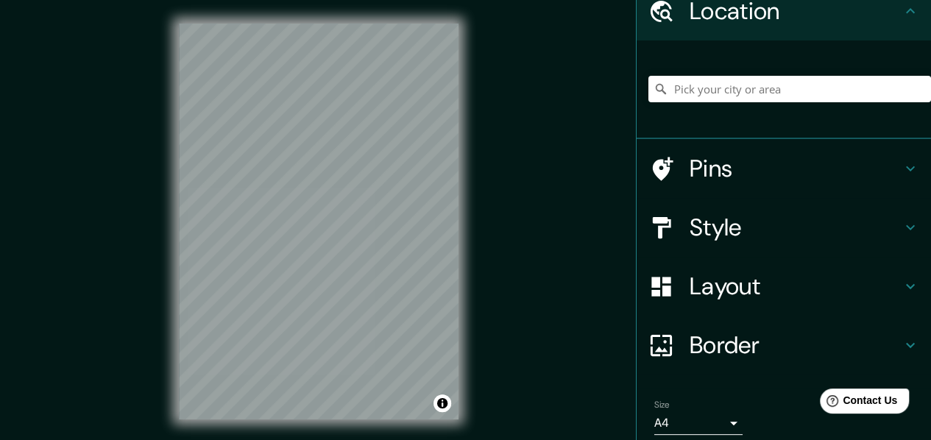
scroll to position [144, 0]
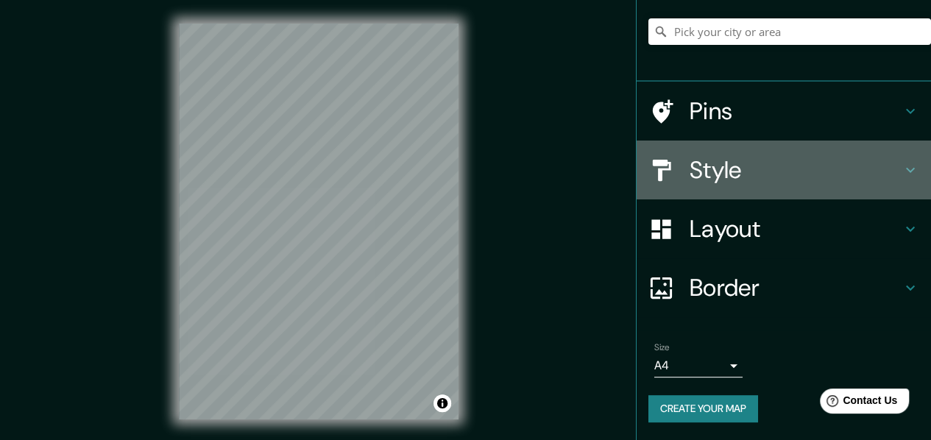
click at [861, 155] on h4 "Style" at bounding box center [796, 169] width 212 height 29
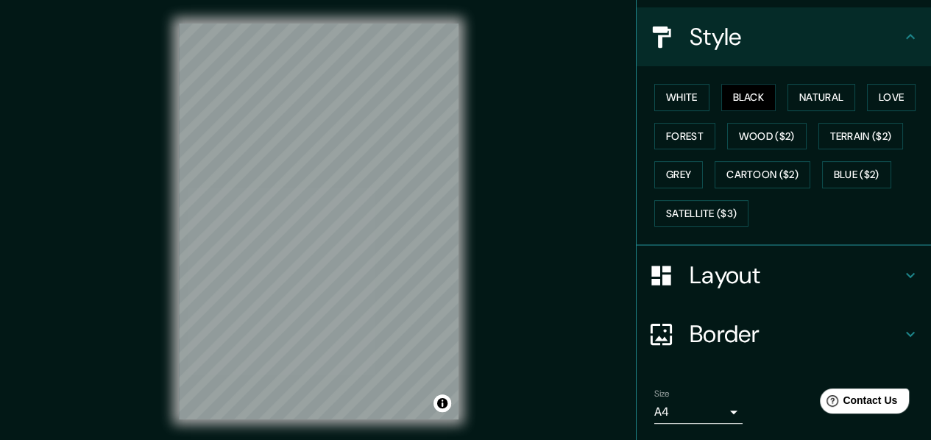
scroll to position [226, 0]
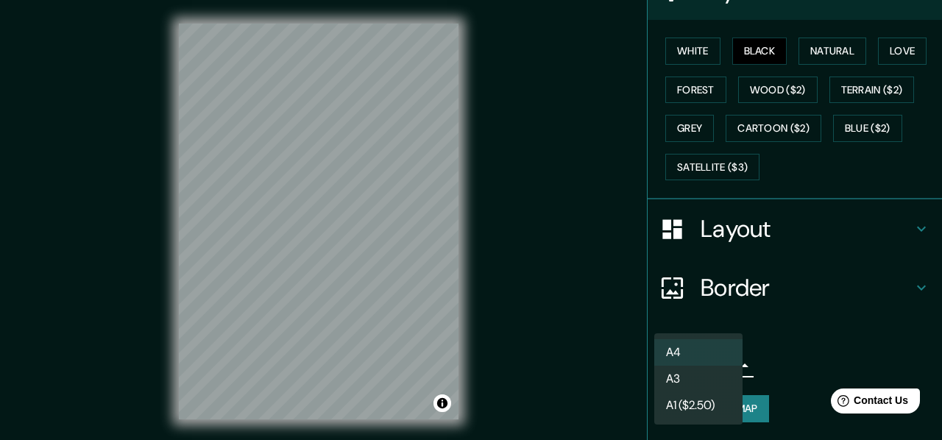
click at [711, 358] on body "Mappin Location Pins Style White Black Natural Love Forest Wood ($2) Terrain ($…" at bounding box center [471, 220] width 942 height 440
click at [709, 396] on li "A1 ($2.50)" at bounding box center [699, 405] width 88 height 27
click at [713, 367] on body "Mappin Location Pins Style White Black Natural Love Forest Wood ($2) Terrain ($…" at bounding box center [471, 220] width 942 height 440
click at [707, 345] on li "A4" at bounding box center [699, 352] width 88 height 27
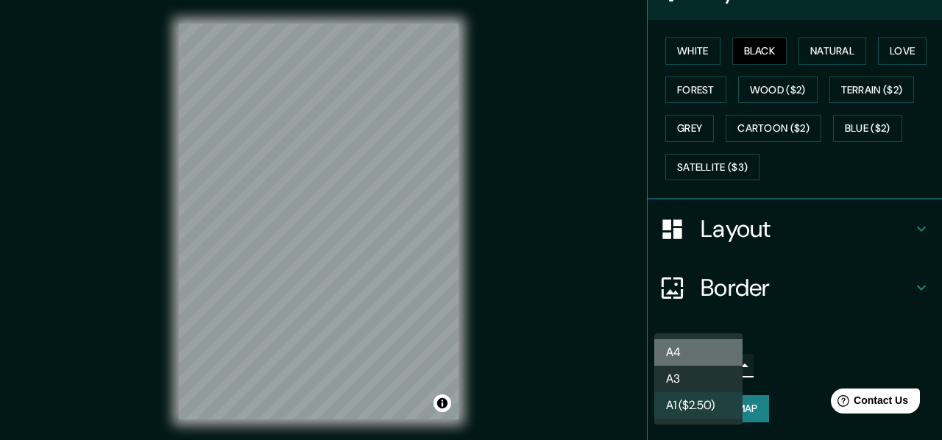
type input "single"
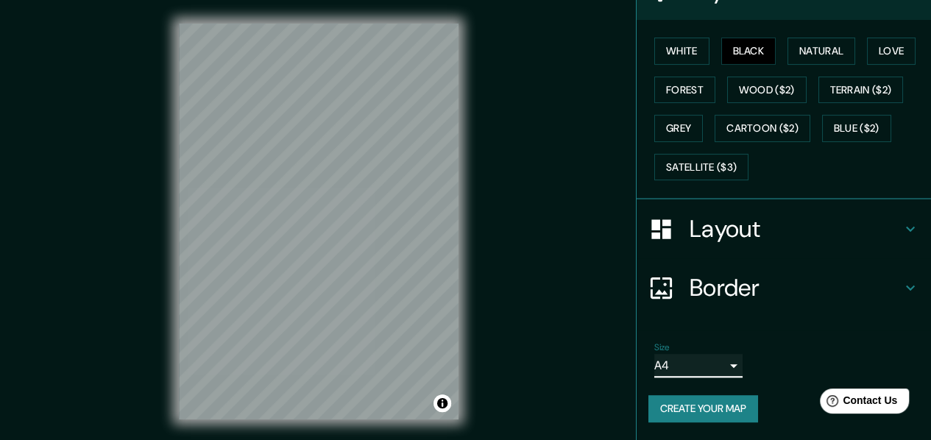
scroll to position [0, 0]
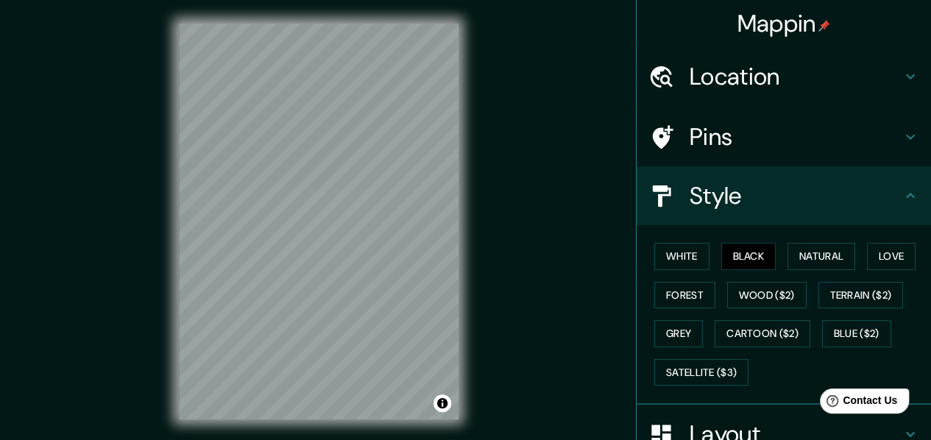
click at [774, 32] on h4 "Mappin" at bounding box center [785, 23] width 94 height 29
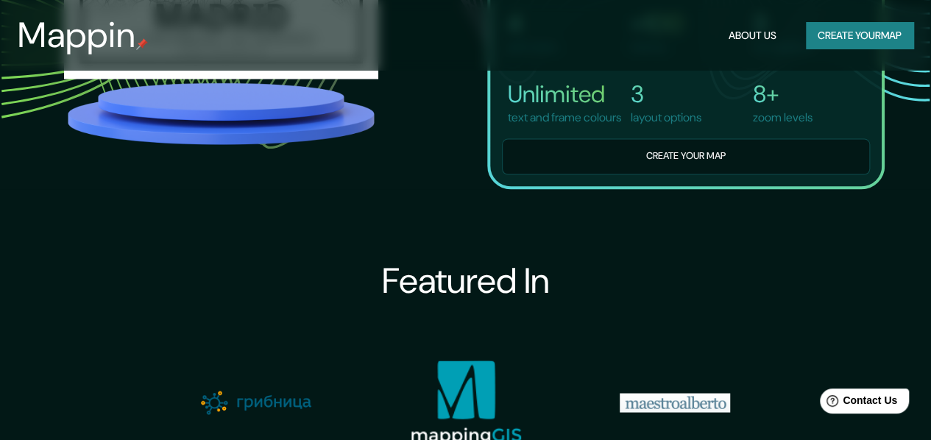
scroll to position [1171, 0]
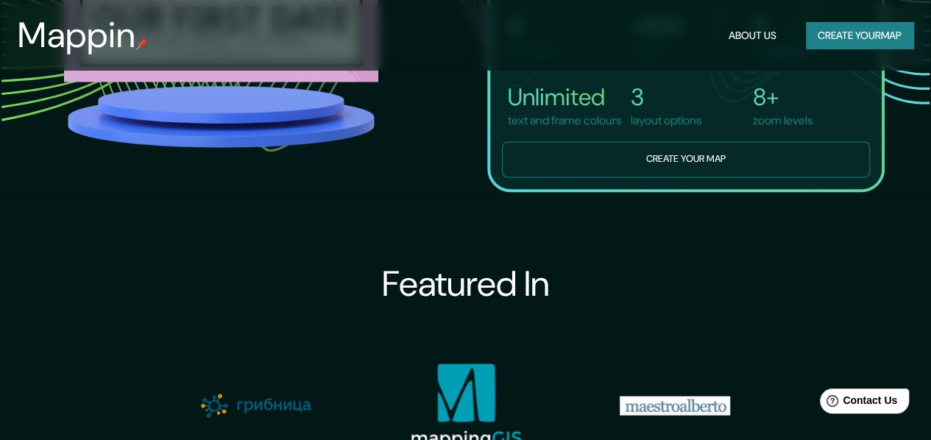
click at [808, 177] on button "Create your map" at bounding box center [686, 159] width 368 height 36
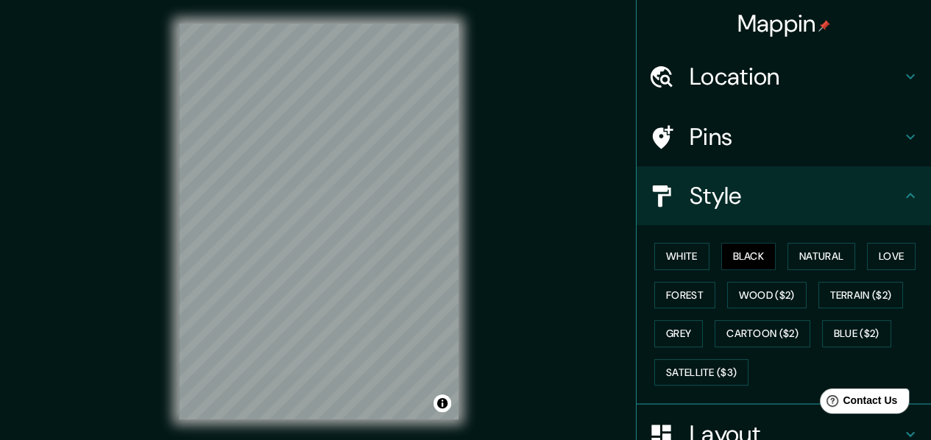
click at [738, 21] on h4 "Mappin" at bounding box center [785, 23] width 94 height 29
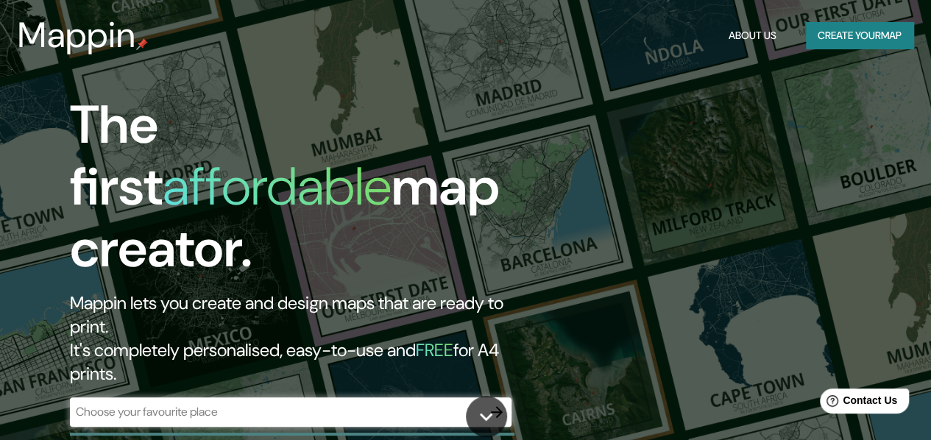
click at [742, 18] on div "Mappin About Us Create your map" at bounding box center [465, 35] width 931 height 47
click at [145, 45] on img at bounding box center [142, 44] width 12 height 12
